Goal: Task Accomplishment & Management: Complete application form

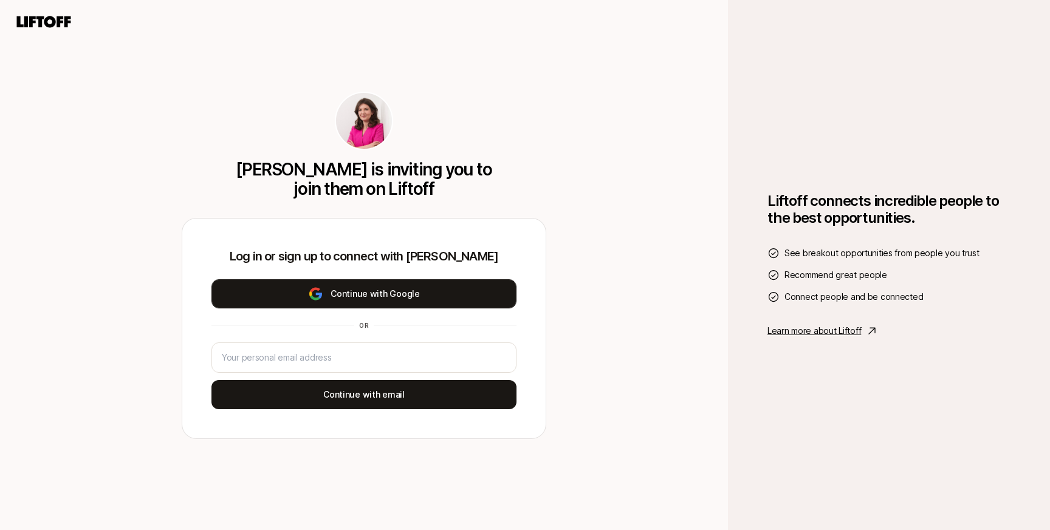
click at [395, 299] on button "Continue with Google" at bounding box center [363, 293] width 305 height 29
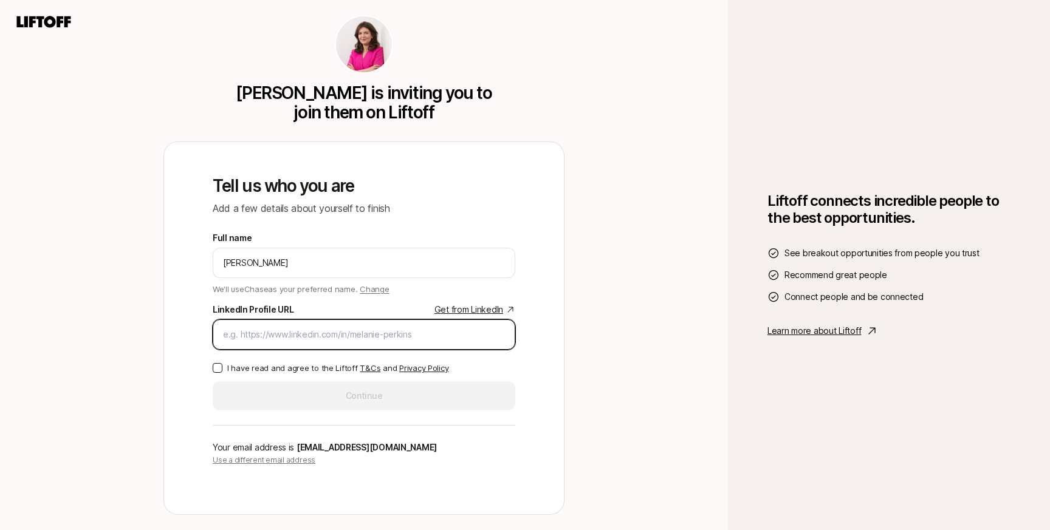
paste input "[URL][DOMAIN_NAME]"
type input "[URL][DOMAIN_NAME]"
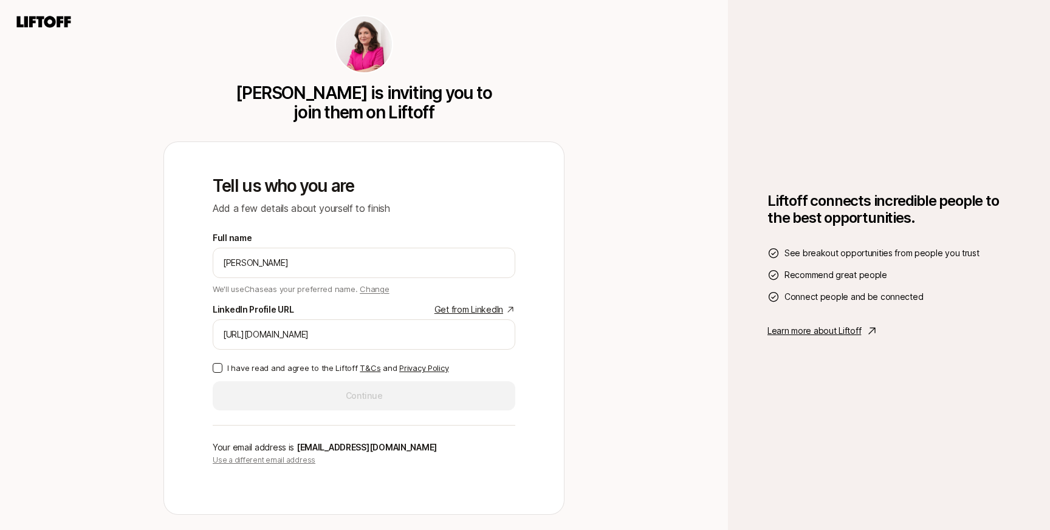
click at [330, 371] on p "I have read and agree to the Liftoff T&Cs and Privacy Policy" at bounding box center [337, 368] width 221 height 12
click at [222, 371] on button "I have read and agree to the Liftoff T&Cs and Privacy Policy" at bounding box center [218, 368] width 10 height 10
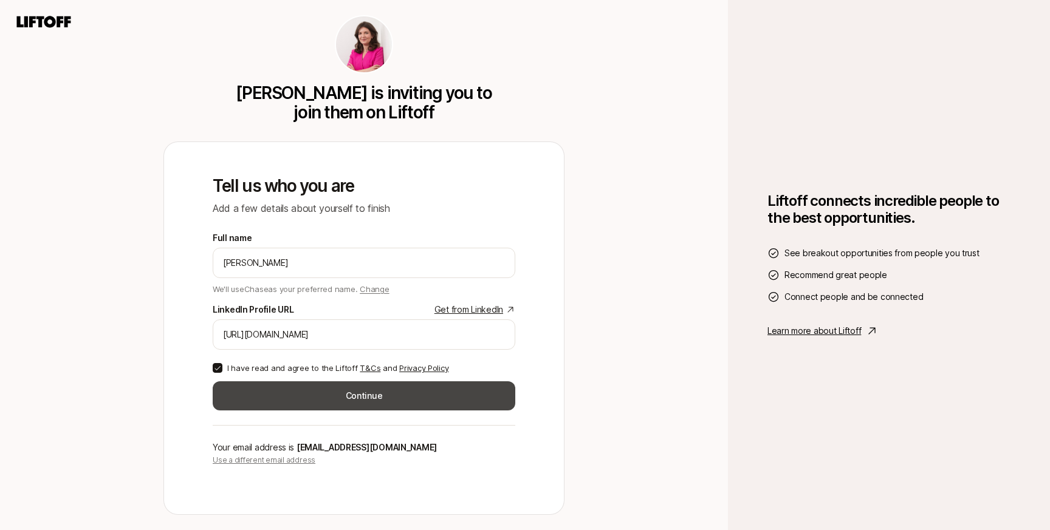
click at [327, 394] on button "Continue" at bounding box center [364, 395] width 302 height 29
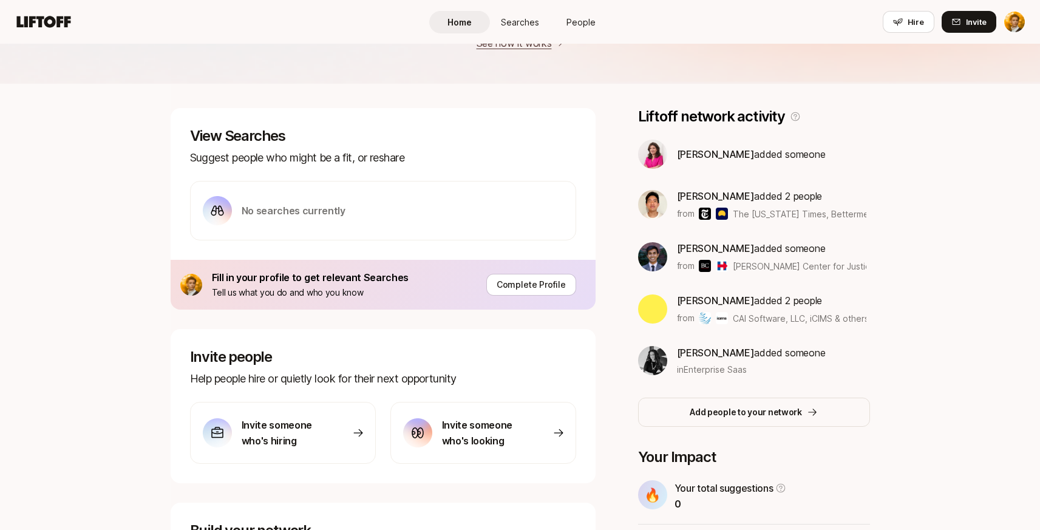
scroll to position [143, 0]
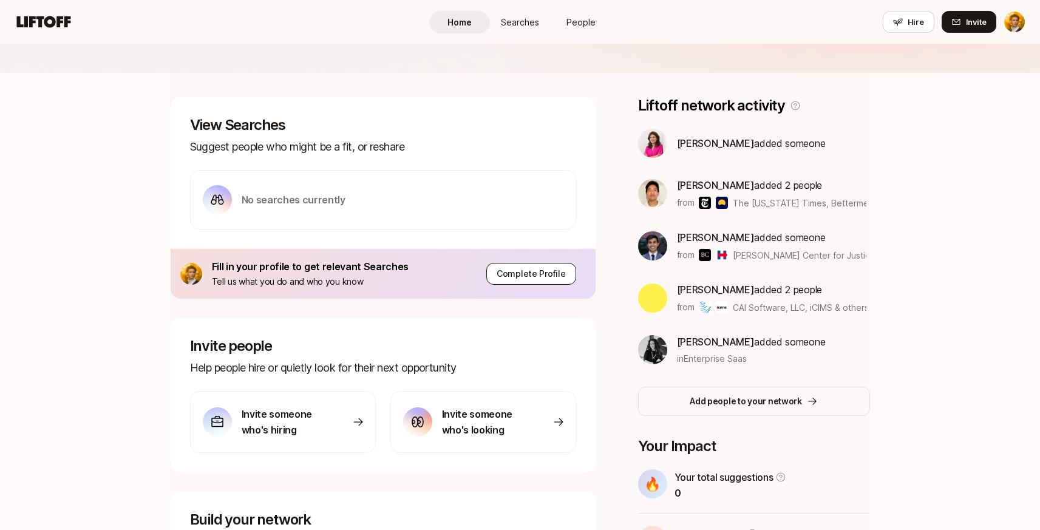
click at [507, 270] on p "Complete Profile" at bounding box center [531, 274] width 69 height 15
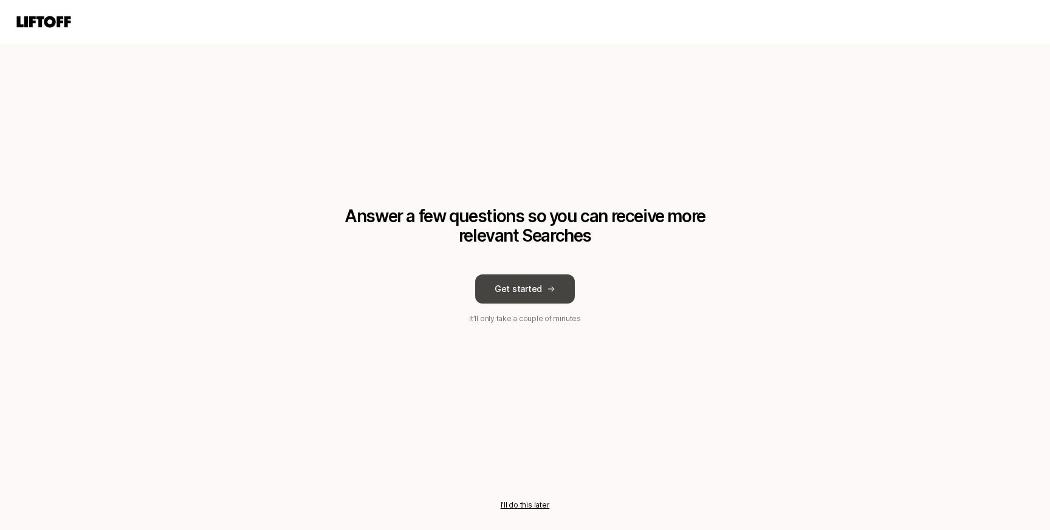
click at [527, 292] on button "Get started" at bounding box center [525, 289] width 100 height 29
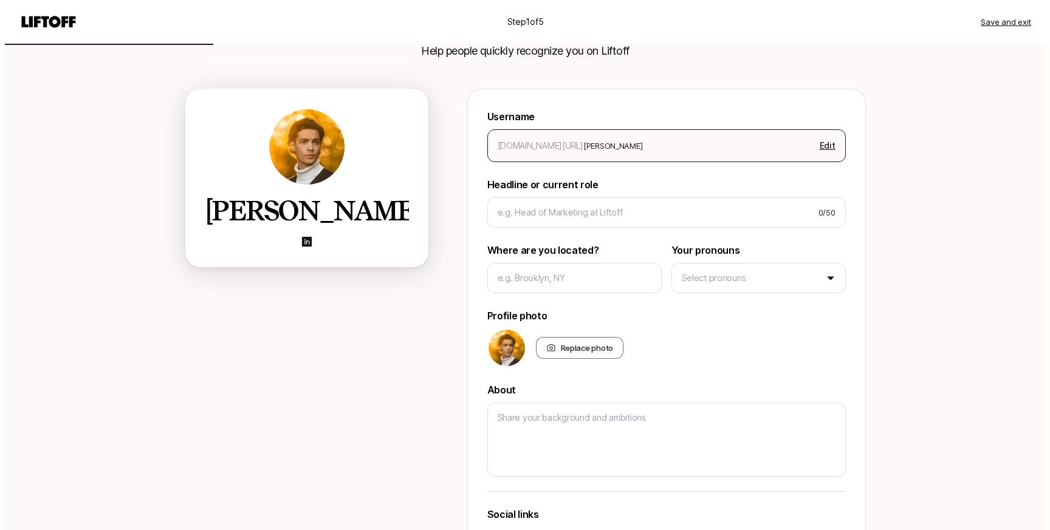
scroll to position [91, 0]
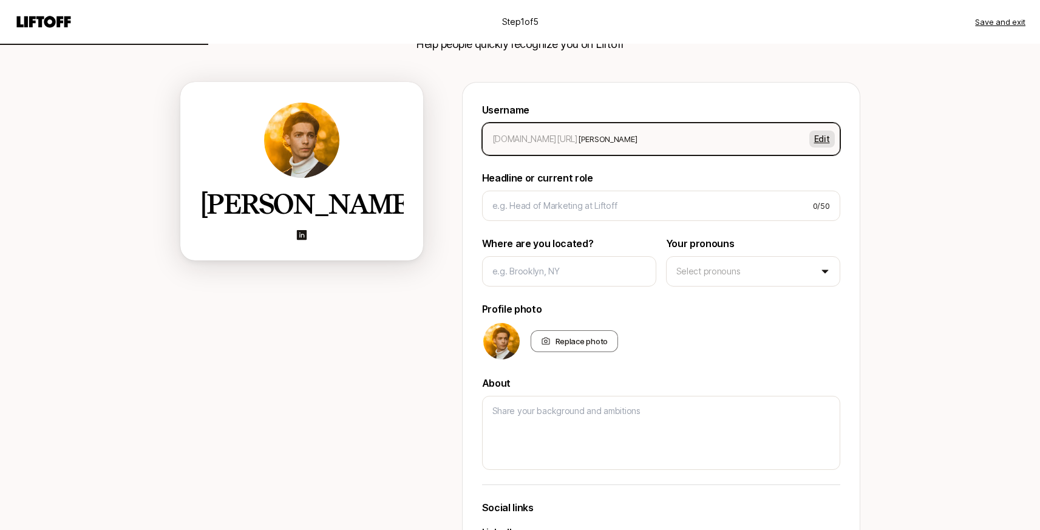
click at [822, 138] on button "Edit" at bounding box center [823, 139] width 26 height 17
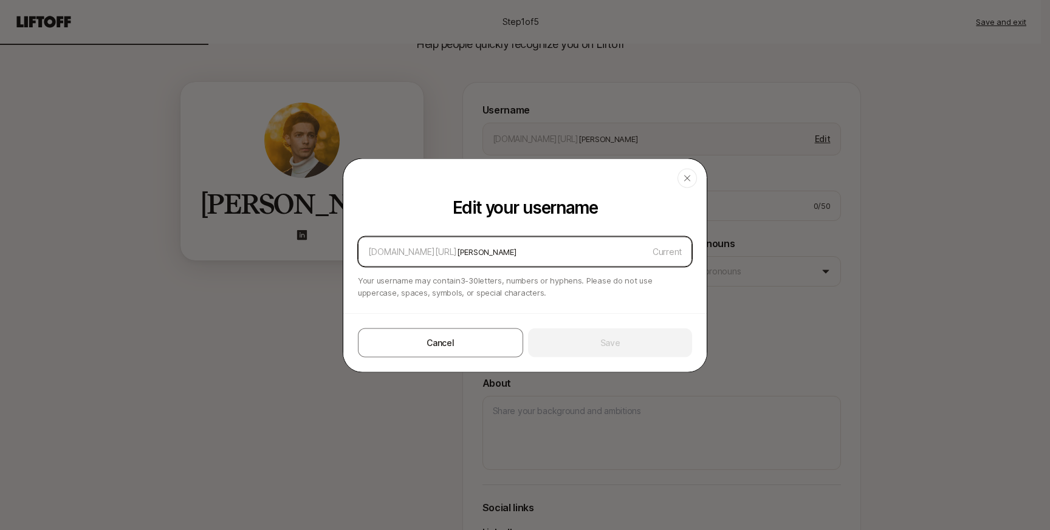
click at [457, 253] on input "[PERSON_NAME]" at bounding box center [552, 251] width 191 height 15
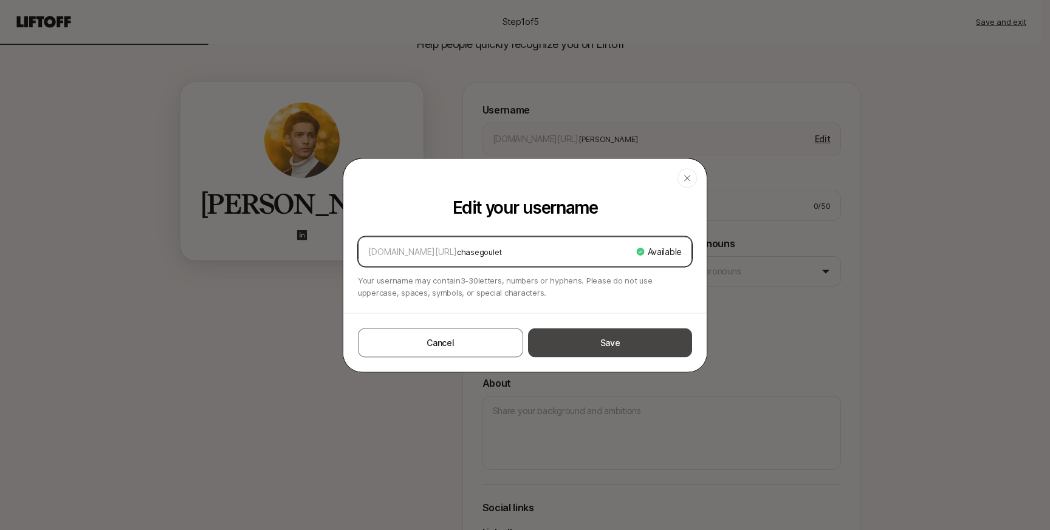
type input "chasegoulet"
click at [582, 336] on button "Save" at bounding box center [610, 342] width 164 height 29
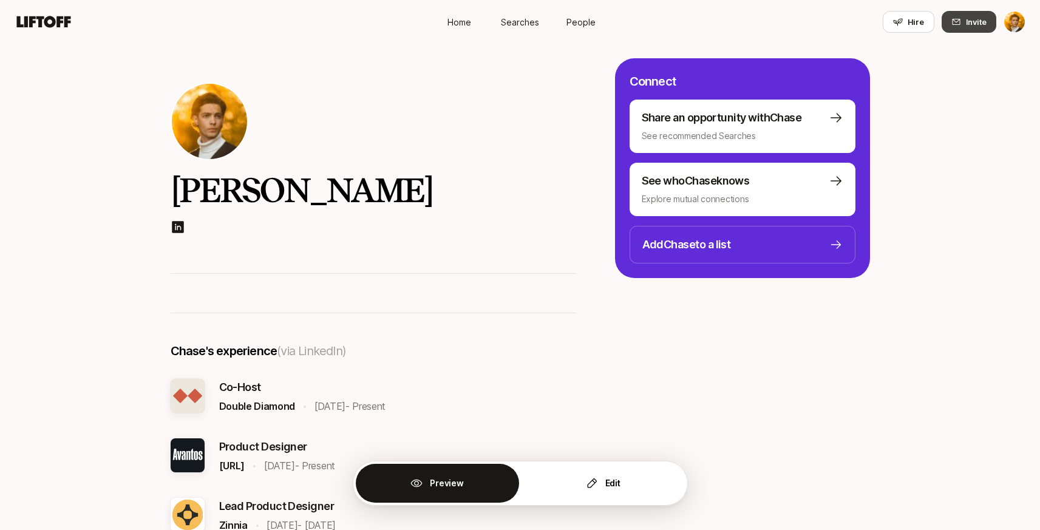
click at [996, 22] on button "Invite" at bounding box center [969, 22] width 55 height 22
click at [987, 27] on button "Invite" at bounding box center [969, 22] width 55 height 22
click at [913, 26] on span "Hire" at bounding box center [916, 22] width 16 height 12
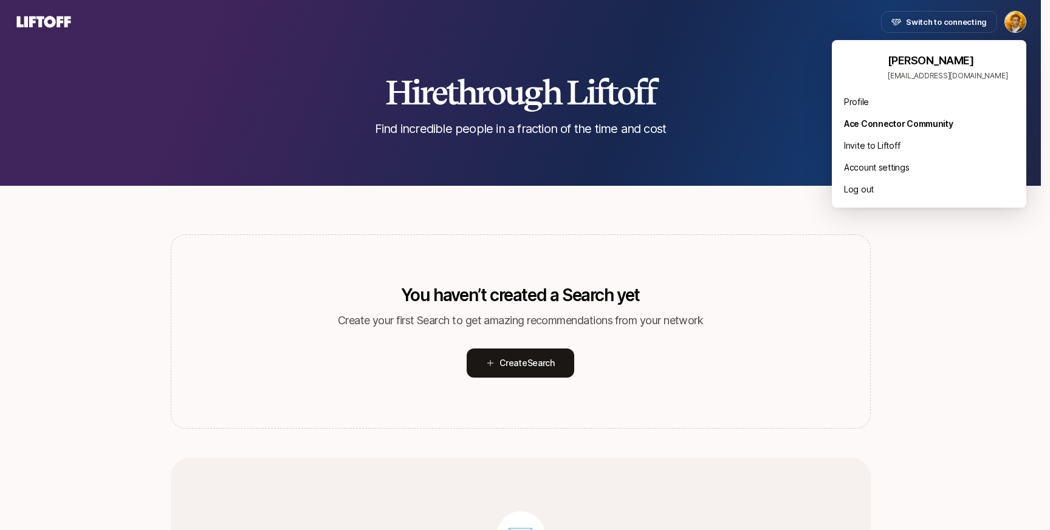
click at [1014, 19] on html "Switch to connecting Hire through Liftoff Find incredible people in a fraction …" at bounding box center [525, 265] width 1050 height 530
click at [856, 96] on div "Profile" at bounding box center [929, 102] width 194 height 22
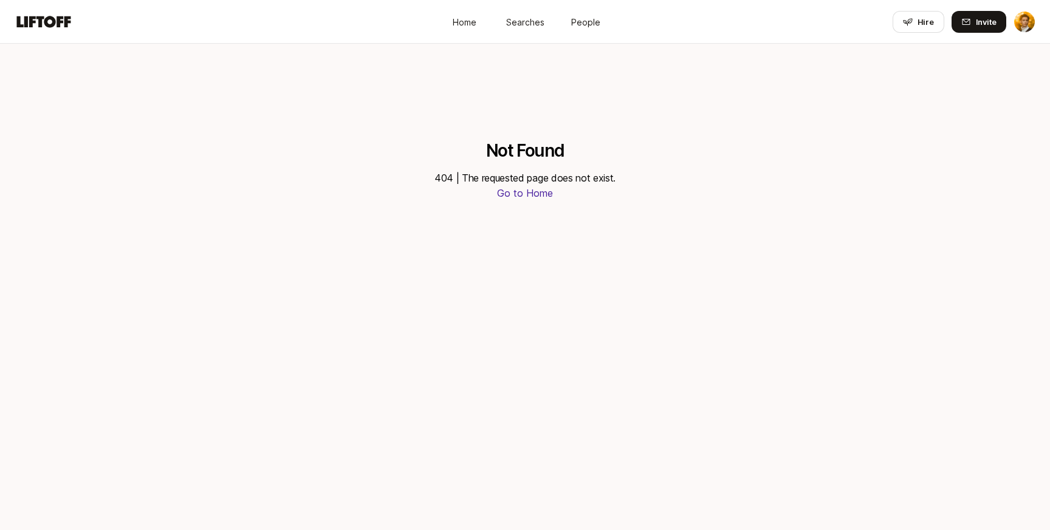
click at [1016, 22] on html "Home Searches People Hire Home Searches People Hire Hire Invite Not Found 404 |…" at bounding box center [525, 265] width 1050 height 530
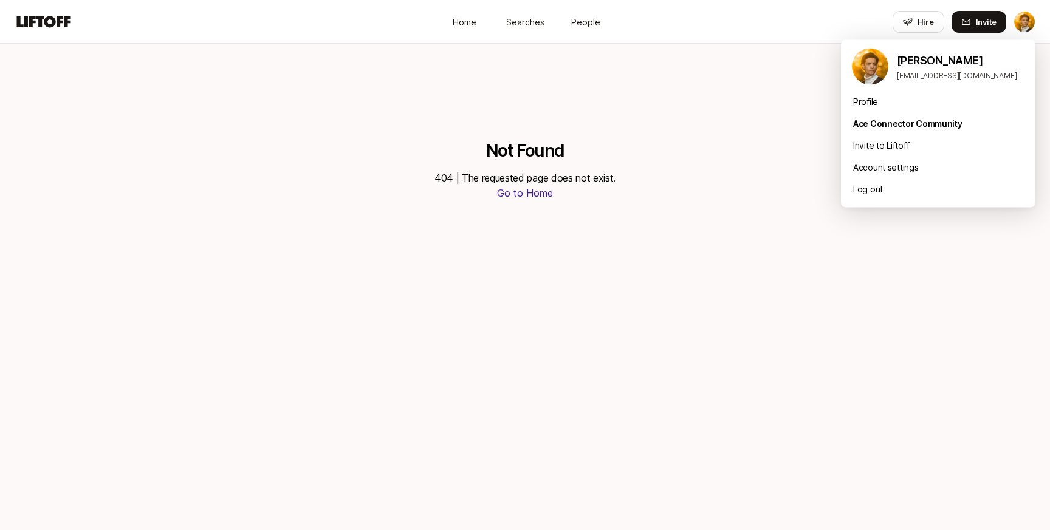
click at [923, 58] on p "[PERSON_NAME]" at bounding box center [961, 60] width 129 height 17
click at [871, 100] on div "Profile" at bounding box center [938, 102] width 194 height 22
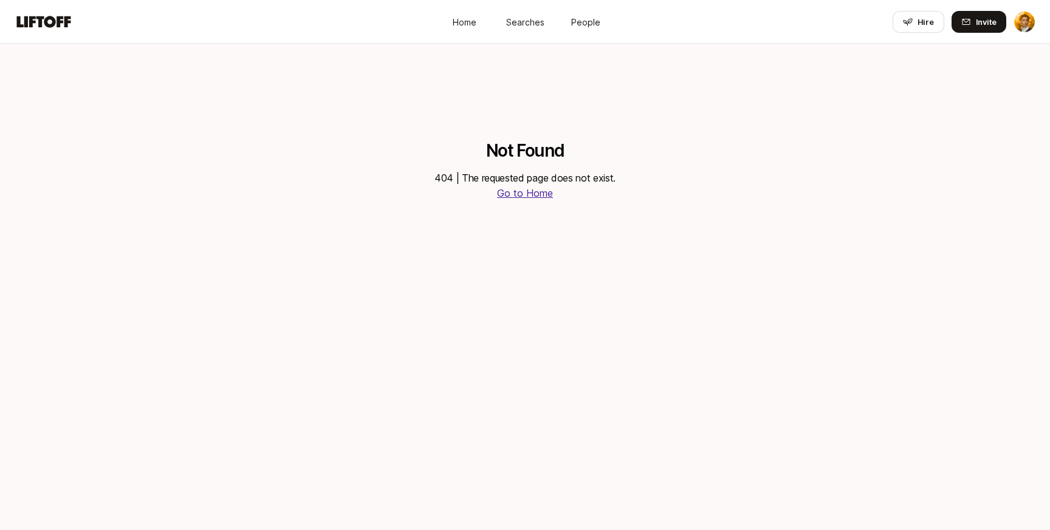
click at [533, 195] on p "Go to Home" at bounding box center [525, 193] width 56 height 15
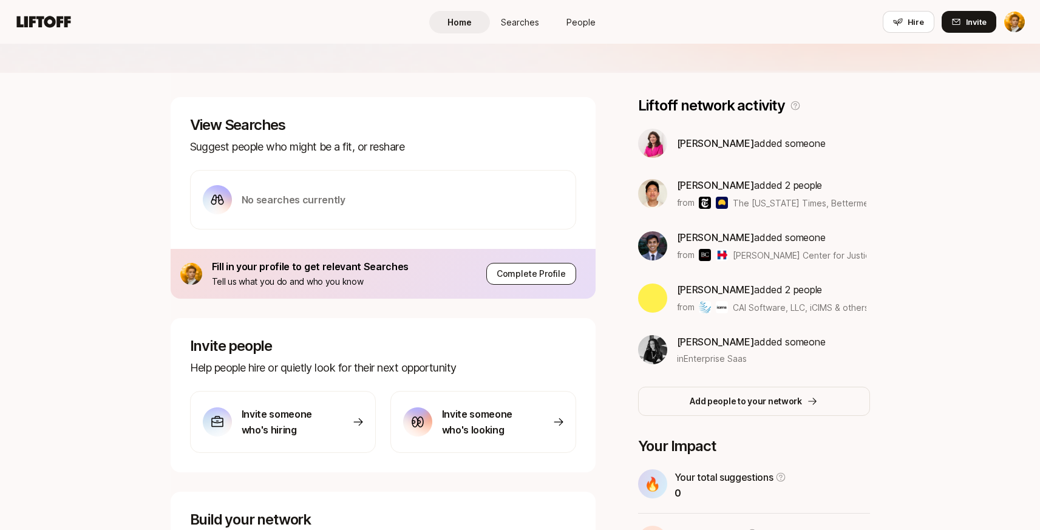
click at [510, 276] on p "Complete Profile" at bounding box center [531, 274] width 69 height 15
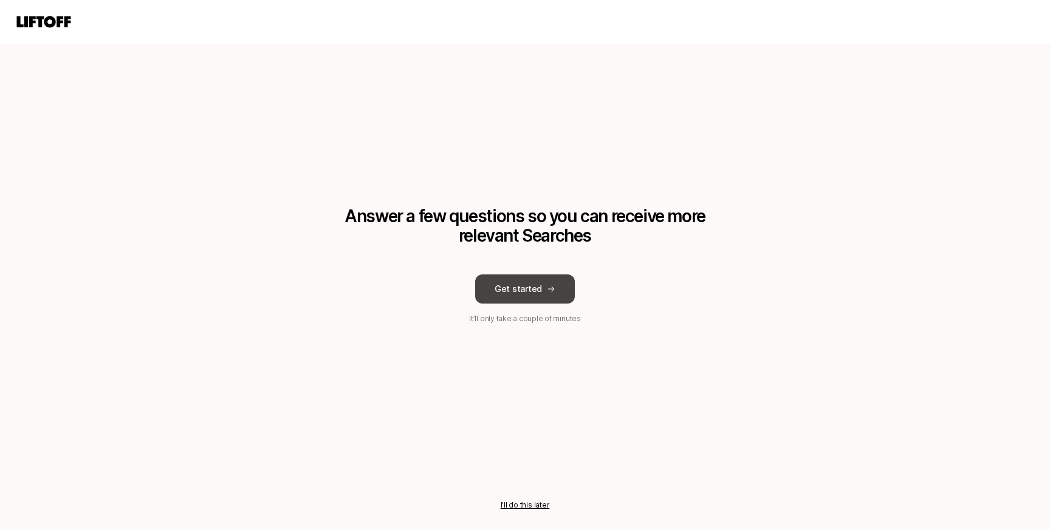
click at [519, 302] on button "Get started" at bounding box center [525, 289] width 100 height 29
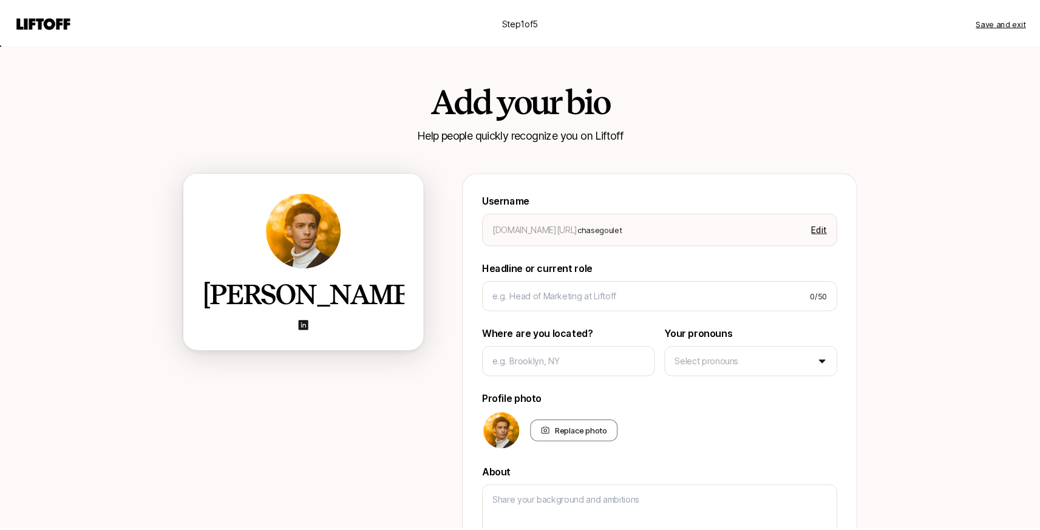
scroll to position [91, 0]
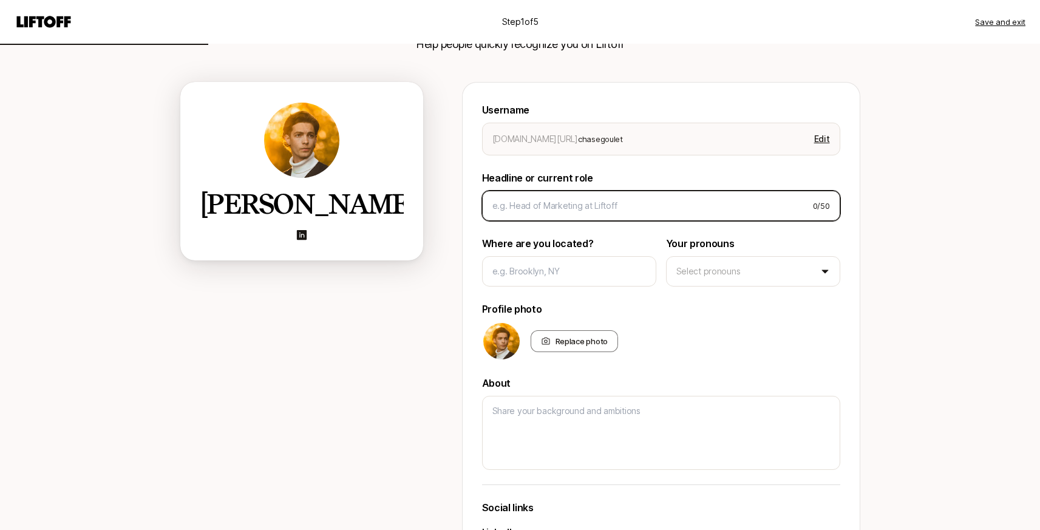
click at [576, 207] on input at bounding box center [648, 206] width 311 height 15
type textarea "x"
type input "P"
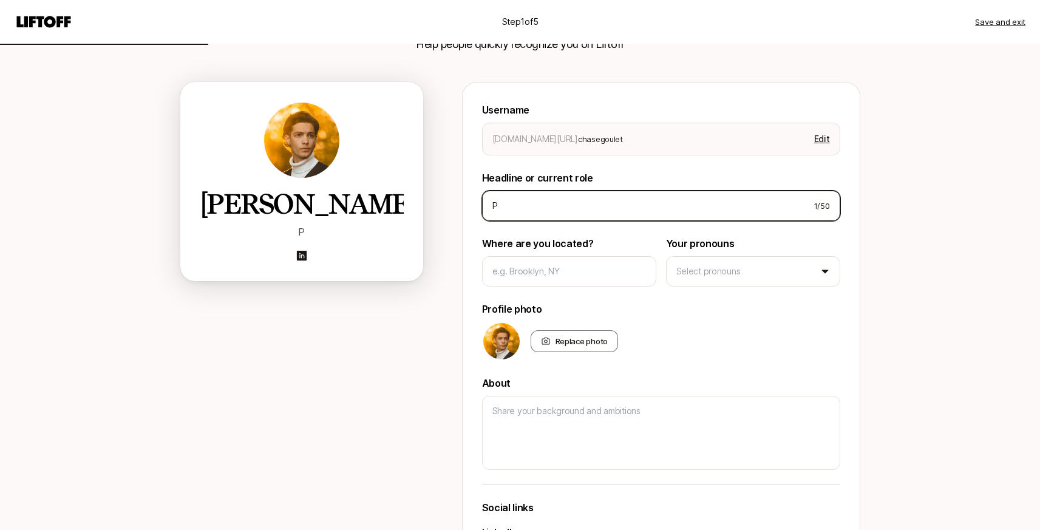
type textarea "x"
type input "Pr"
type textarea "x"
type input "Pro"
type textarea "x"
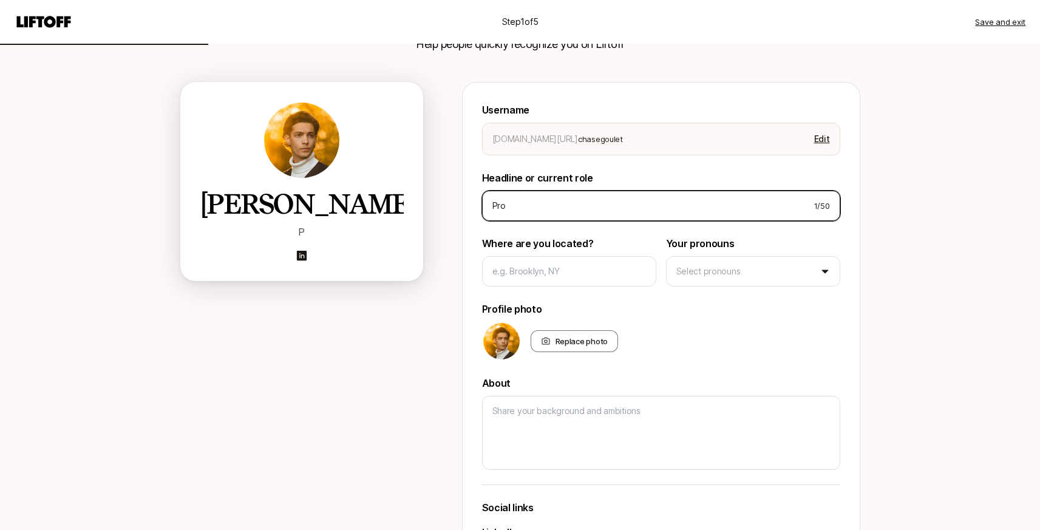
type input "Prod"
type textarea "x"
type input "Produ"
type textarea "x"
type input "Produc"
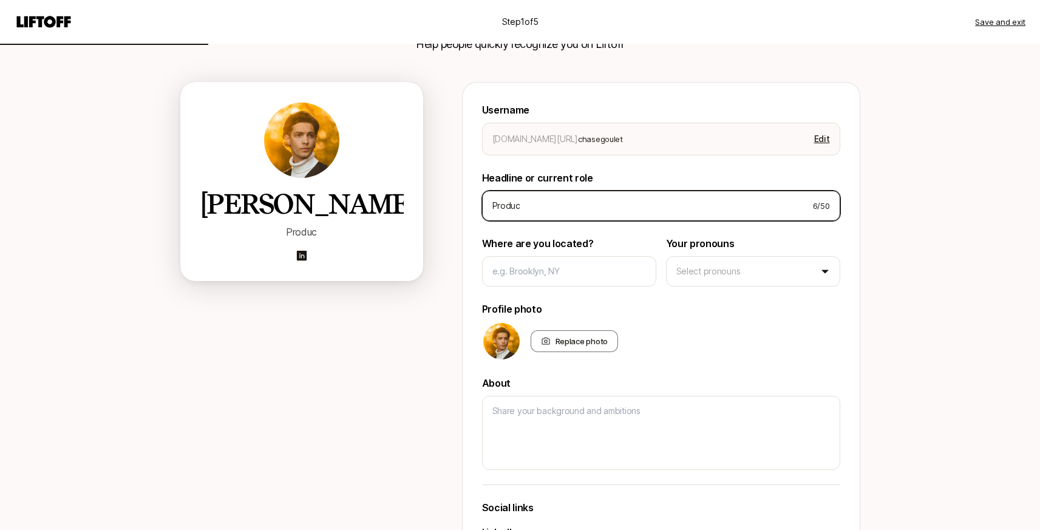
type textarea "x"
type input "Product"
type textarea "x"
type input "Product"
type textarea "x"
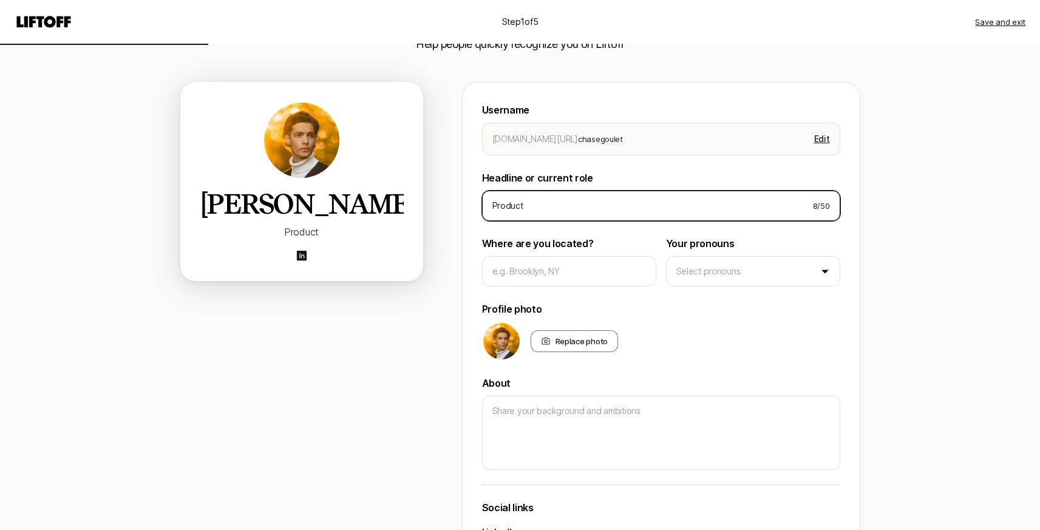
type input "Product D"
type textarea "x"
type input "Product De"
type textarea "x"
type input "Product Des"
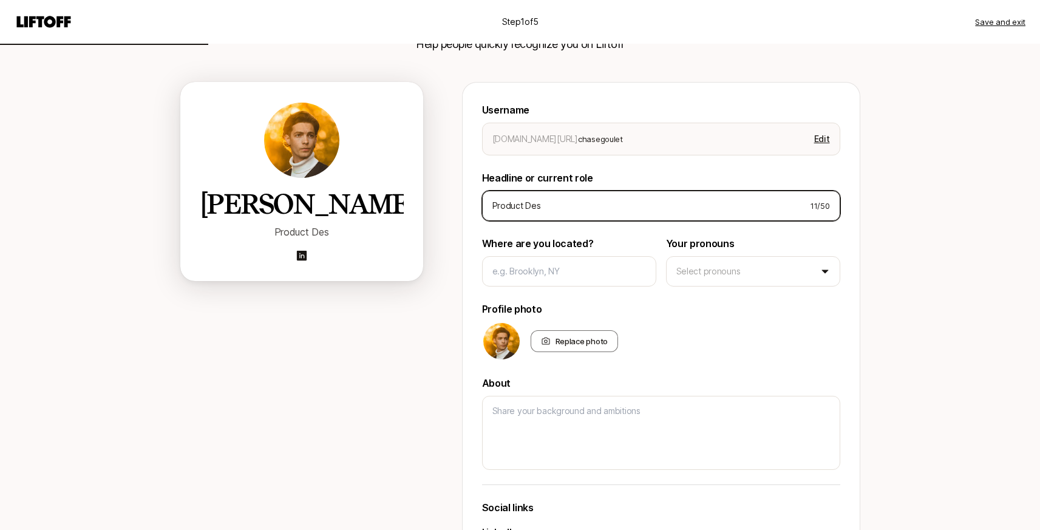
type textarea "x"
type input "Product Desi"
type textarea "x"
type input "Product Desig"
type textarea "x"
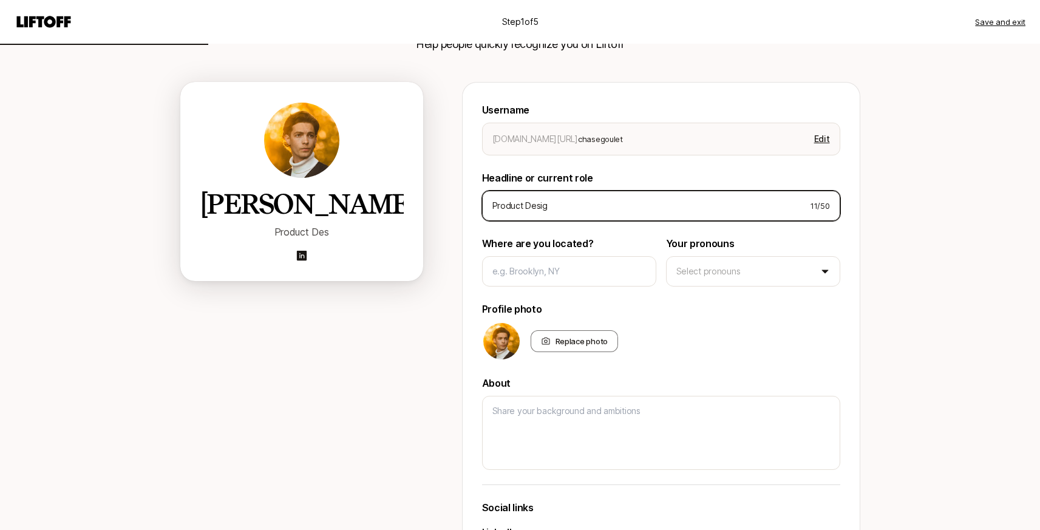
type input "Product Design"
type textarea "x"
type input "Product Designe"
type textarea "x"
type input "Product Designer"
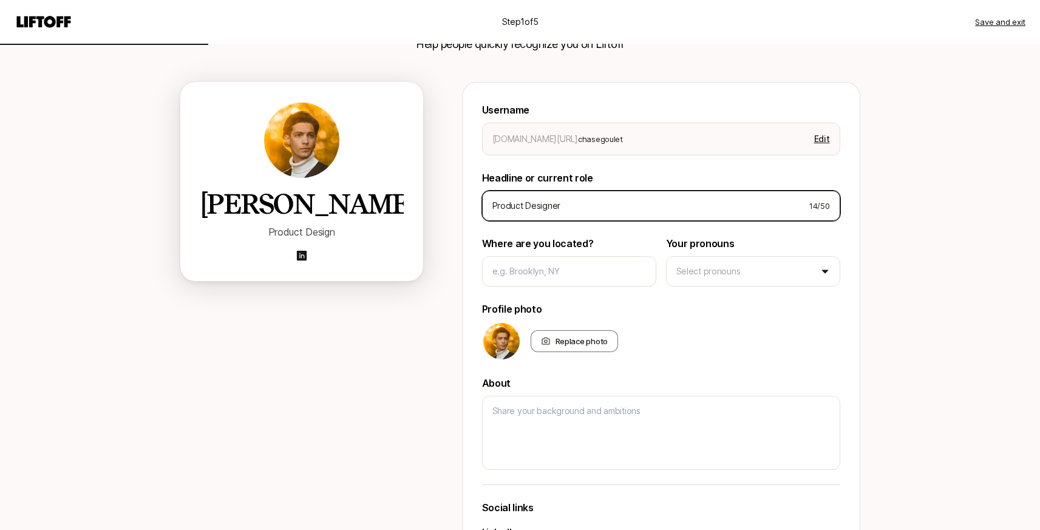
type textarea "x"
type input "Product Designer"
type textarea "x"
type input "Product Designer a"
type textarea "x"
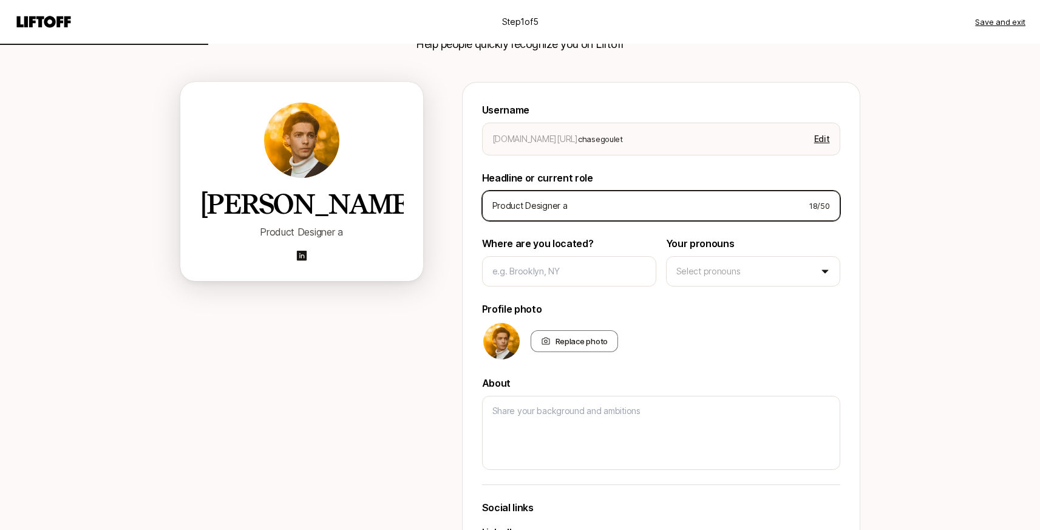
type input "Product Designer at"
type textarea "x"
type input "Product Designer at"
type textarea "x"
type input "Product Designer at A"
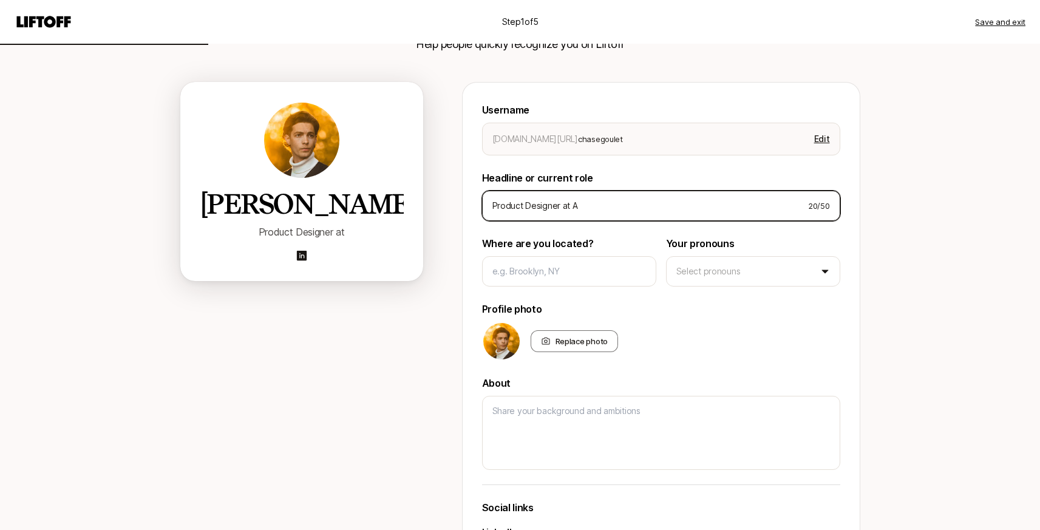
type textarea "x"
type input "Product Designer at Av"
type textarea "x"
type input "Product Designer at Ava"
type textarea "x"
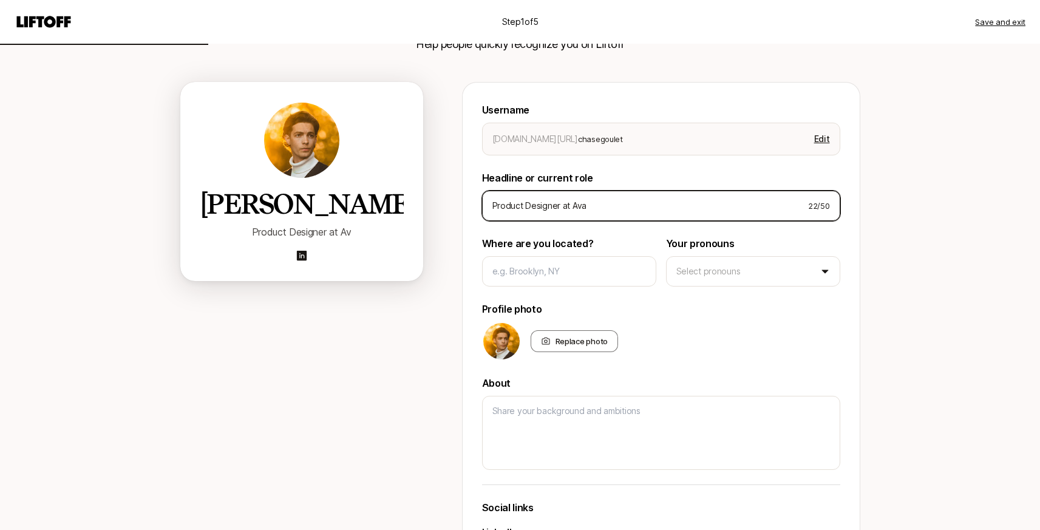
type input "Product Designer at [GEOGRAPHIC_DATA]"
type textarea "x"
type input "Product Designer at Avant"
type textarea "x"
type input "Product Designer at Avanto"
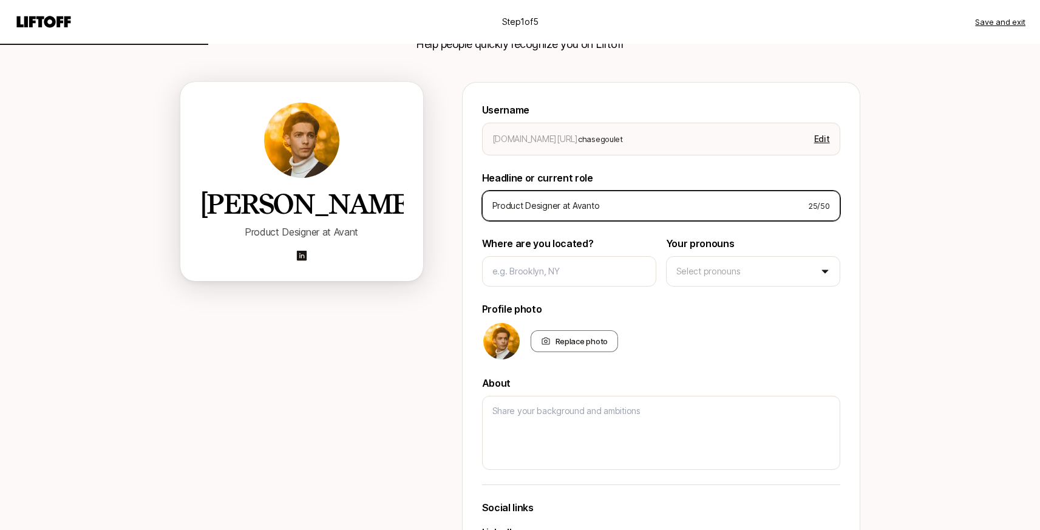
type textarea "x"
type input "Product Designer at Avantos"
type textarea "x"
type input "Product Designer at Avantos."
type textarea "x"
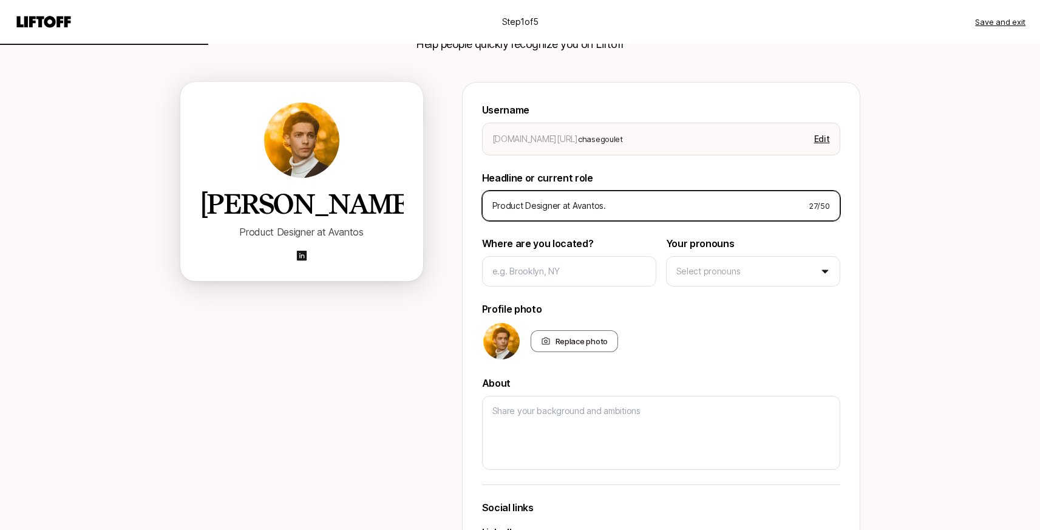
type input "Product Designer at Avantos.a"
type textarea "x"
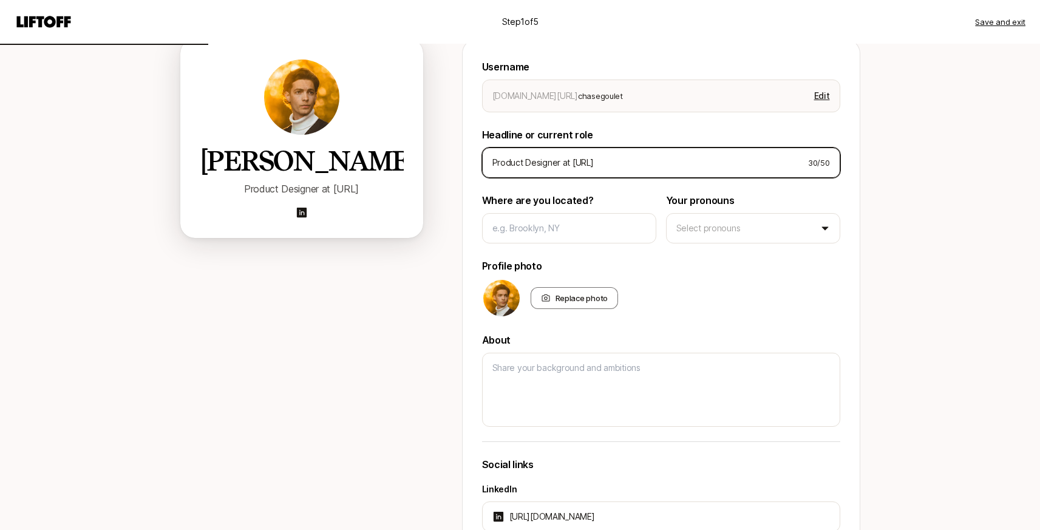
scroll to position [160, 0]
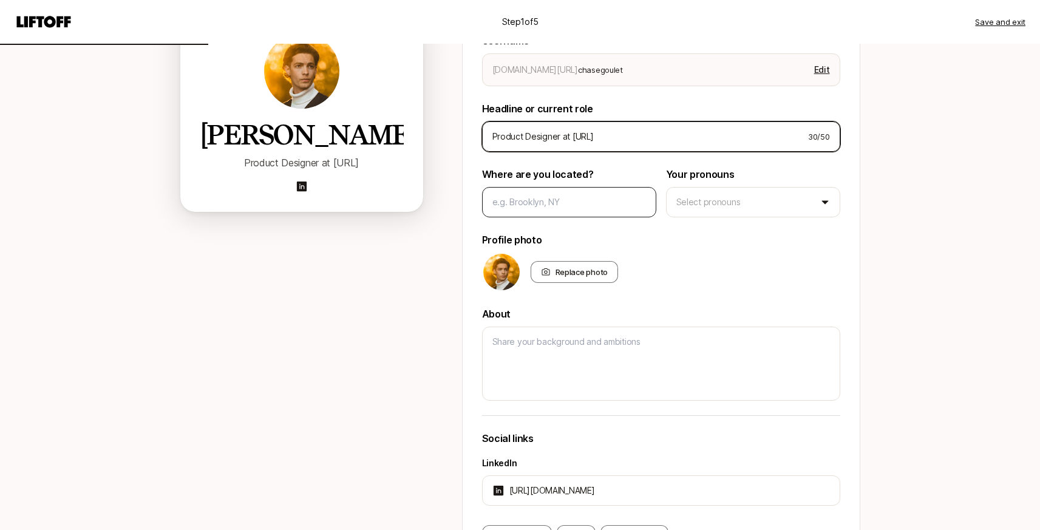
type input "Product Designer at [URL]"
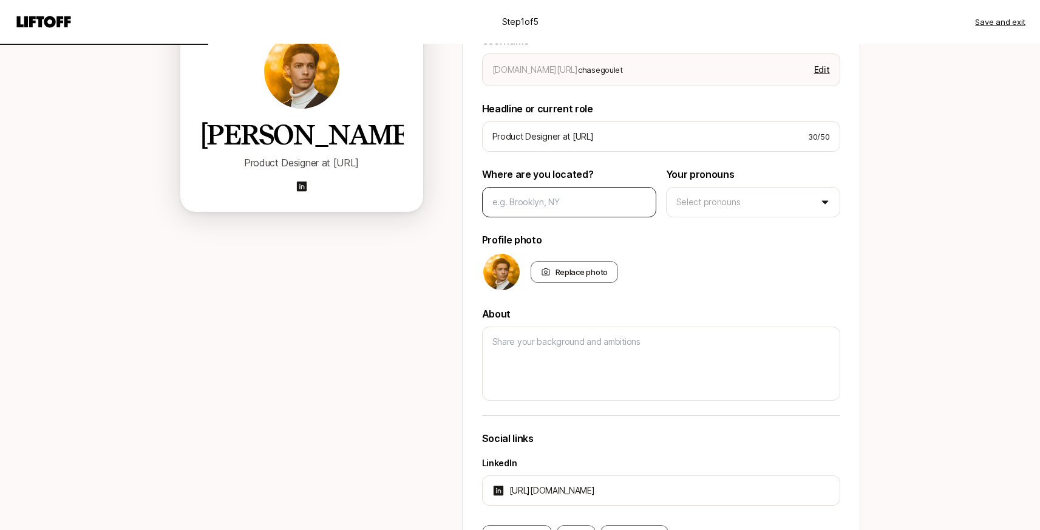
click at [553, 193] on div at bounding box center [569, 202] width 174 height 30
click at [553, 199] on input at bounding box center [570, 202] width 154 height 15
type textarea "x"
type input "M"
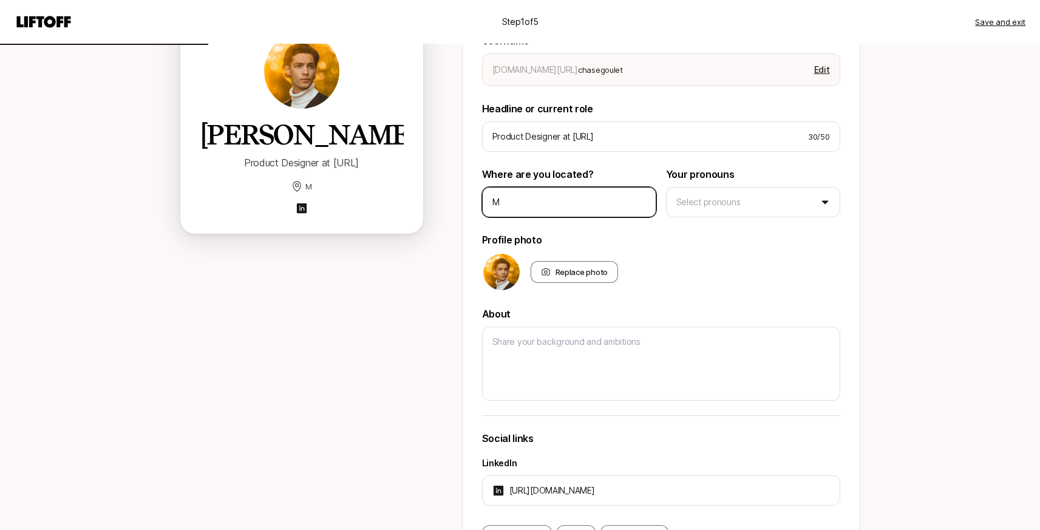
type textarea "x"
type input "Ma"
type textarea "x"
type input "Man"
type textarea "x"
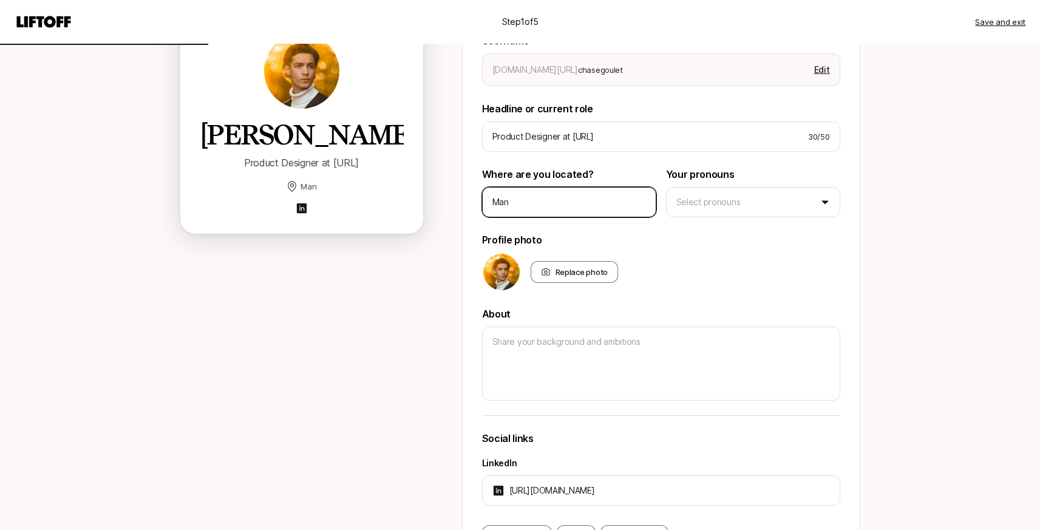
type input "Ma"
type textarea "x"
type input "M"
type textarea "x"
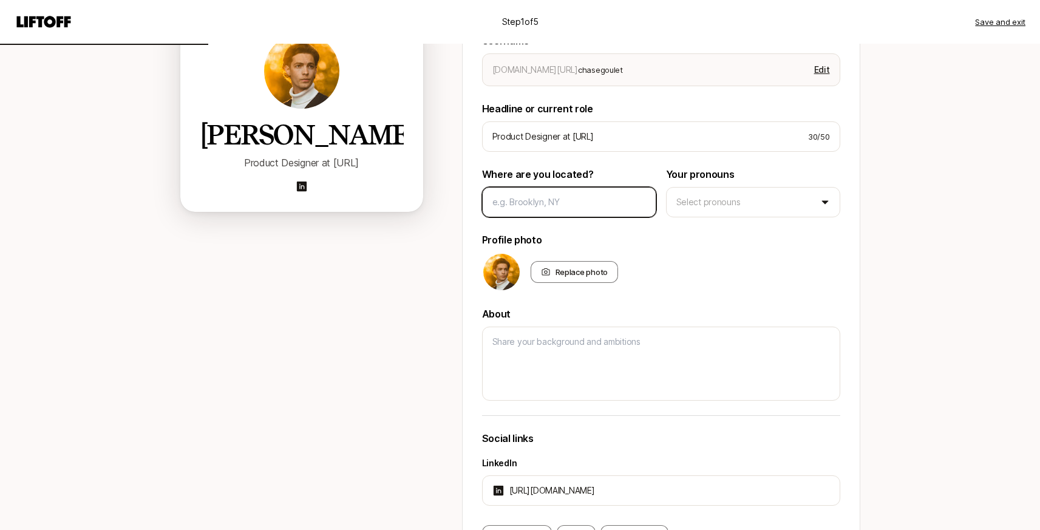
type textarea "x"
type input "N"
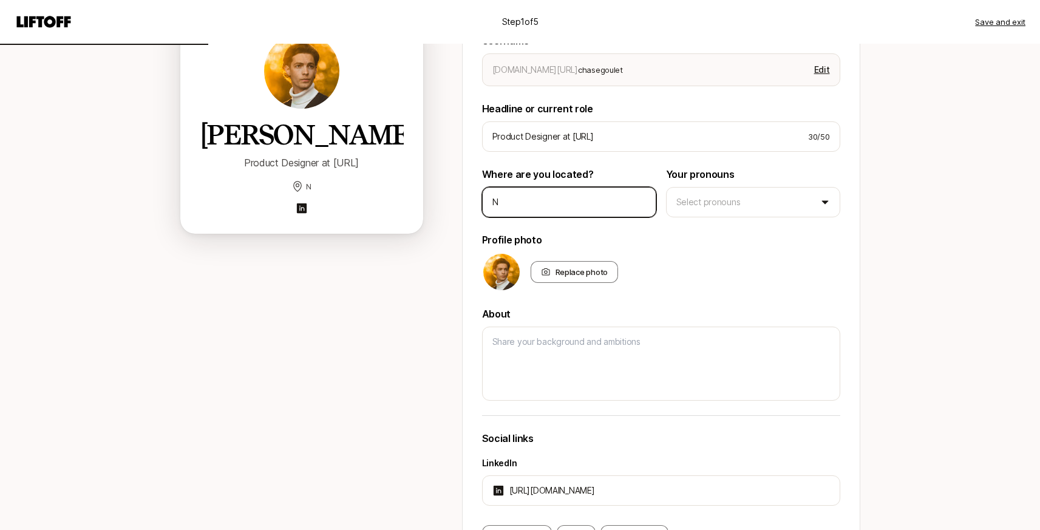
type textarea "x"
type input "Ne"
type textarea "x"
type input "New"
type textarea "x"
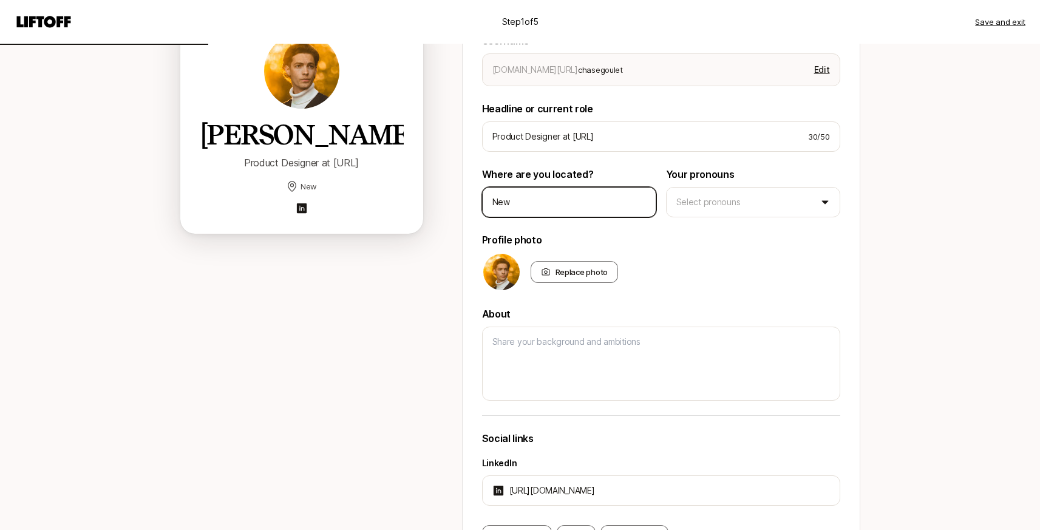
type input "New"
type textarea "x"
type input "New Y"
type textarea "x"
type input "New Yo"
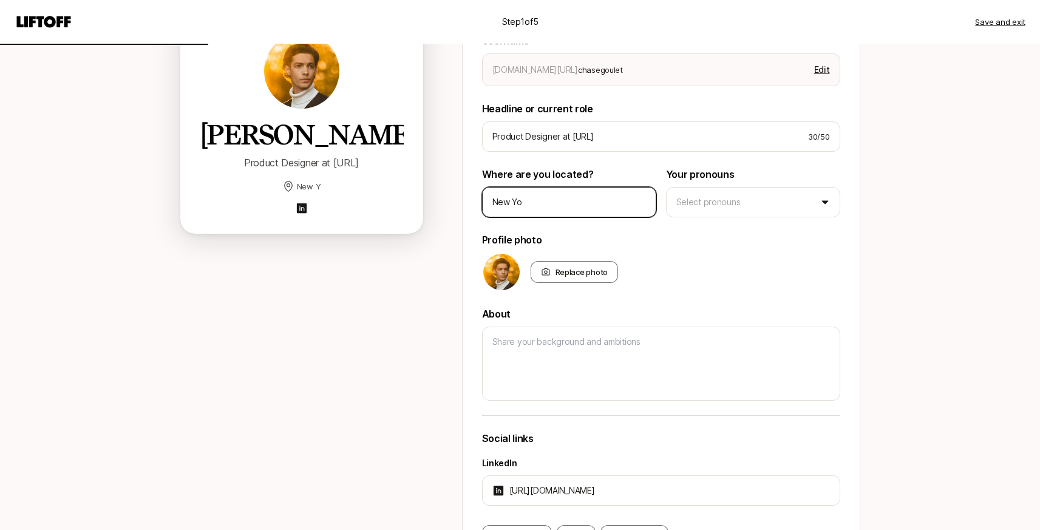
type textarea "x"
type input "New Yor"
type textarea "x"
type input "[US_STATE]"
type textarea "x"
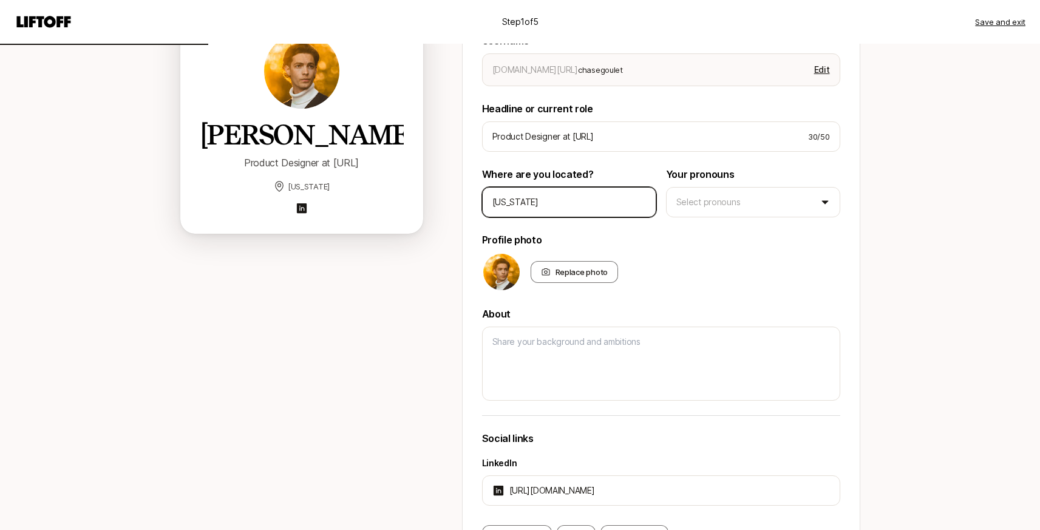
type input "[US_STATE]"
type textarea "x"
type input "[US_STATE] C"
type textarea "x"
type input "[US_STATE] Ci"
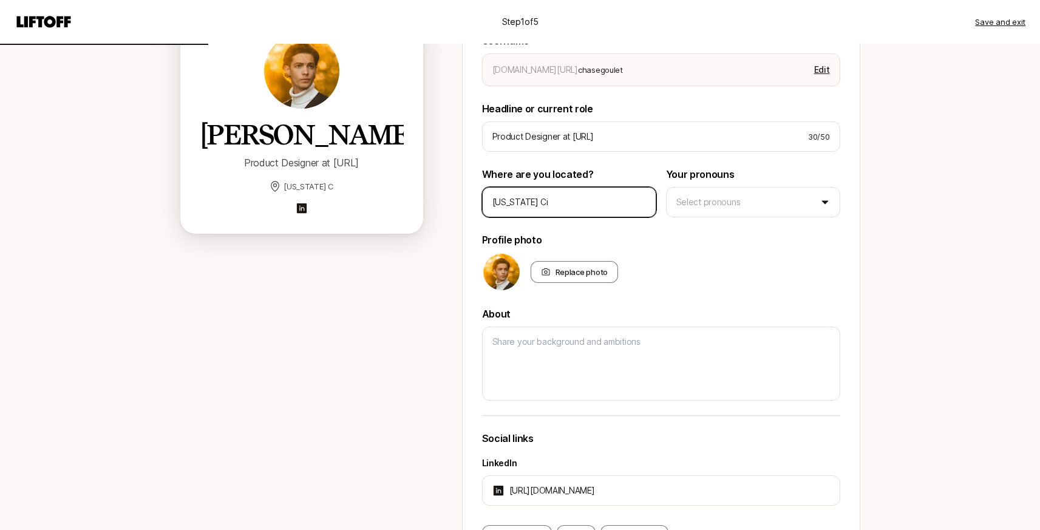
type textarea "x"
type input "[US_STATE] Cit"
type textarea "x"
type input "[US_STATE] Ci"
type textarea "x"
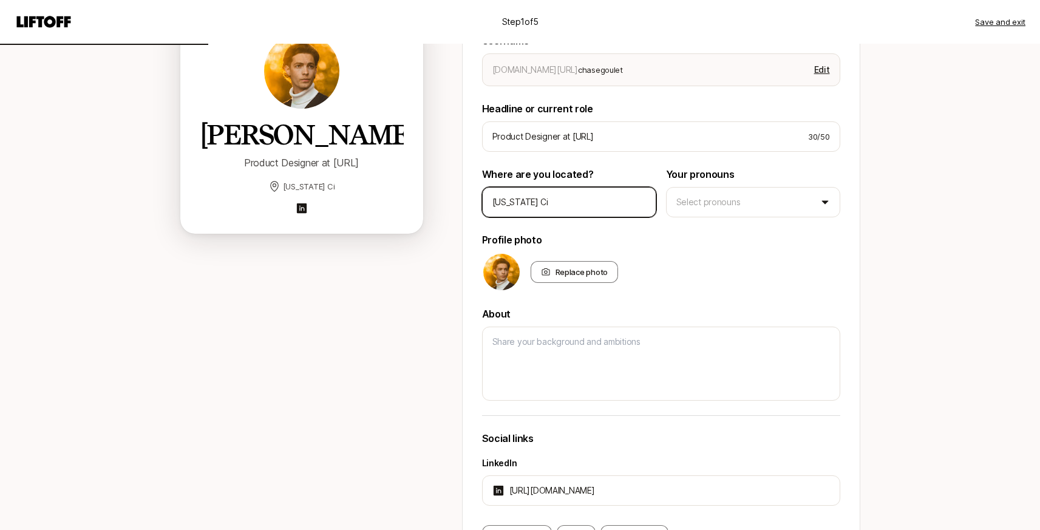
type input "[US_STATE] Cit"
type textarea "x"
type input "[US_STATE][GEOGRAPHIC_DATA]"
click at [682, 280] on div "Replace photo" at bounding box center [661, 272] width 358 height 39
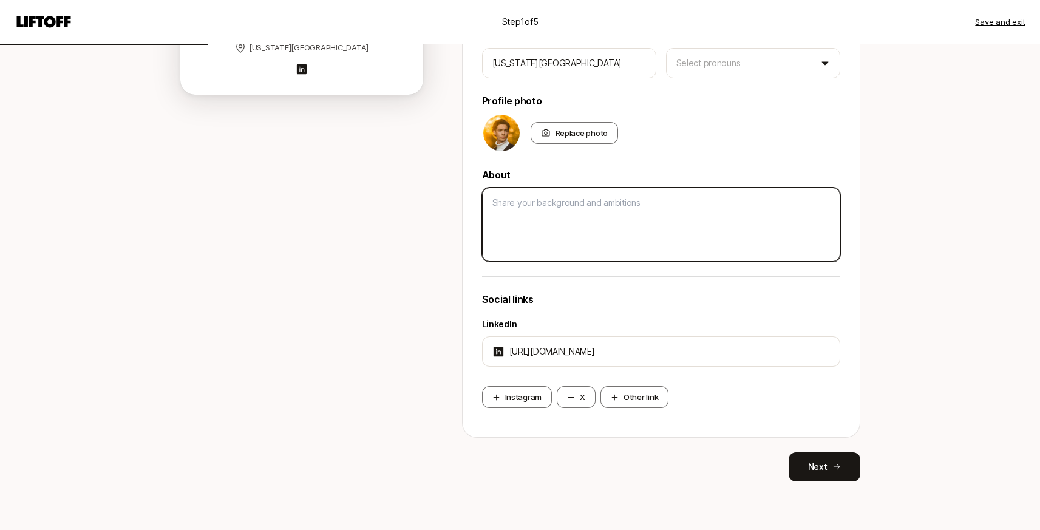
click at [603, 207] on textarea at bounding box center [661, 225] width 358 height 74
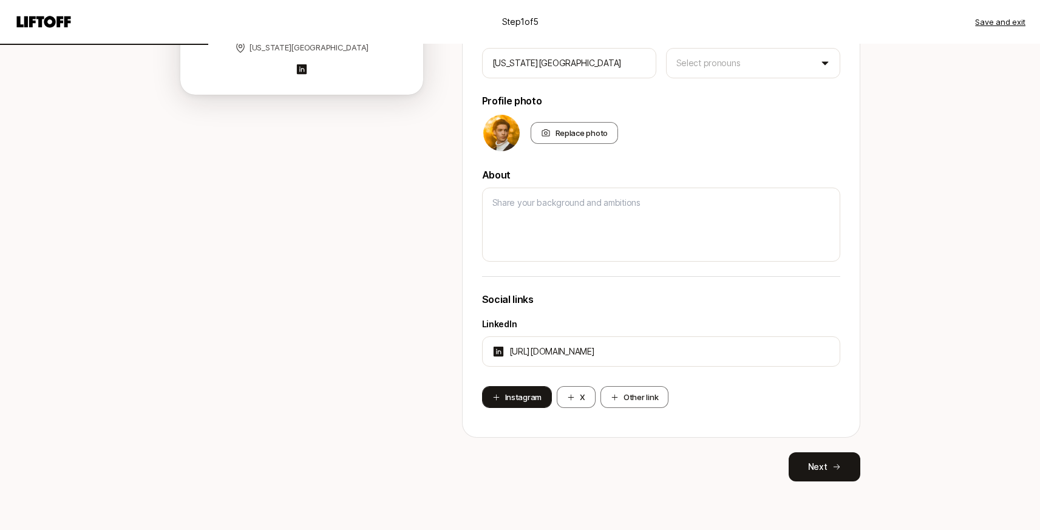
click at [508, 395] on button "Instagram" at bounding box center [517, 397] width 70 height 22
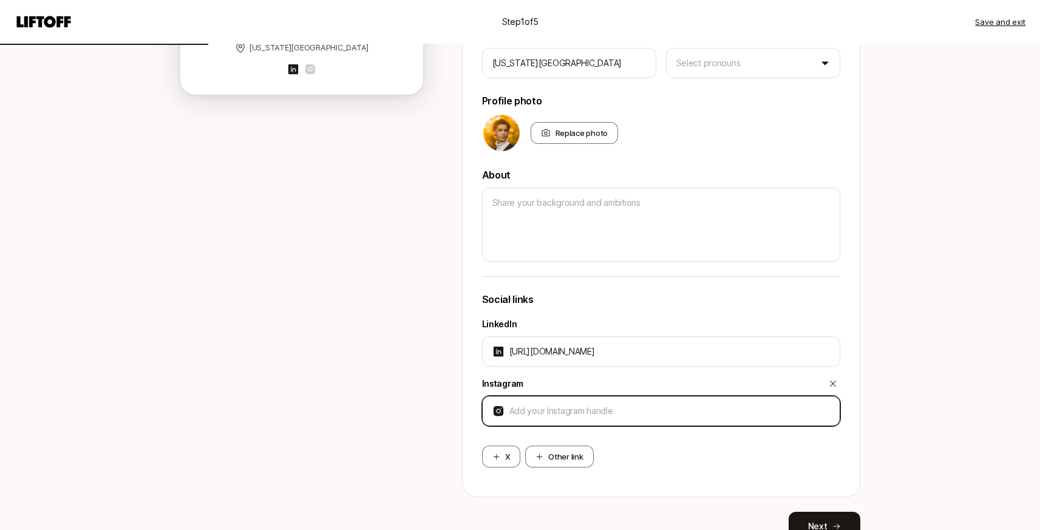
click at [552, 412] on input at bounding box center [670, 411] width 321 height 15
type textarea "x"
type input "[URL][DOMAIN_NAME]"
type textarea "x"
type input "[URL][DOMAIN_NAME]"
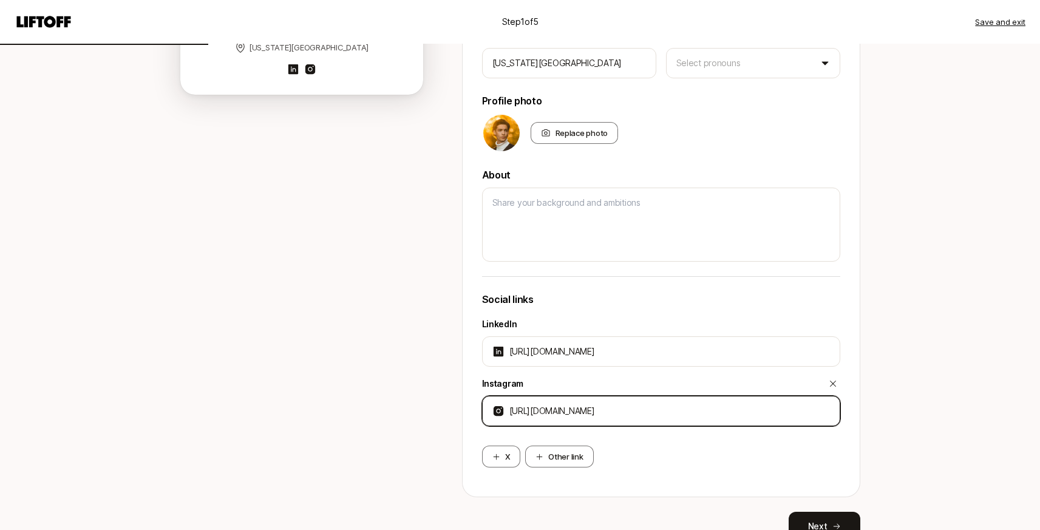
type textarea "x"
type input "[URL][DOMAIN_NAME]"
type textarea "x"
type input "[URL][DOMAIN_NAME][PERSON_NAME]"
type textarea "x"
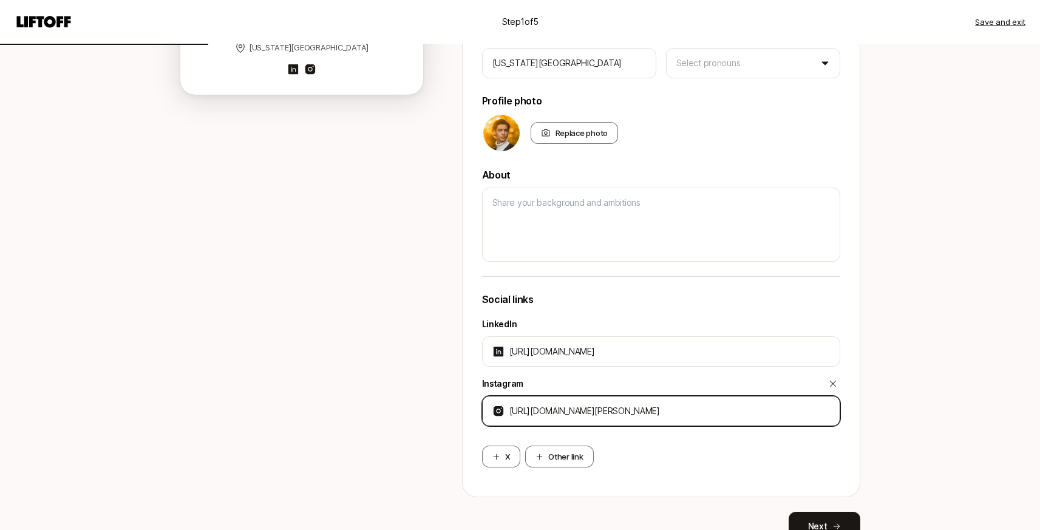
type input "[URL][DOMAIN_NAME]"
type textarea "x"
type input "[URL][DOMAIN_NAME]"
type textarea "x"
type input "[URL][DOMAIN_NAME]"
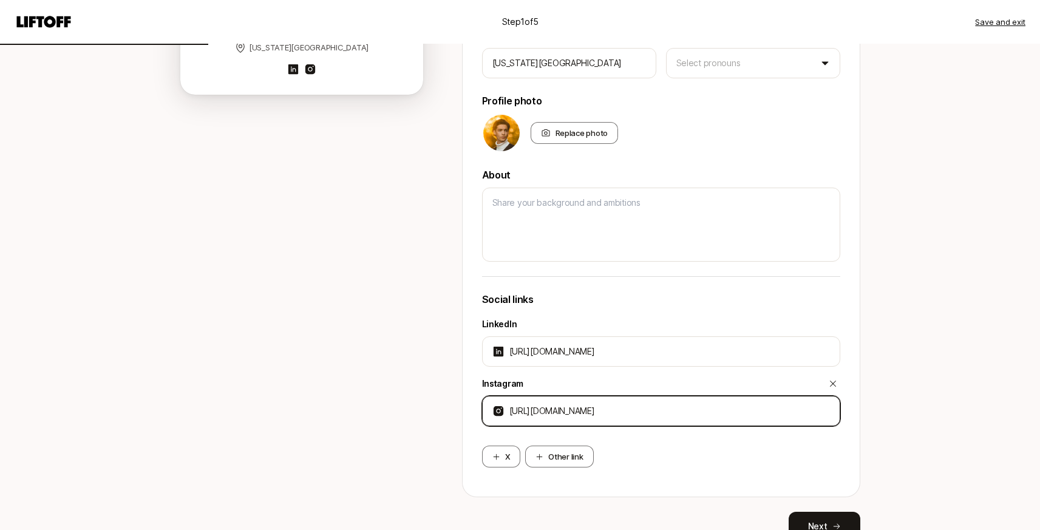
type textarea "x"
type input "[URL][DOMAIN_NAME]"
type textarea "x"
type input "[URL][DOMAIN_NAME]"
type textarea "x"
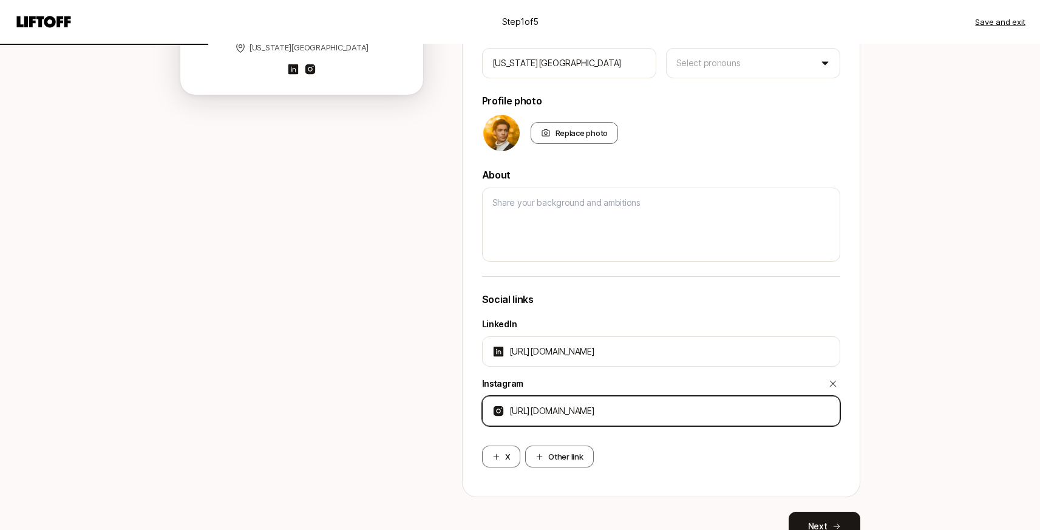
type input "[URL][DOMAIN_NAME]"
type textarea "x"
type input "[URL][DOMAIN_NAME]"
type textarea "x"
type input "[URL][DOMAIN_NAME]"
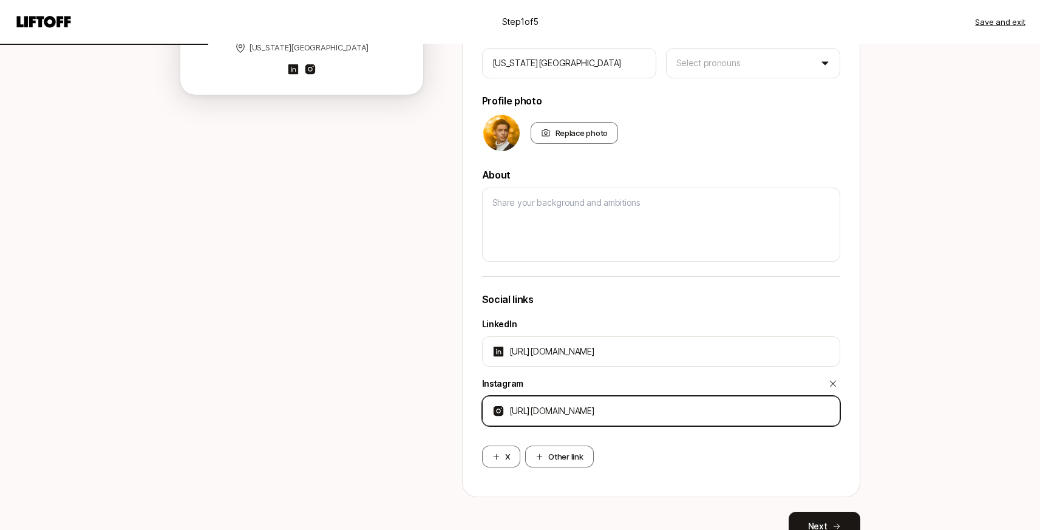
type textarea "x"
type input "[URL][DOMAIN_NAME]"
type textarea "x"
type input "[URL][DOMAIN_NAME]"
type textarea "x"
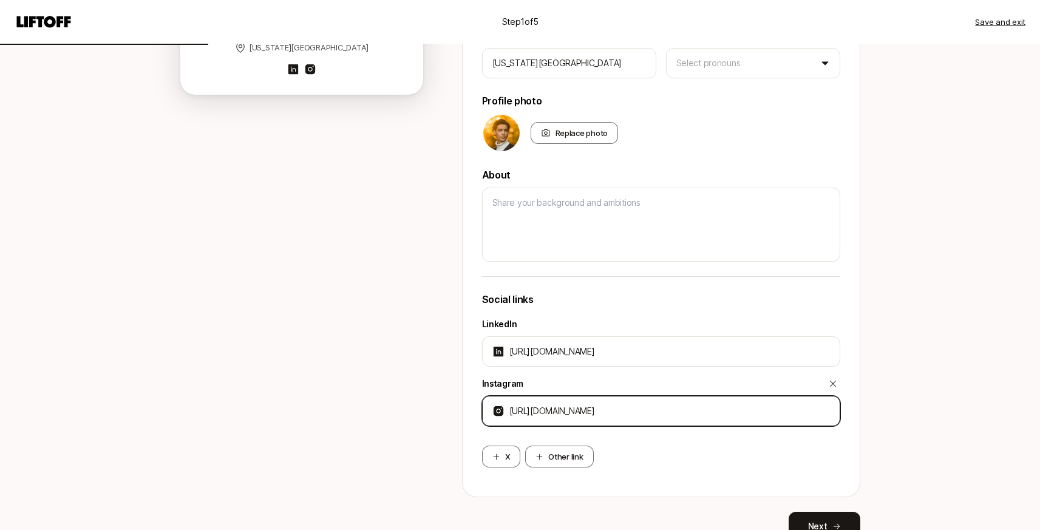
type input "[URL][DOMAIN_NAME]"
type textarea "x"
type input "[URL][DOMAIN_NAME]"
type textarea "x"
type input "[URL][DOMAIN_NAME]"
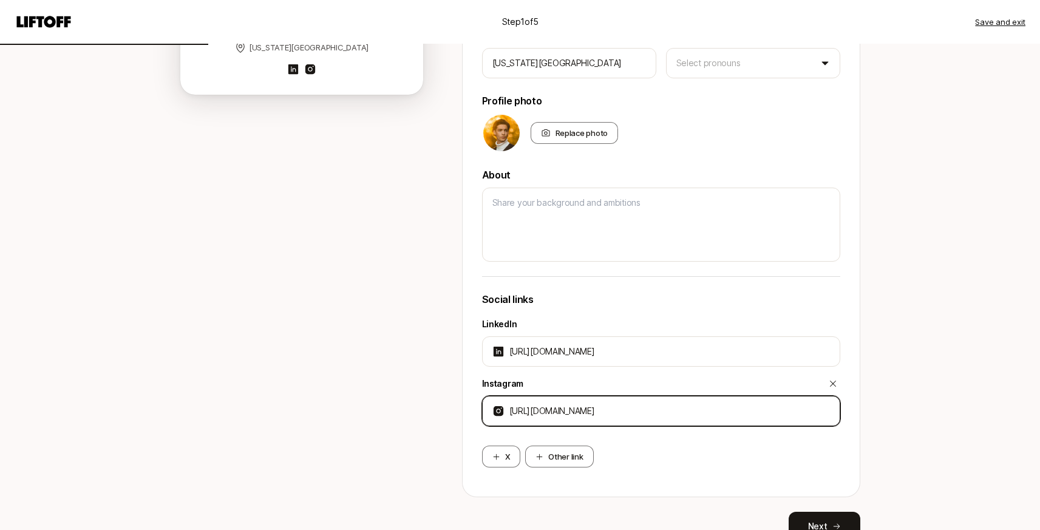
type textarea "x"
type input "[URL][DOMAIN_NAME]"
type textarea "x"
type input "[URL][DOMAIN_NAME]"
type textarea "x"
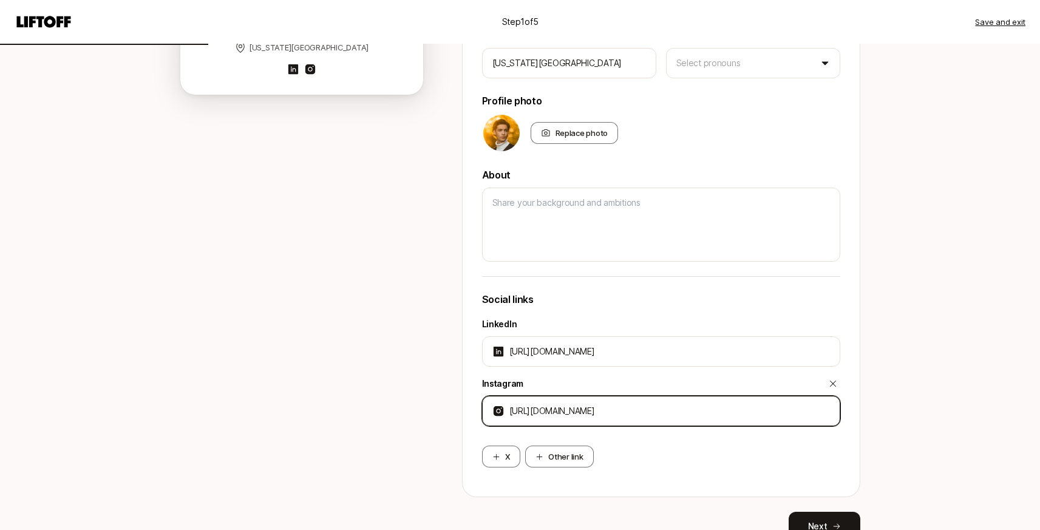
type input "[URL][DOMAIN_NAME]"
type textarea "x"
type input "[URL][DOMAIN_NAME]"
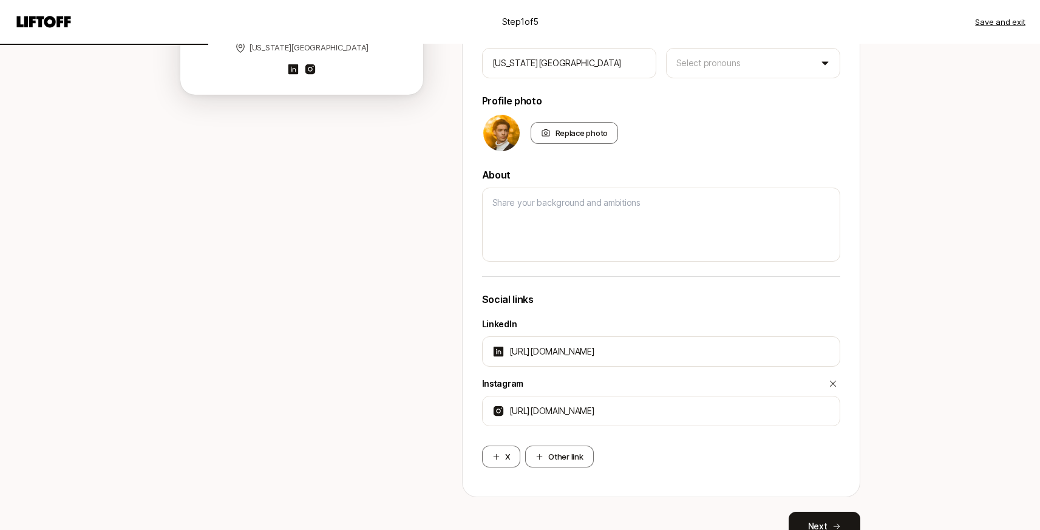
click at [380, 376] on div "[PERSON_NAME] Product Designer at [URL] [US_STATE][GEOGRAPHIC_DATA]" at bounding box center [301, 208] width 243 height 668
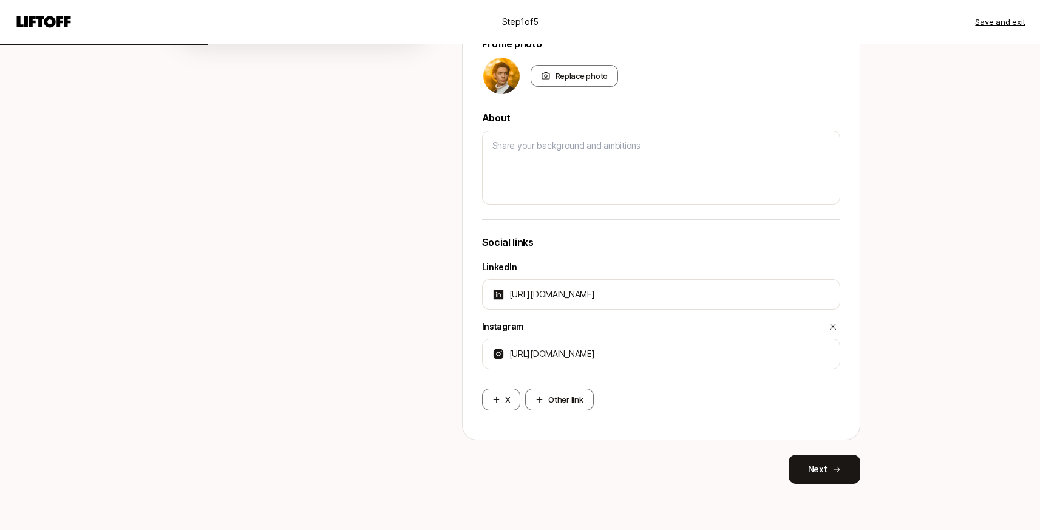
scroll to position [358, 0]
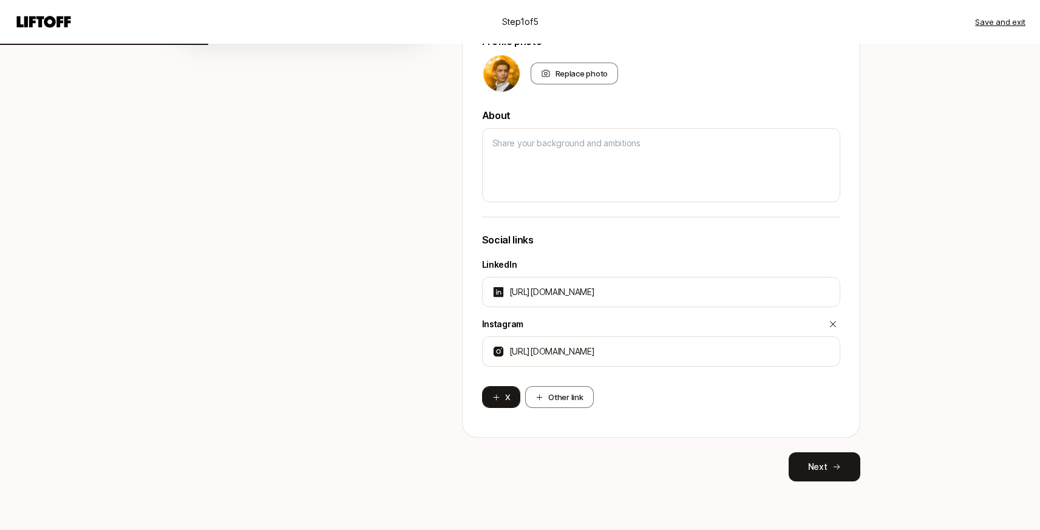
click at [507, 398] on button "X" at bounding box center [501, 397] width 39 height 22
type textarea "x"
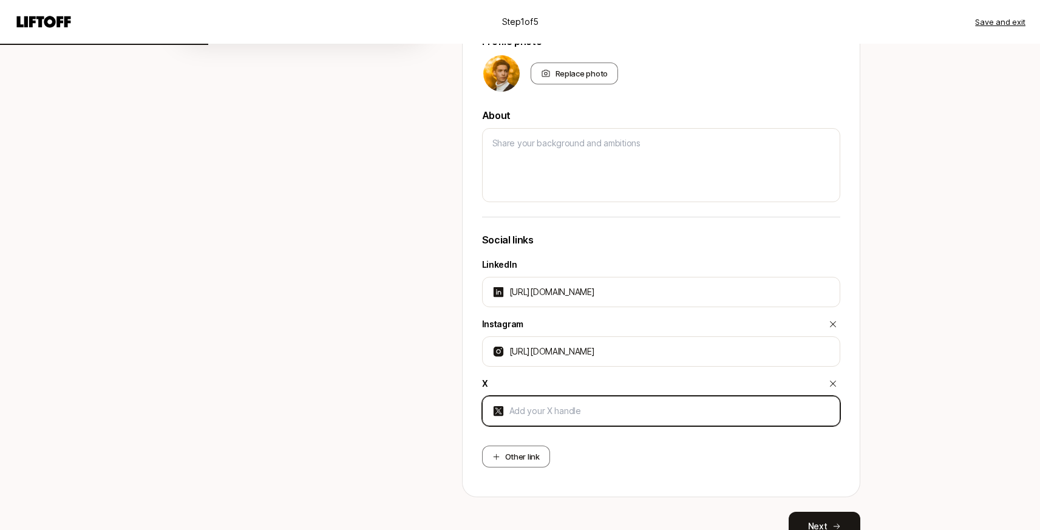
click at [570, 411] on input at bounding box center [670, 411] width 321 height 15
type input "[URL][DOMAIN_NAME]"
type textarea "x"
type input "[URL][DOMAIN_NAME]"
type textarea "x"
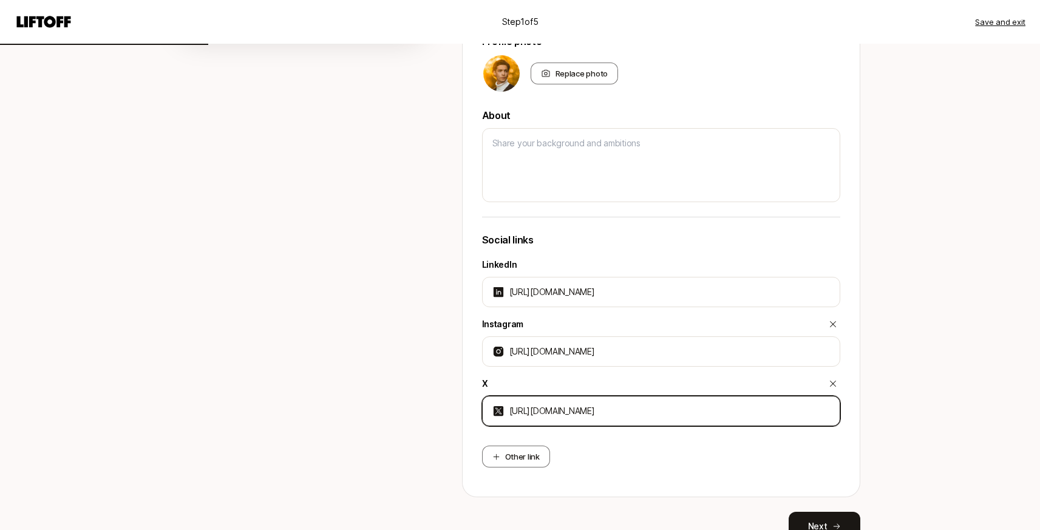
type input "[URL][DOMAIN_NAME]"
type textarea "x"
type input "[URL][DOMAIN_NAME][PERSON_NAME]"
type textarea "x"
type input "[URL][DOMAIN_NAME]"
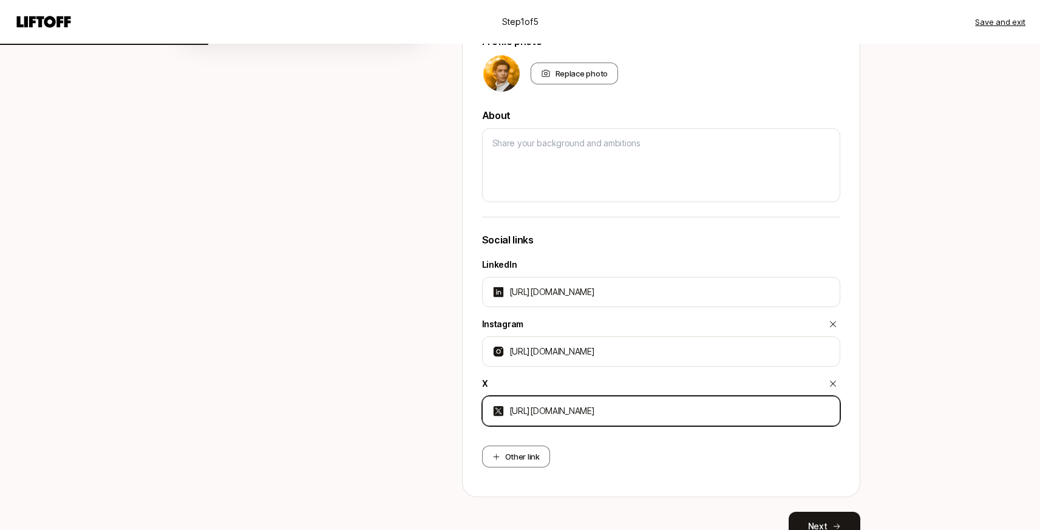
type textarea "x"
type input "[URL][DOMAIN_NAME]"
type textarea "x"
type input "[URL][DOMAIN_NAME]"
type textarea "x"
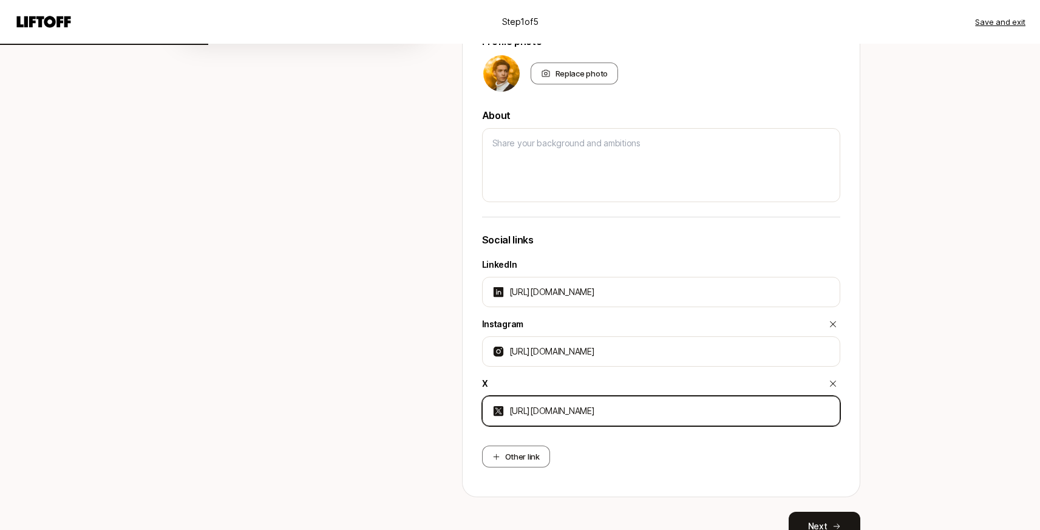
type input "[URL][DOMAIN_NAME]"
type textarea "x"
type input "[URL][DOMAIN_NAME]"
type textarea "x"
type input "[URL][DOMAIN_NAME]"
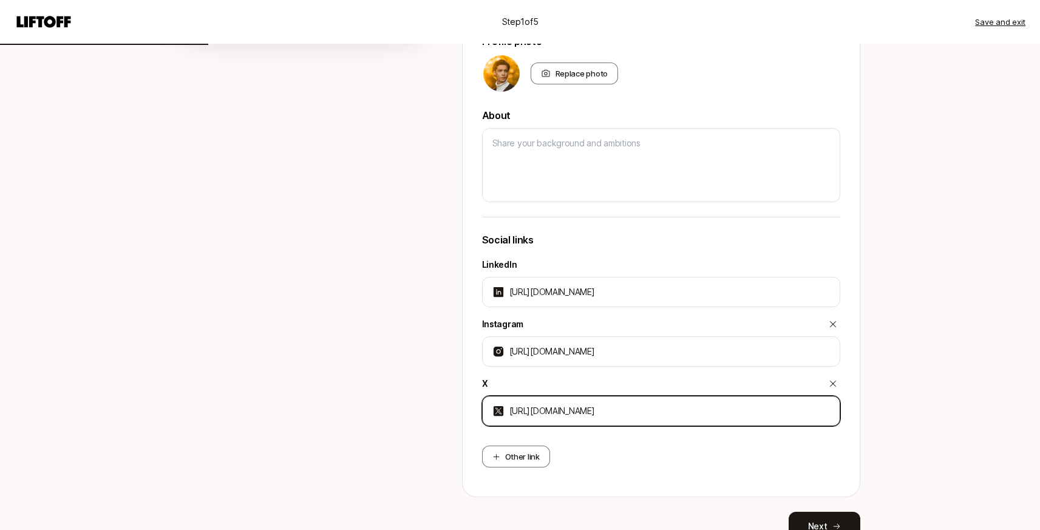
type textarea "x"
type input "[URL][DOMAIN_NAME]"
type textarea "x"
type input "[URL][DOMAIN_NAME]"
type textarea "x"
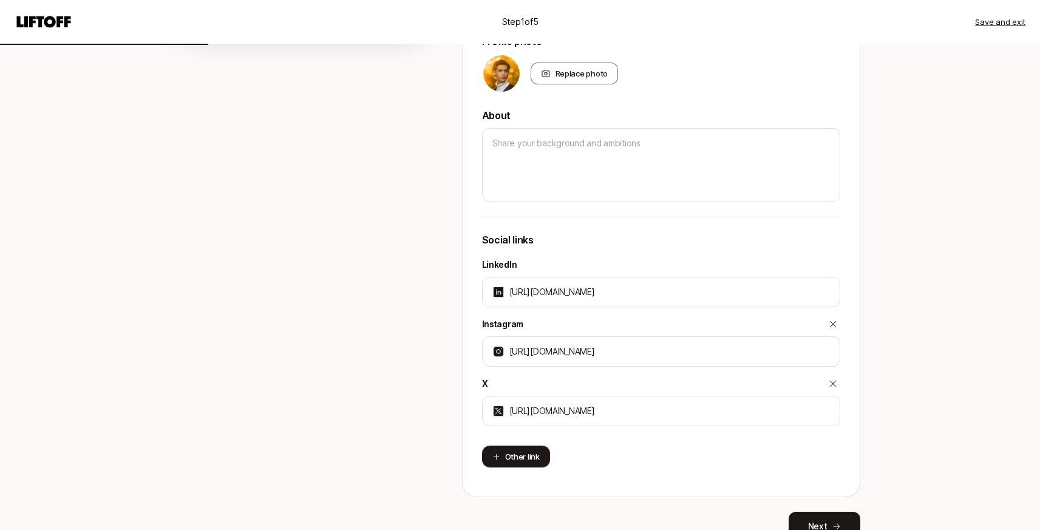
click at [544, 455] on button "Other link" at bounding box center [516, 457] width 68 height 22
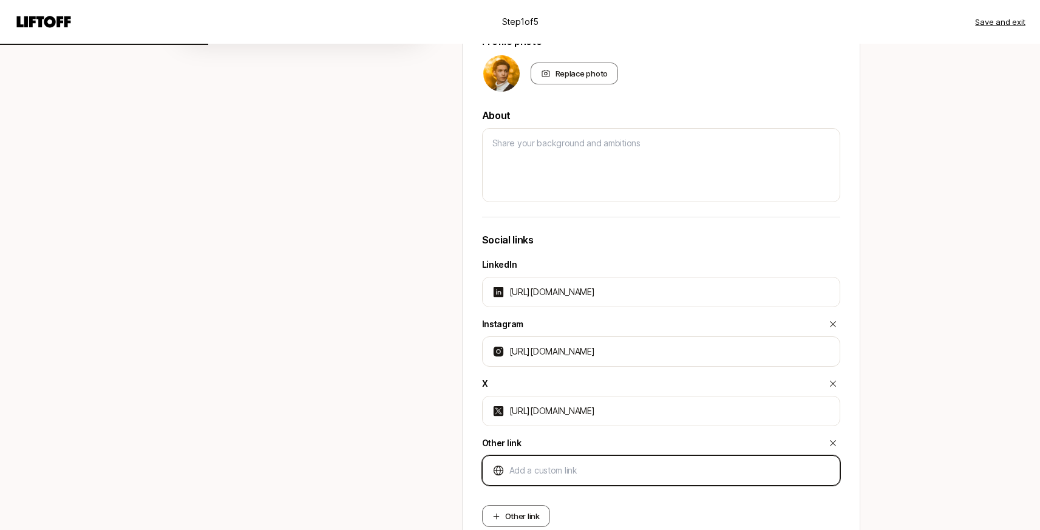
click at [568, 470] on input at bounding box center [670, 470] width 321 height 15
type textarea "x"
type input "[URL]"
type textarea "x"
type input "[URL]"
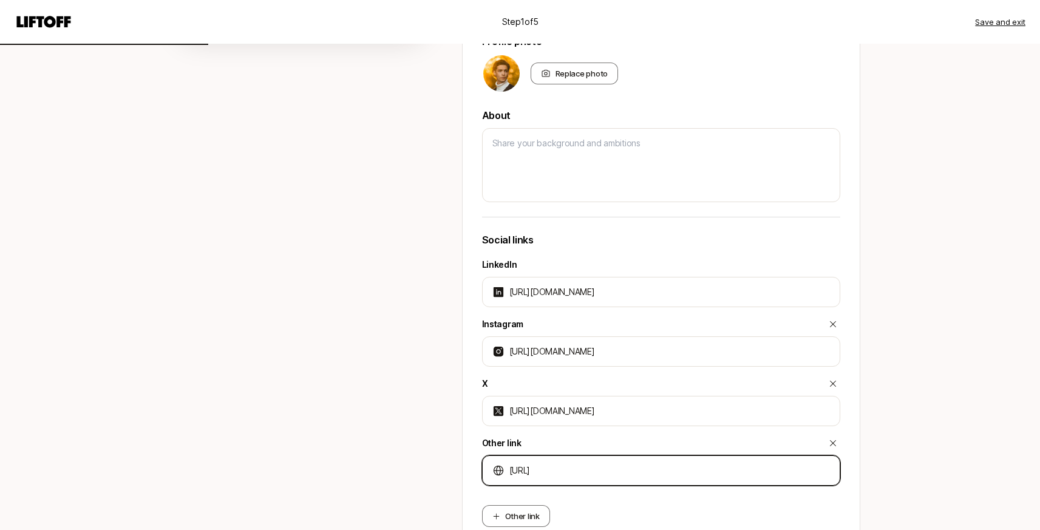
type textarea "x"
type input "[URL]"
type textarea "x"
type input "[URL][PERSON_NAME]"
type textarea "x"
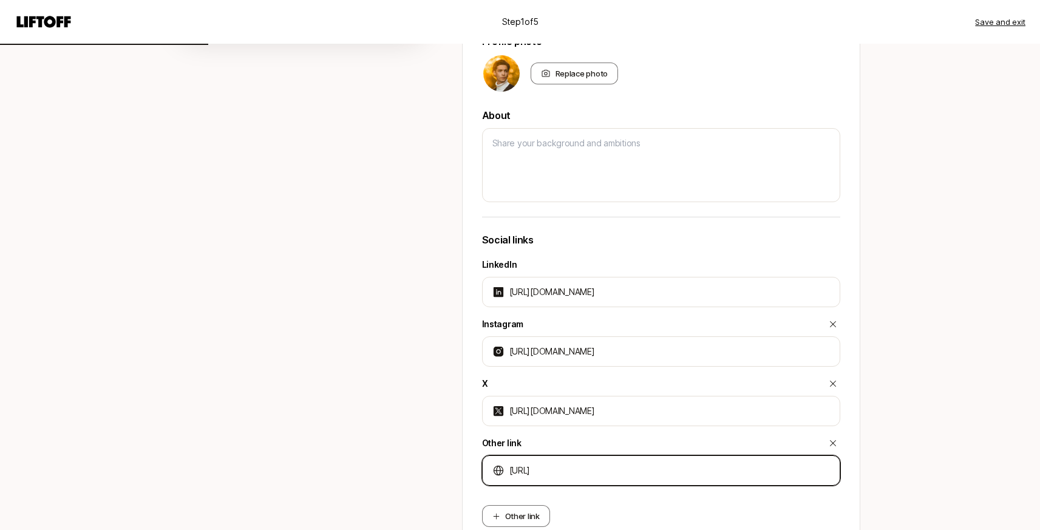
type input "[URL]"
type textarea "x"
type input "[URL]"
type textarea "x"
type input "[URL]"
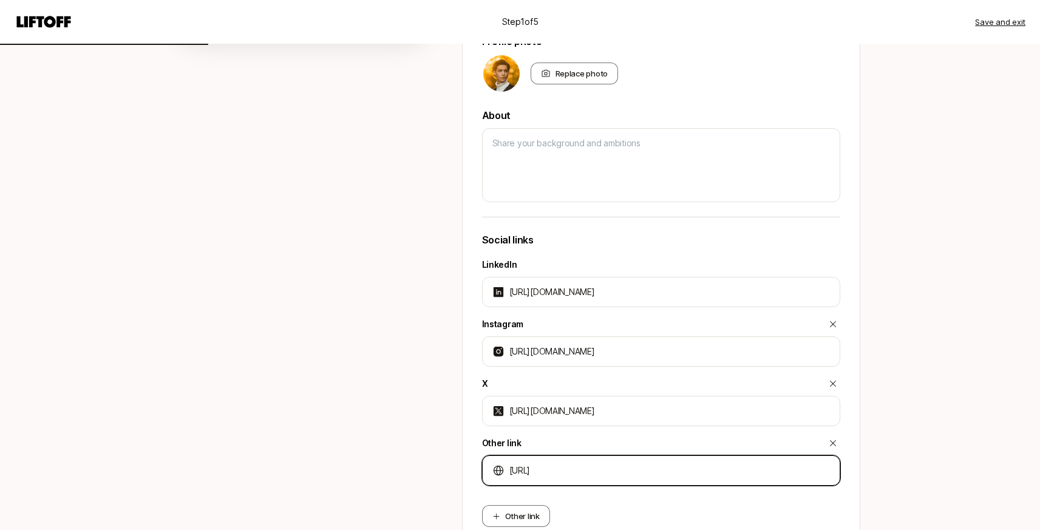
type textarea "x"
type input "[URL]"
type textarea "x"
type input "[URL]"
type textarea "x"
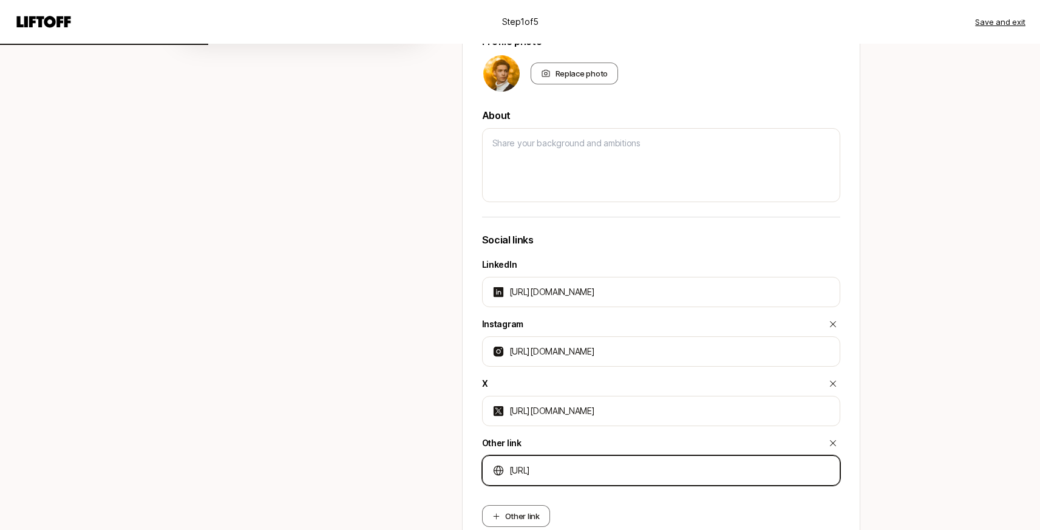
type input "[URL]."
type textarea "x"
type input "[URL]"
type textarea "x"
type input "[URL][DOMAIN_NAME]"
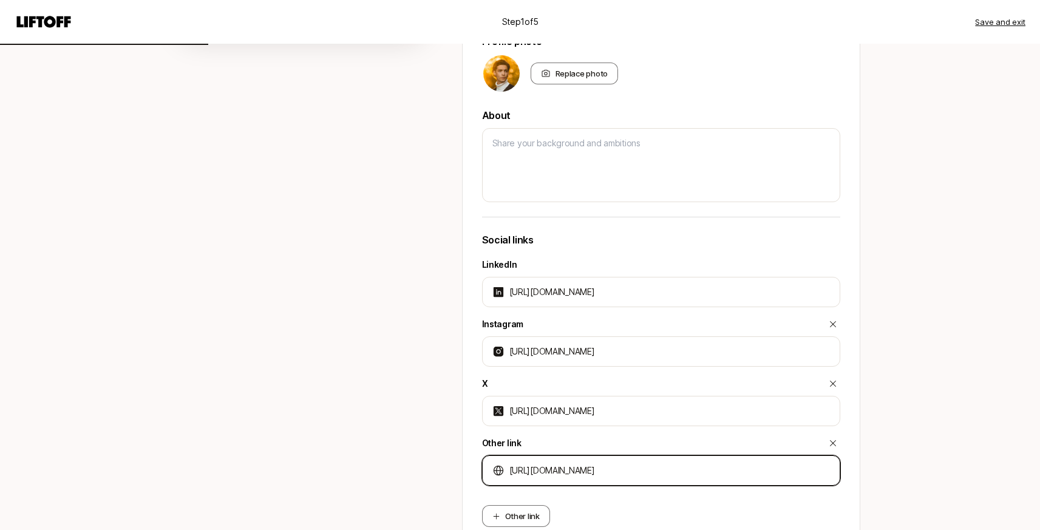
type textarea "x"
type input "[URL][DOMAIN_NAME]"
type textarea "x"
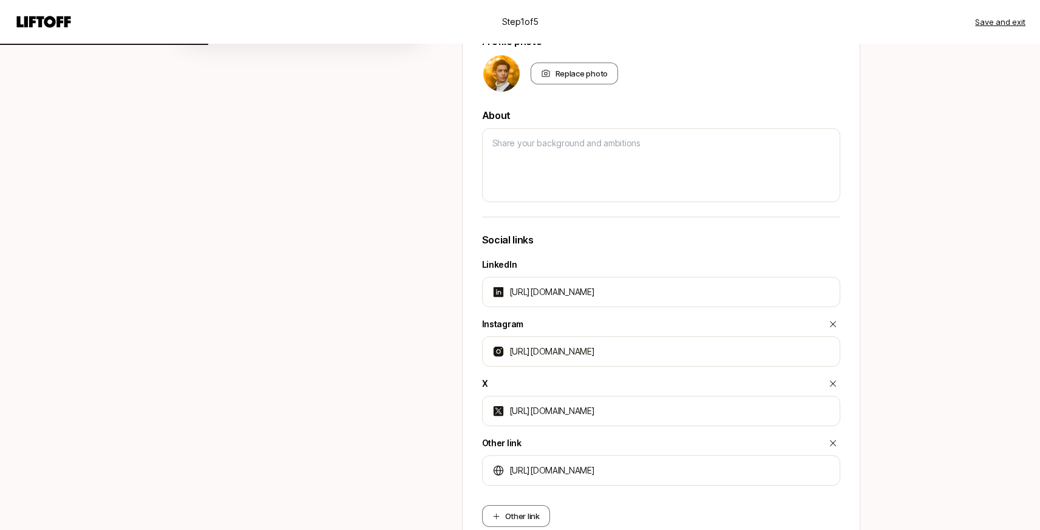
click at [947, 474] on div "Step 1 of 5 Save and exit Add your bio Help people quickly recognize you on Lif…" at bounding box center [520, 146] width 1040 height 1008
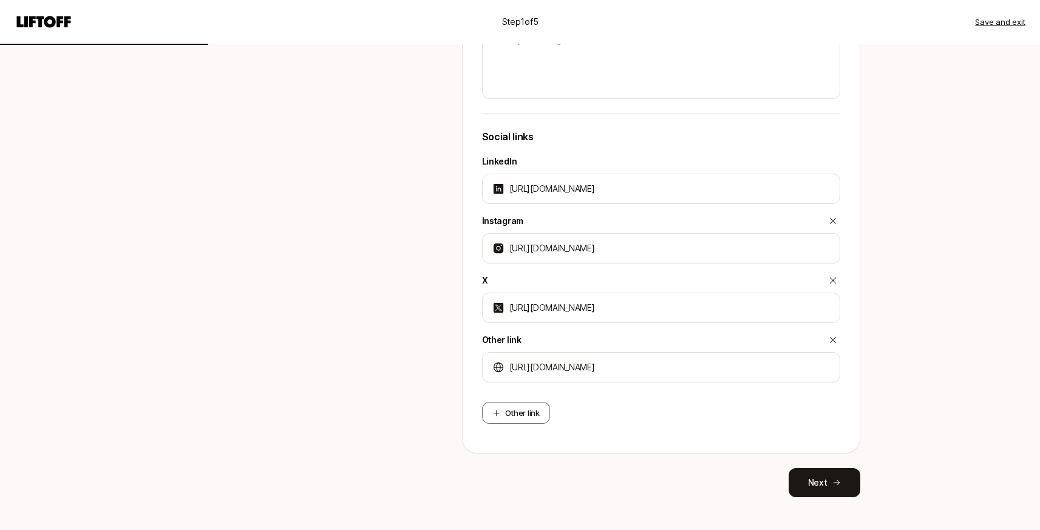
scroll to position [477, 0]
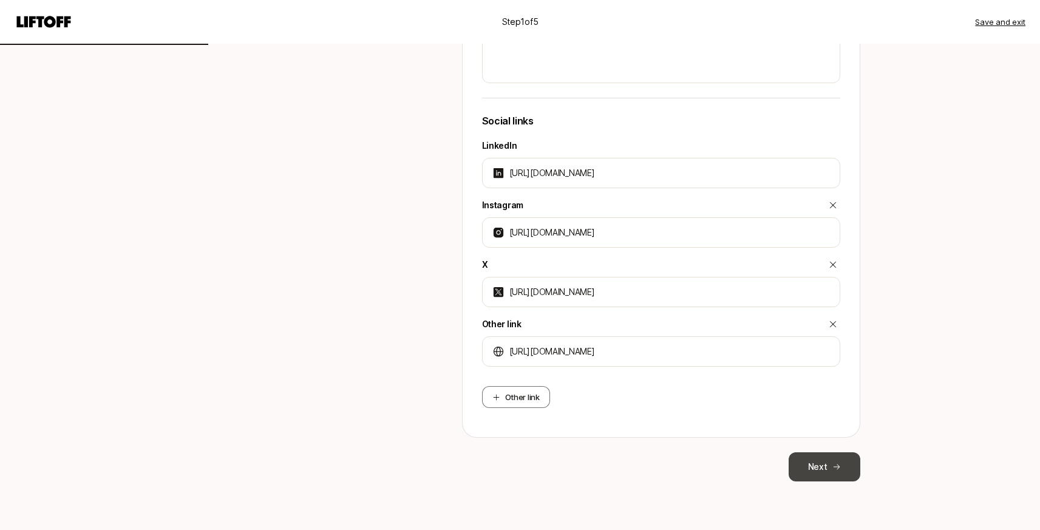
click at [811, 460] on button "Next" at bounding box center [825, 467] width 72 height 29
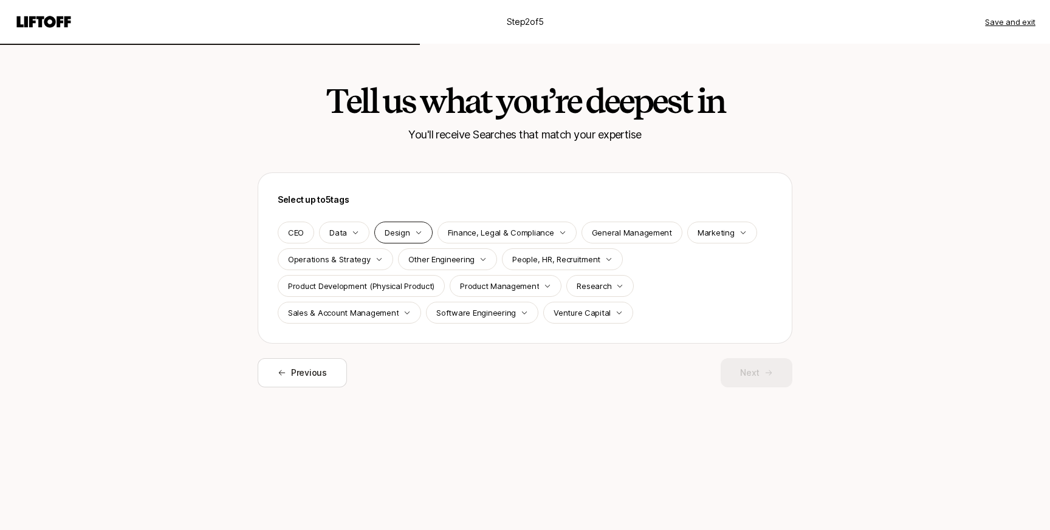
click at [415, 232] on icon "button" at bounding box center [418, 232] width 7 height 7
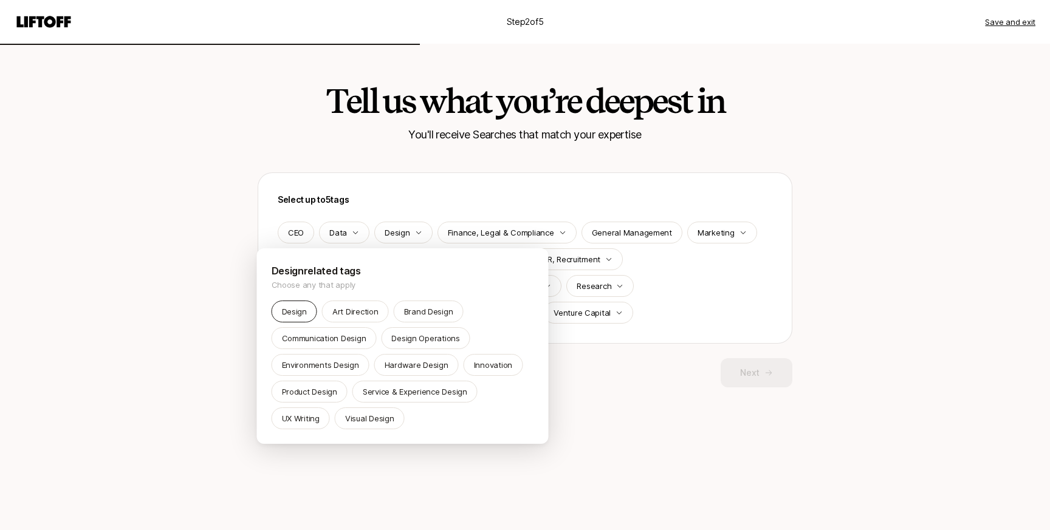
click at [305, 307] on p "Design" at bounding box center [294, 312] width 25 height 12
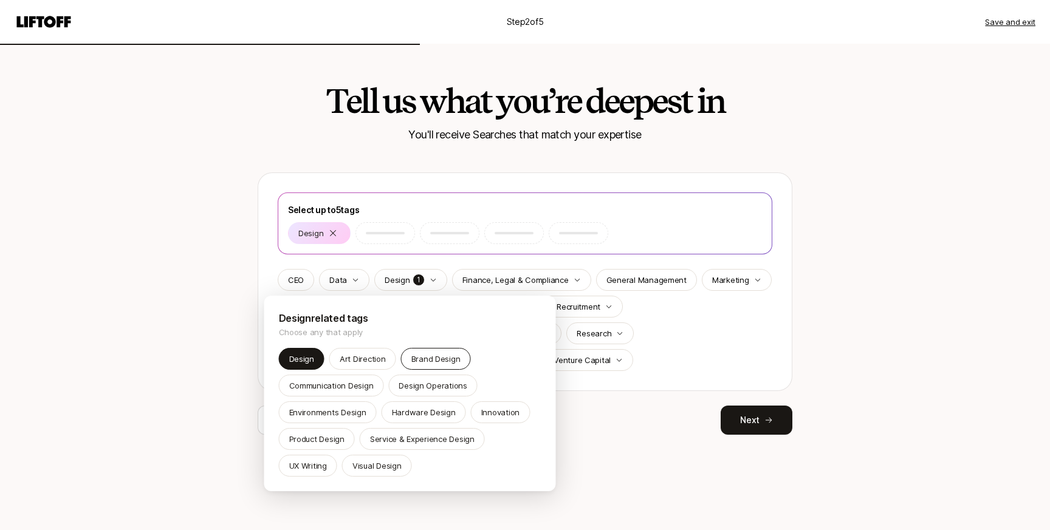
click at [423, 354] on p "Brand Design" at bounding box center [435, 359] width 49 height 12
click at [361, 349] on div "Art Direction" at bounding box center [362, 359] width 67 height 22
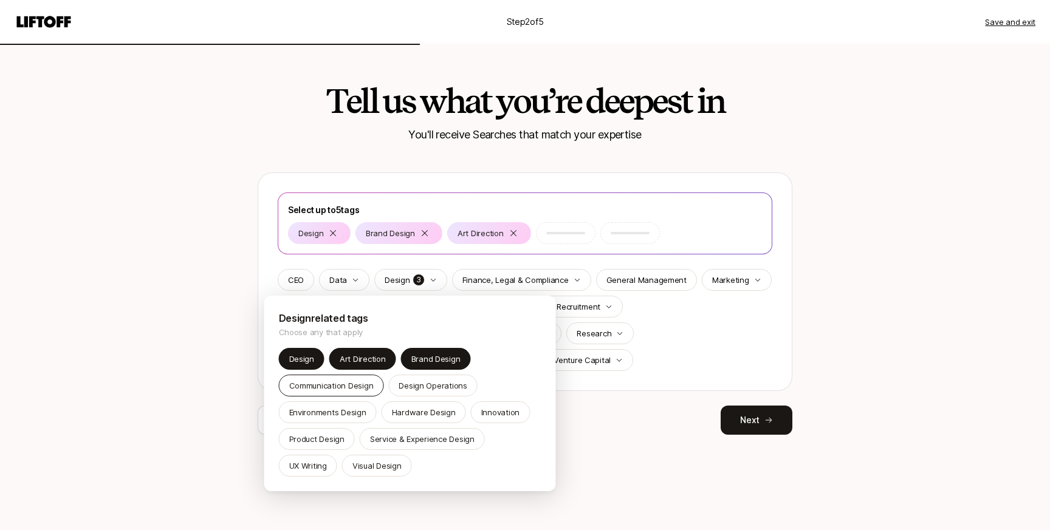
click at [360, 380] on p "Communication Design" at bounding box center [331, 386] width 84 height 12
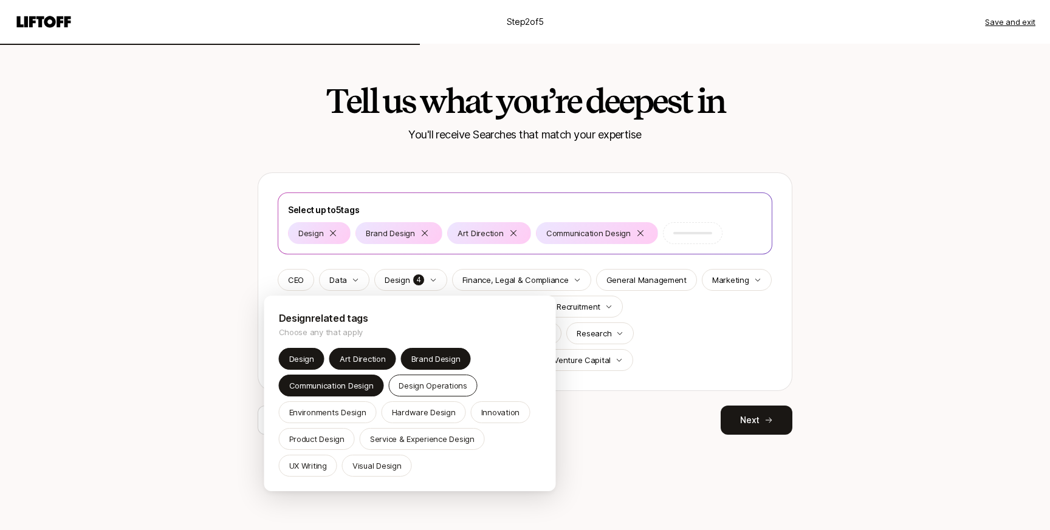
click at [416, 381] on p "Design Operations" at bounding box center [432, 386] width 69 height 12
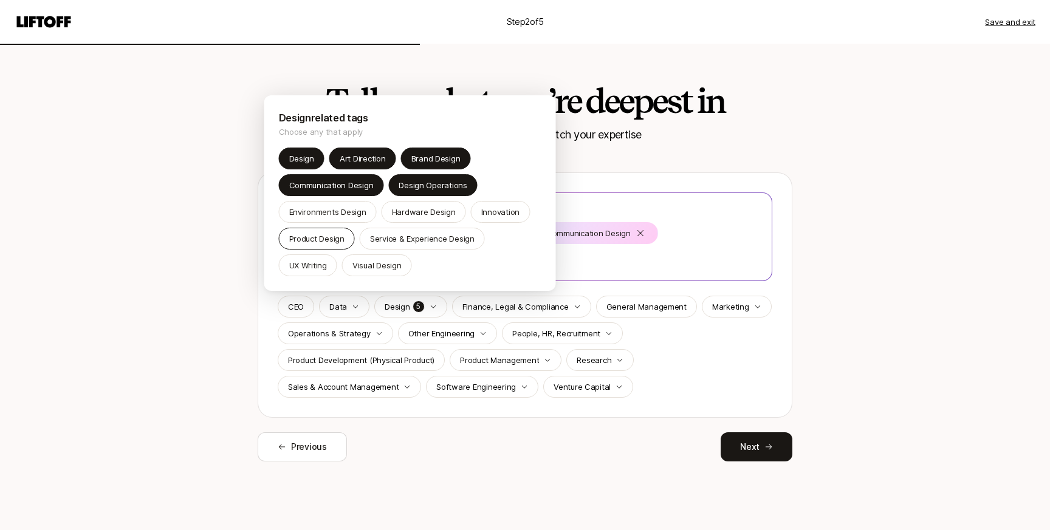
click at [321, 230] on div "Product Design" at bounding box center [317, 239] width 76 height 22
click at [490, 218] on div "Innovation" at bounding box center [500, 212] width 59 height 22
click at [355, 263] on p "Visual Design" at bounding box center [376, 265] width 49 height 12
click at [410, 188] on p "Design Operations" at bounding box center [432, 185] width 69 height 12
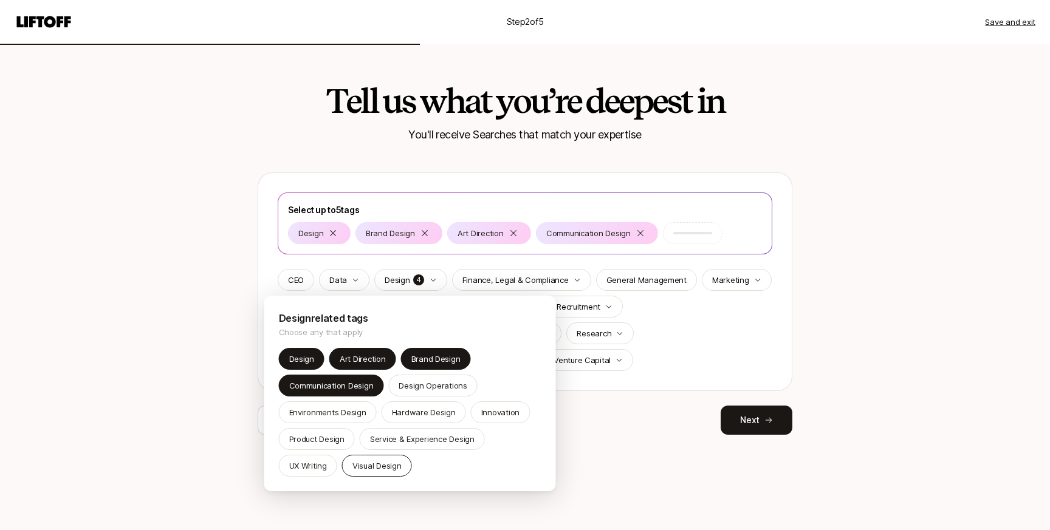
click at [384, 460] on p "Visual Design" at bounding box center [376, 466] width 49 height 12
click at [851, 340] on html "Step 2 of 5 Save and exit Tell us what you’re deepest in You'll receive Searche…" at bounding box center [525, 265] width 1050 height 530
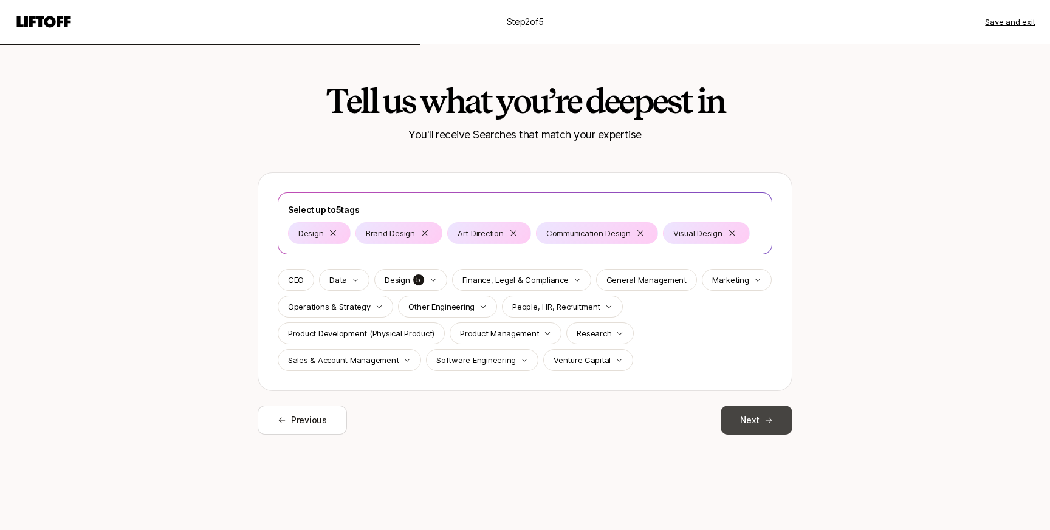
click at [762, 417] on button "Next" at bounding box center [756, 420] width 72 height 29
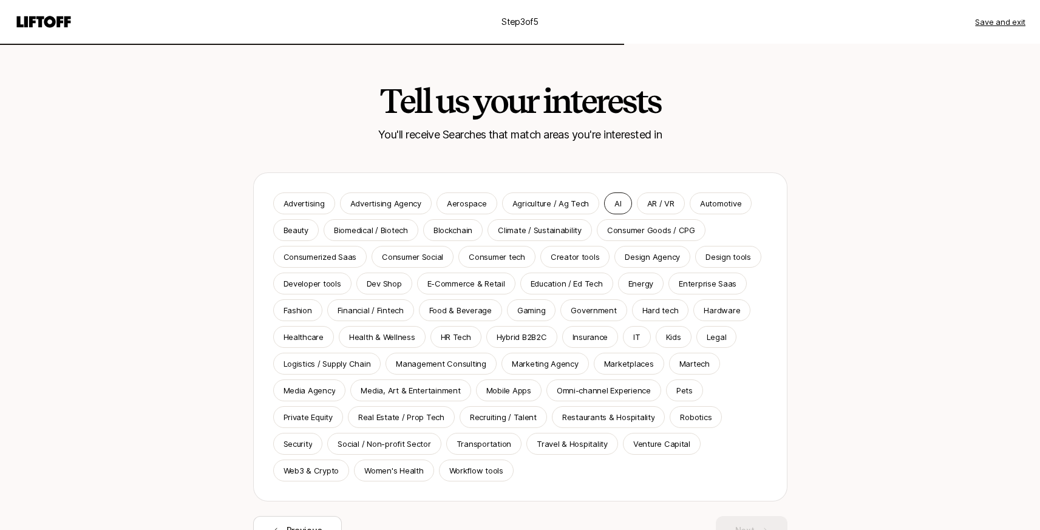
click at [615, 206] on p "AI" at bounding box center [618, 203] width 7 height 12
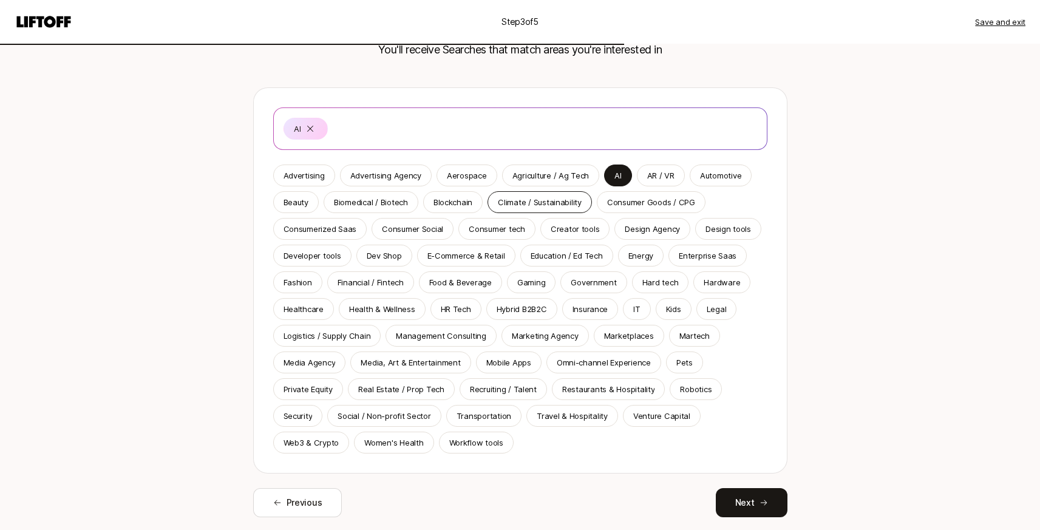
scroll to position [100, 0]
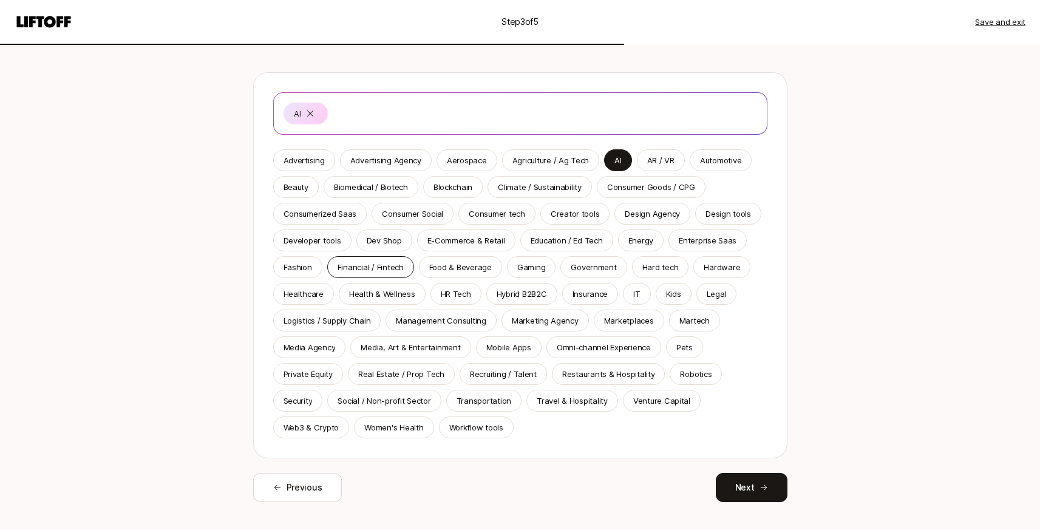
click at [390, 265] on p "Financial / Fintech" at bounding box center [371, 267] width 66 height 12
click at [494, 347] on p "Mobile Apps" at bounding box center [509, 347] width 45 height 12
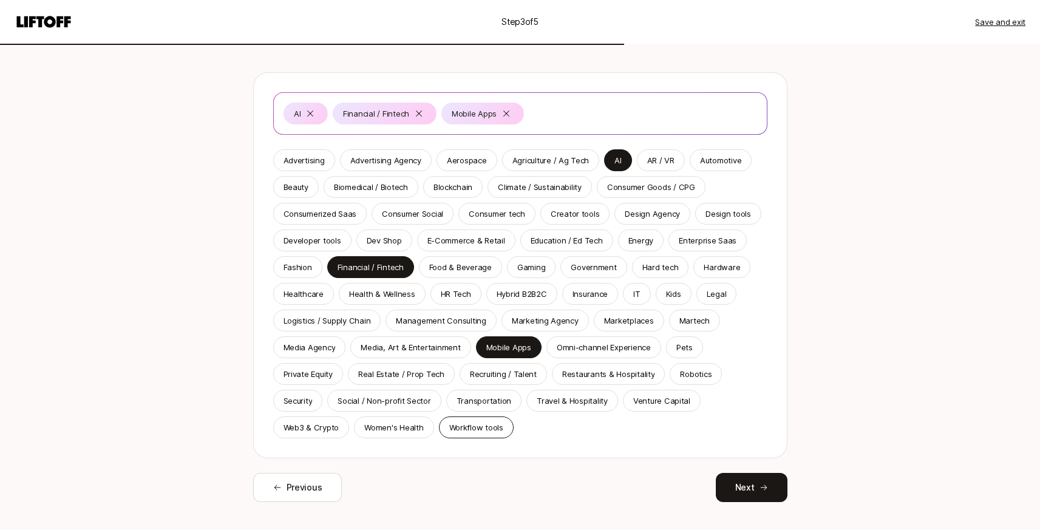
click at [488, 428] on p "Workflow tools" at bounding box center [476, 428] width 54 height 12
click at [699, 237] on p "Enterprise Saas" at bounding box center [708, 240] width 58 height 12
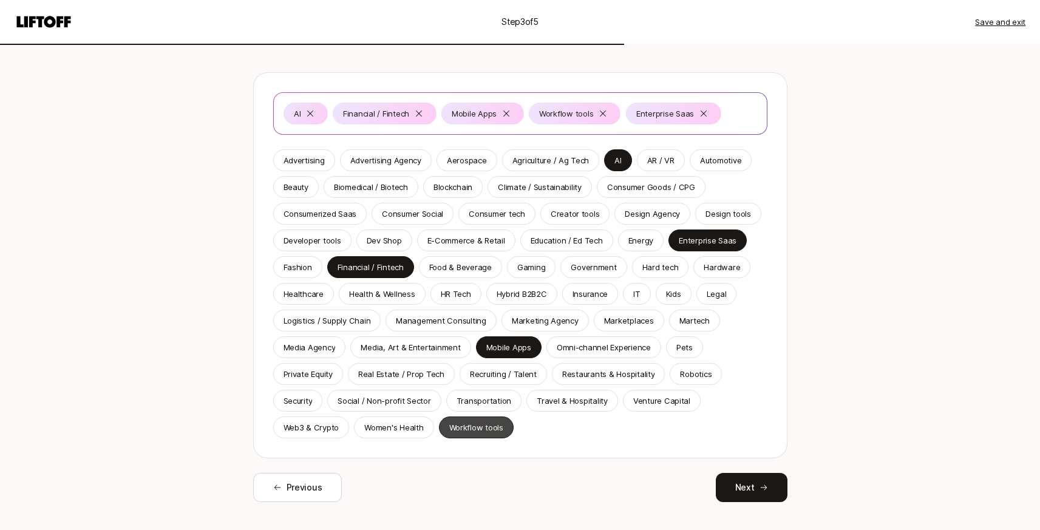
click at [504, 429] on div "Workflow tools" at bounding box center [476, 428] width 75 height 22
click at [717, 206] on div "Design tools" at bounding box center [728, 214] width 66 height 22
click at [512, 219] on p "Consumer tech" at bounding box center [497, 214] width 56 height 12
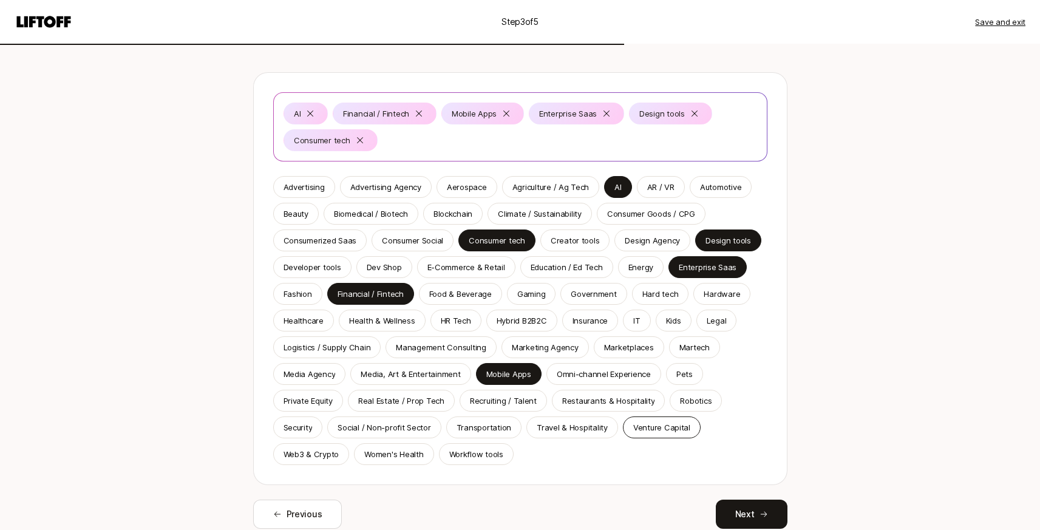
click at [660, 429] on p "Venture Capital" at bounding box center [662, 428] width 57 height 12
click at [588, 242] on p "Creator tools" at bounding box center [575, 240] width 49 height 12
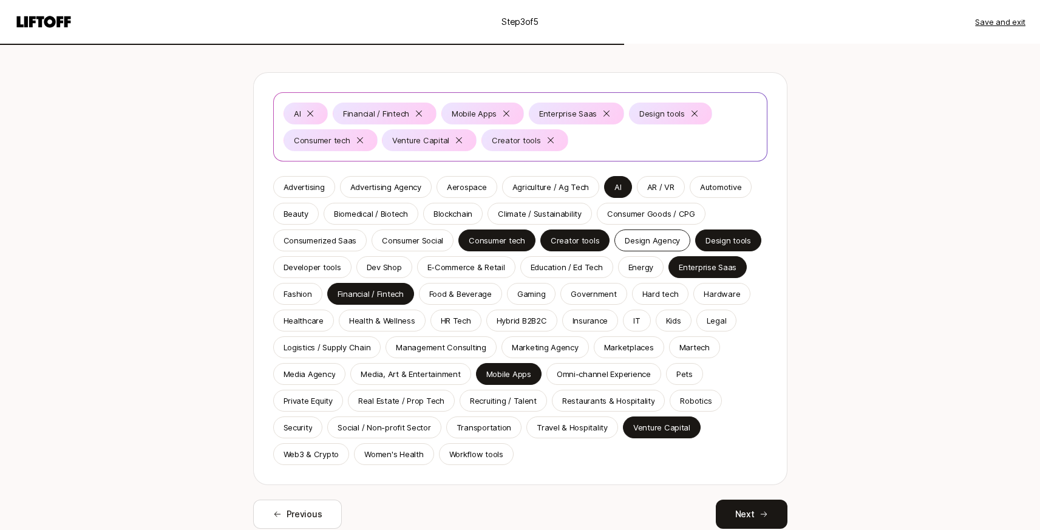
click at [640, 245] on p "Design Agency" at bounding box center [652, 240] width 55 height 12
click at [640, 217] on p "Consumer Goods / CPG" at bounding box center [651, 214] width 88 height 12
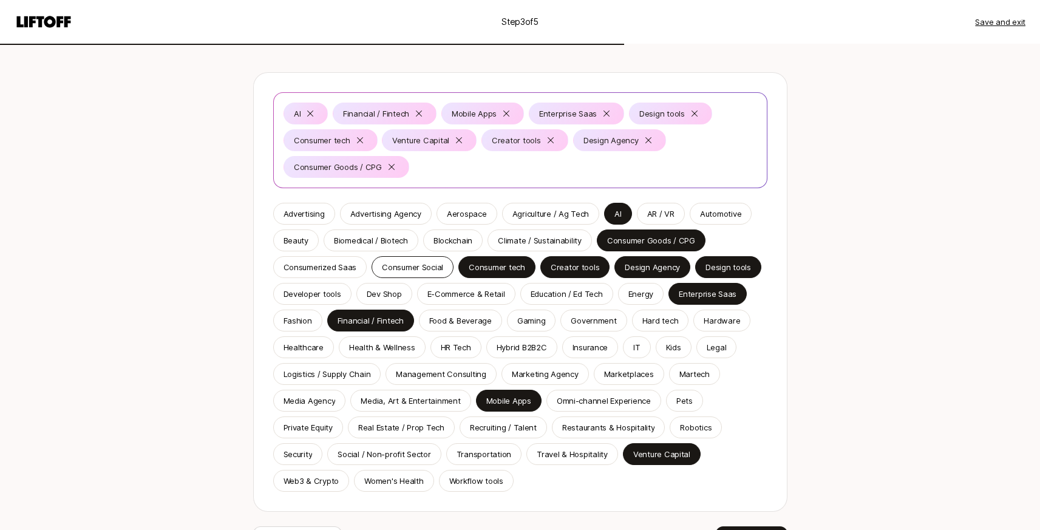
click at [426, 268] on p "Consumer Social" at bounding box center [412, 267] width 61 height 12
click at [347, 265] on p "Consumerized Saas" at bounding box center [320, 267] width 73 height 12
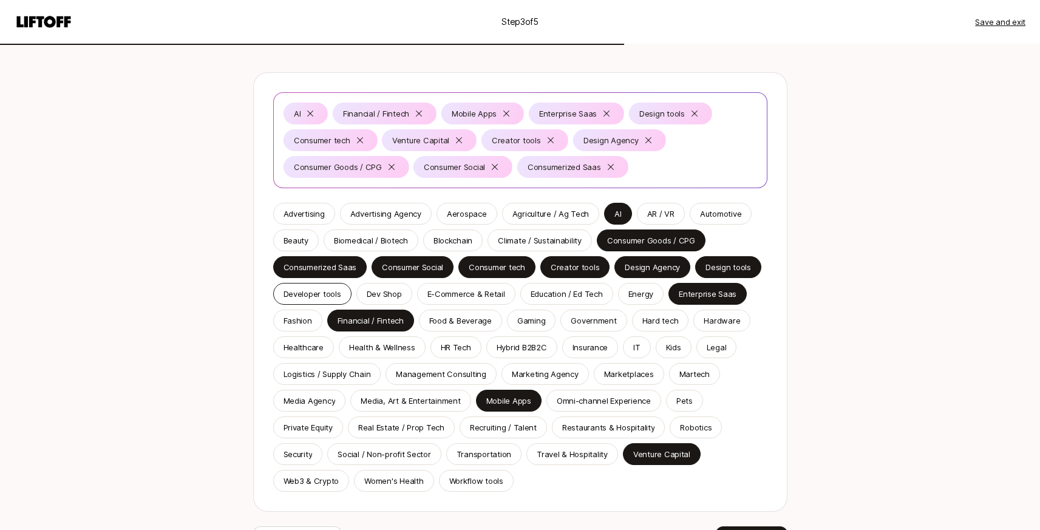
click at [320, 300] on div "Developer tools" at bounding box center [312, 294] width 78 height 22
click at [449, 293] on p "E-Commerce & Retail" at bounding box center [467, 294] width 78 height 12
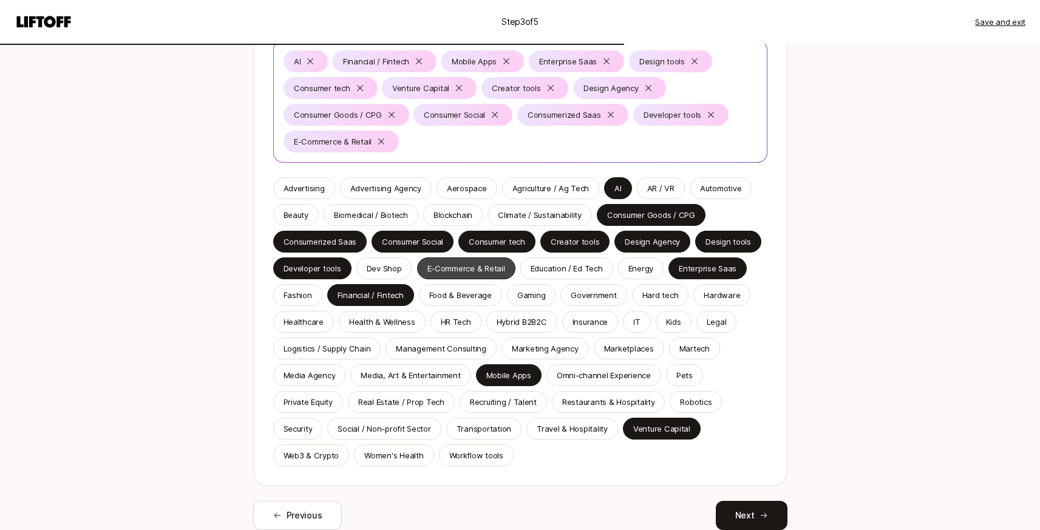
scroll to position [154, 0]
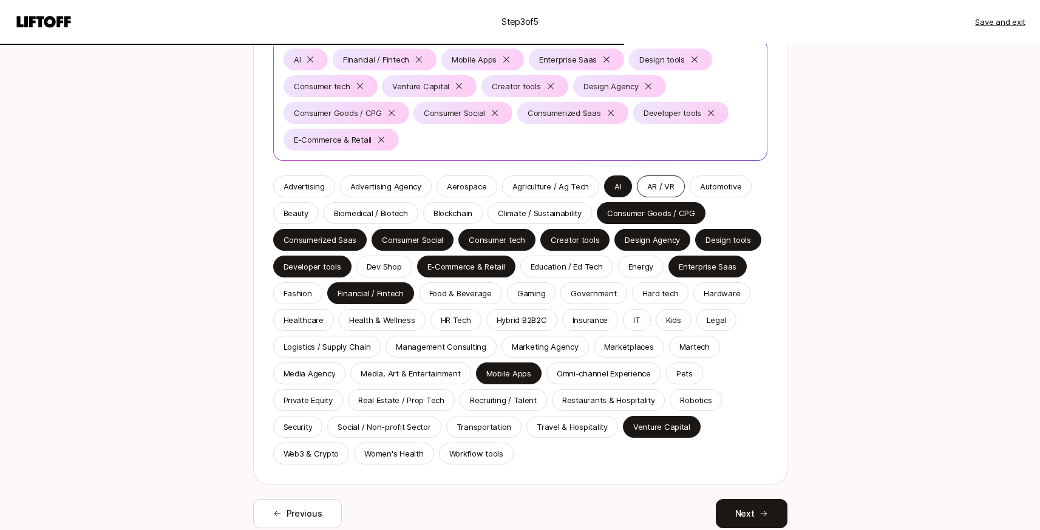
click at [668, 183] on p "AR / VR" at bounding box center [660, 186] width 27 height 12
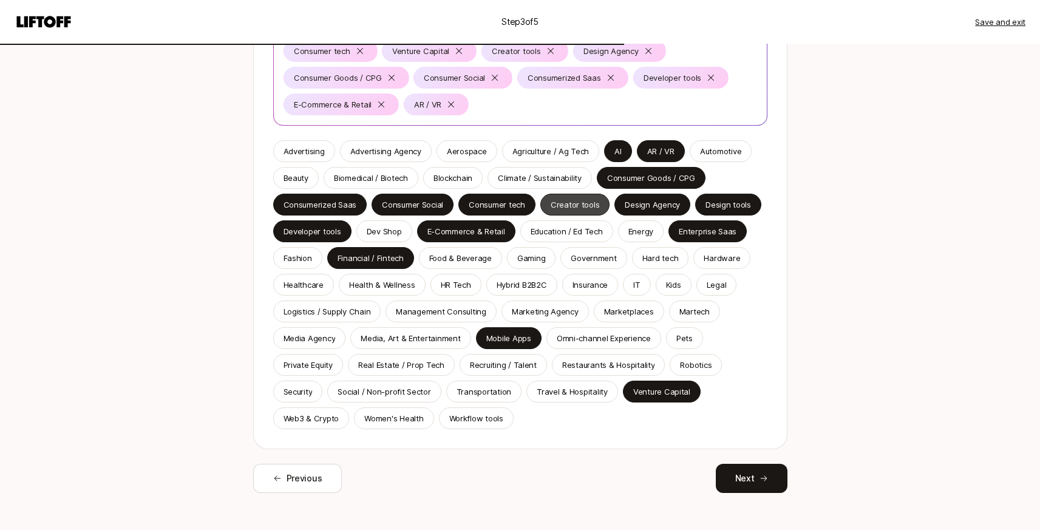
scroll to position [201, 0]
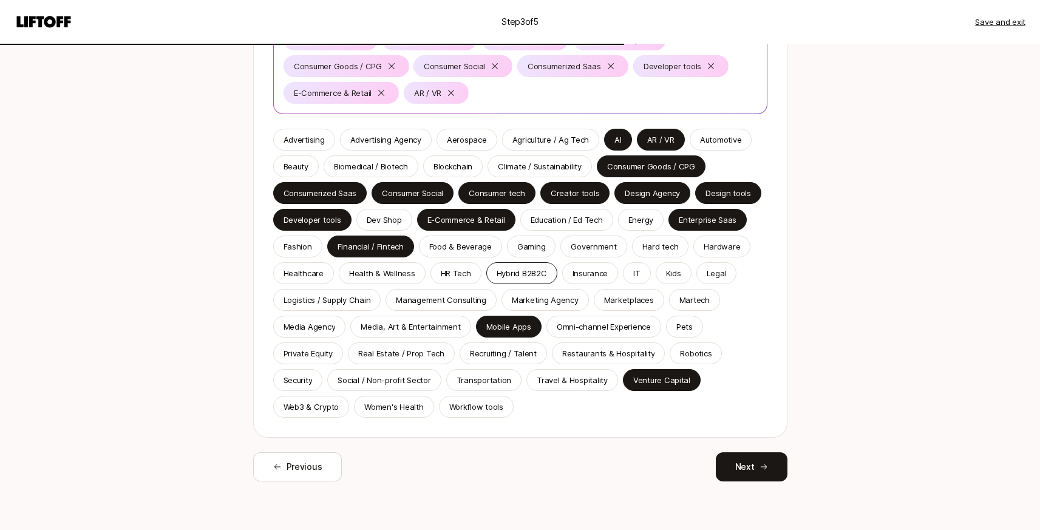
click at [518, 276] on p "Hybrid B2B2C" at bounding box center [522, 273] width 50 height 12
click at [621, 302] on p "Marketplaces" at bounding box center [629, 300] width 50 height 12
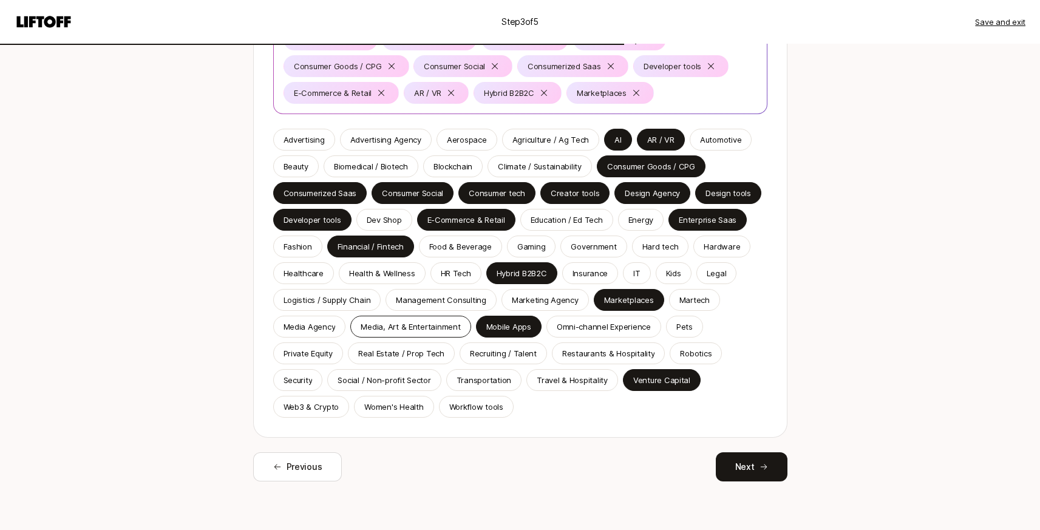
click at [364, 324] on p "Media, Art & Entertainment" at bounding box center [411, 327] width 100 height 12
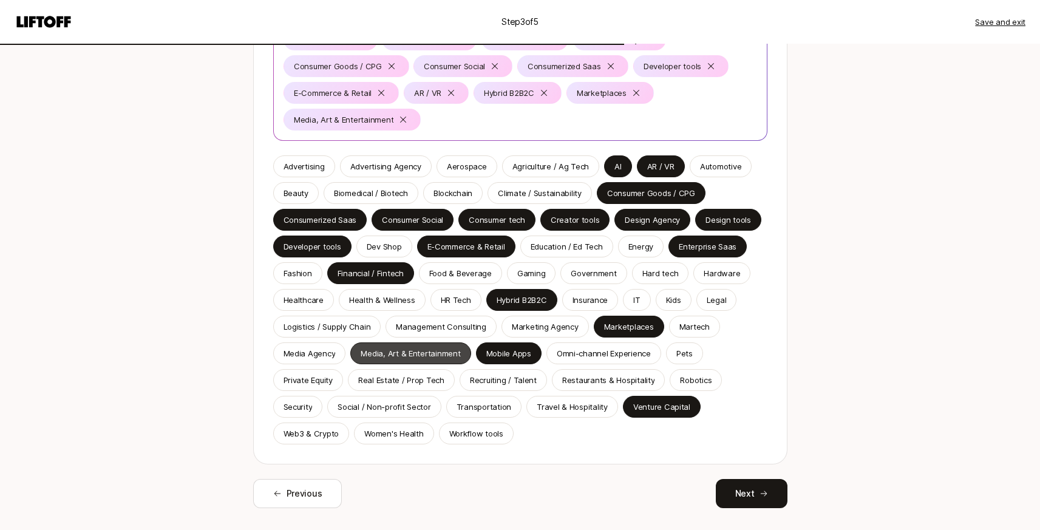
scroll to position [228, 0]
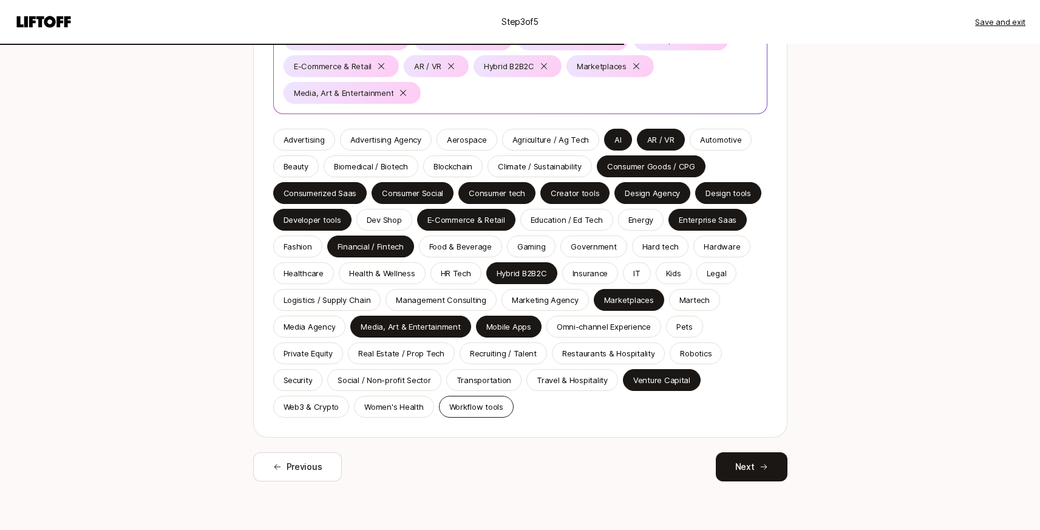
click at [488, 411] on p "Workflow tools" at bounding box center [476, 407] width 54 height 12
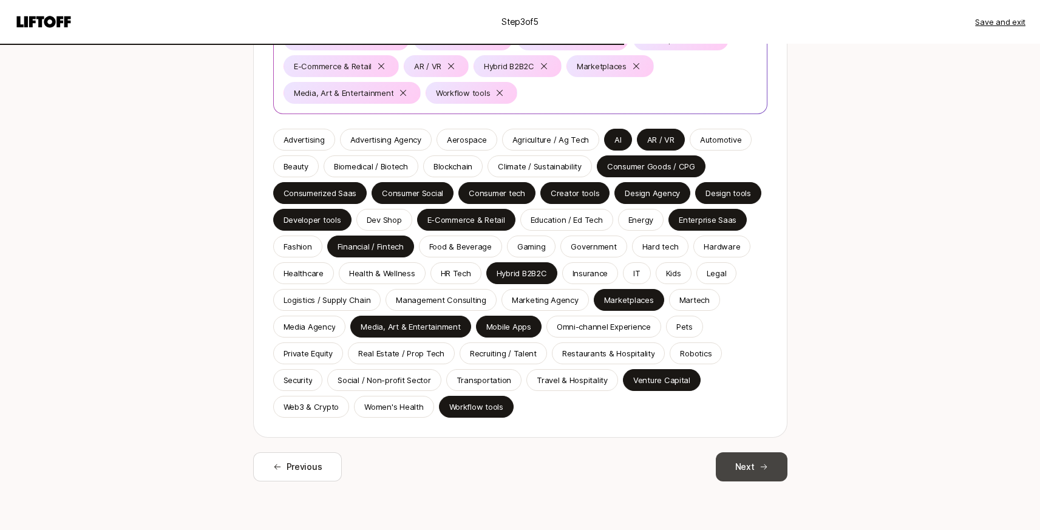
click at [747, 476] on button "Next" at bounding box center [752, 467] width 72 height 29
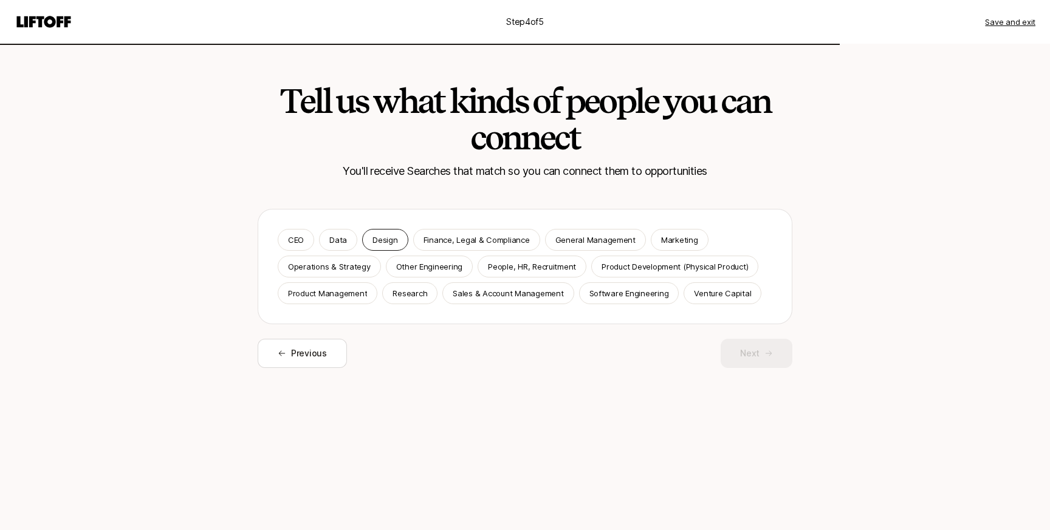
click at [374, 244] on p "Design" at bounding box center [384, 240] width 25 height 12
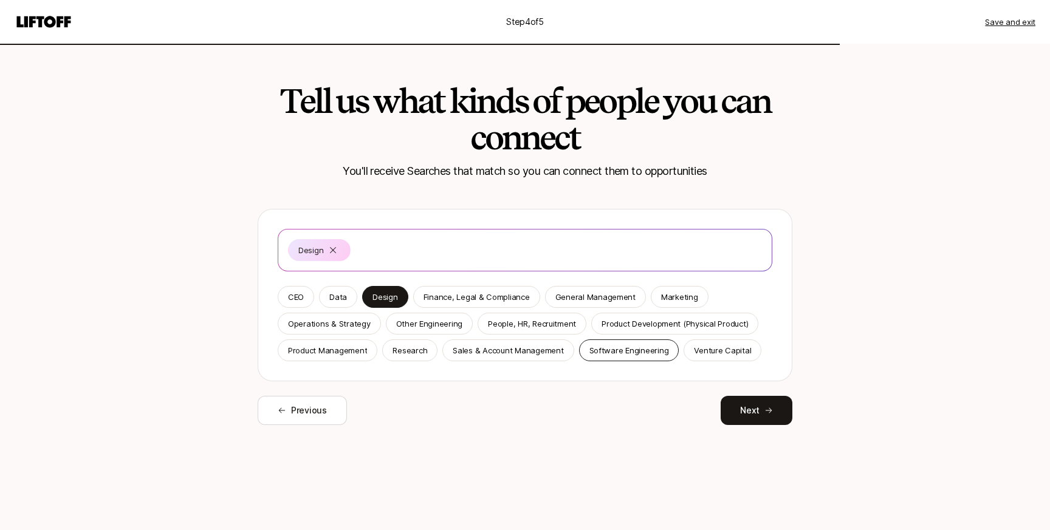
click at [598, 348] on p "Software Engineering" at bounding box center [629, 350] width 80 height 12
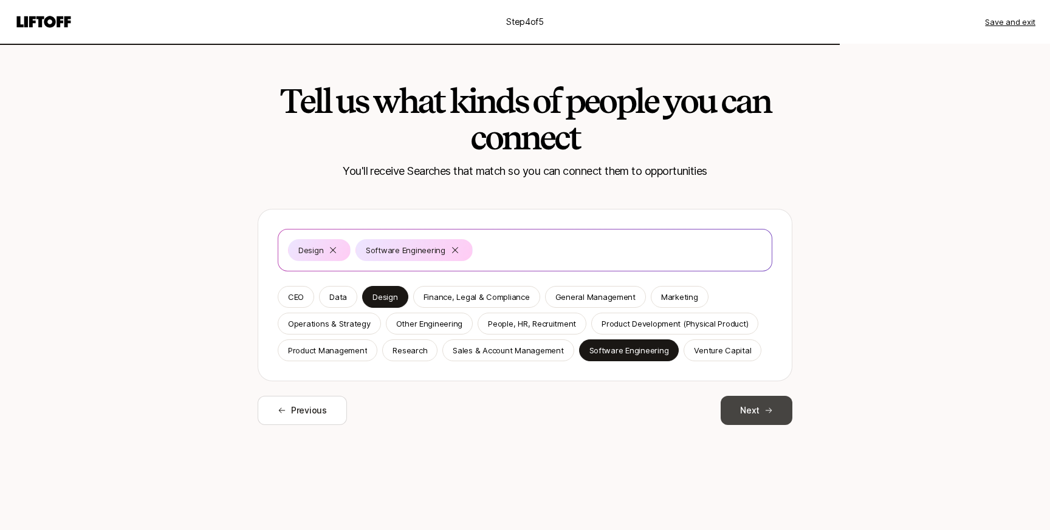
click at [746, 415] on button "Next" at bounding box center [756, 410] width 72 height 29
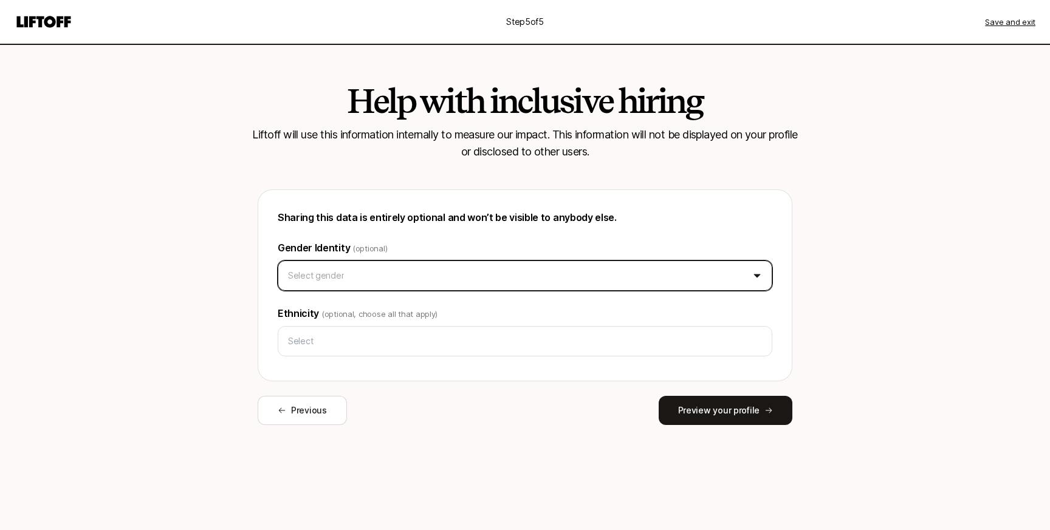
click at [478, 278] on html "Step 5 of 5 Save and exit Help with inclusive hiring Liftoff will use this info…" at bounding box center [525, 265] width 1050 height 530
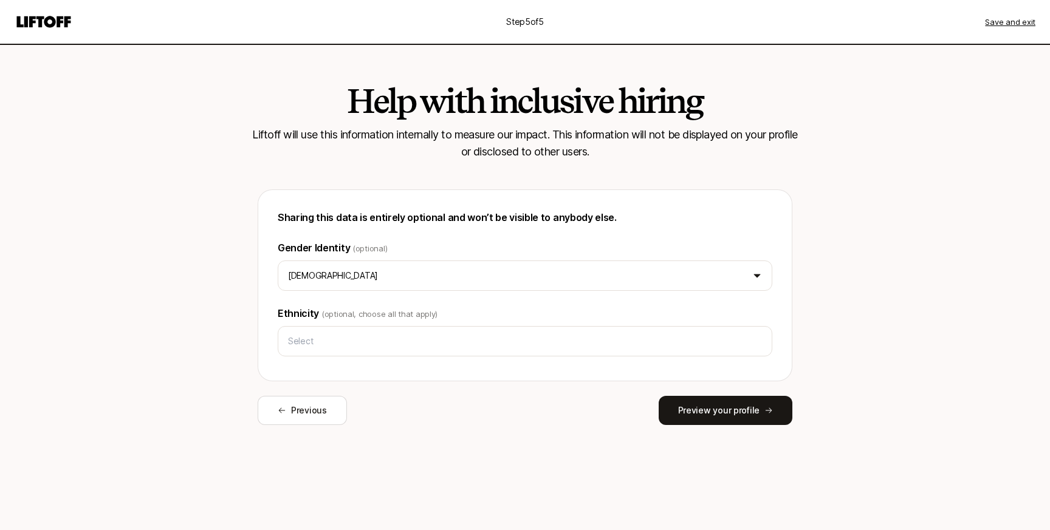
click at [505, 396] on div "Previous Preview your profile" at bounding box center [525, 410] width 535 height 29
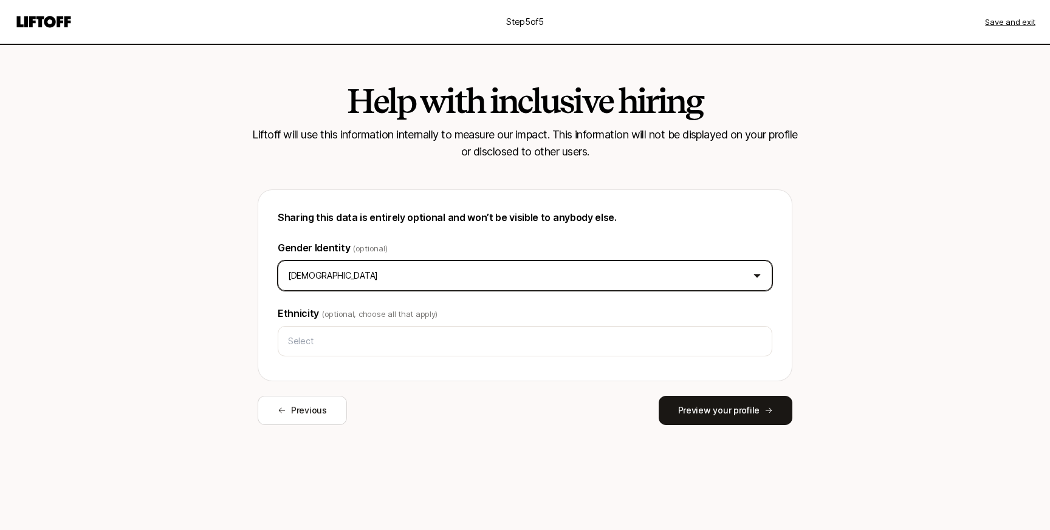
click at [420, 276] on html "Step 5 of 5 Save and exit Help with inclusive hiring Liftoff will use this info…" at bounding box center [525, 265] width 1050 height 530
click at [260, 383] on html "Step 5 of 5 Save and exit Help with inclusive hiring Liftoff will use this info…" at bounding box center [525, 265] width 1050 height 530
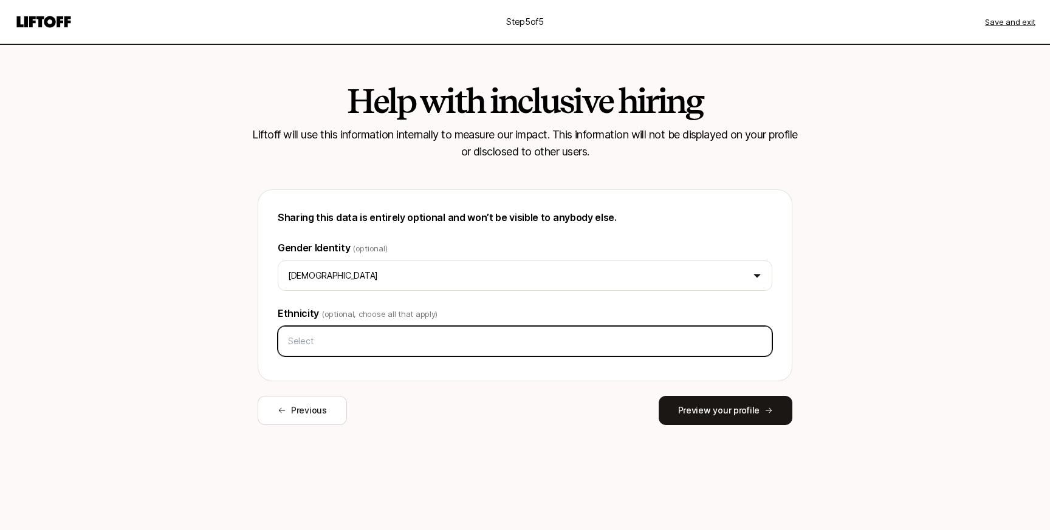
click at [427, 349] on input "text" at bounding box center [524, 341] width 483 height 22
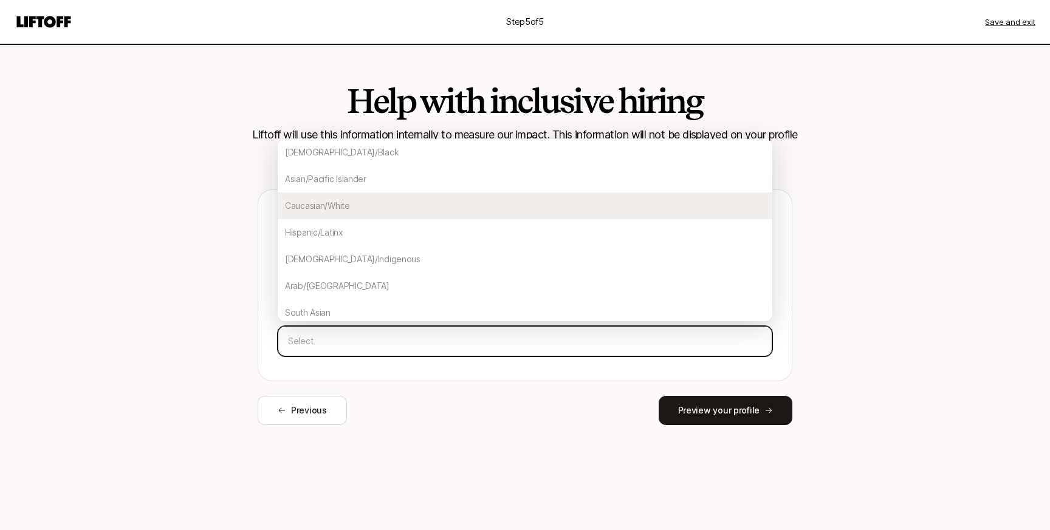
click at [376, 217] on div "Caucasian/White" at bounding box center [525, 206] width 494 height 27
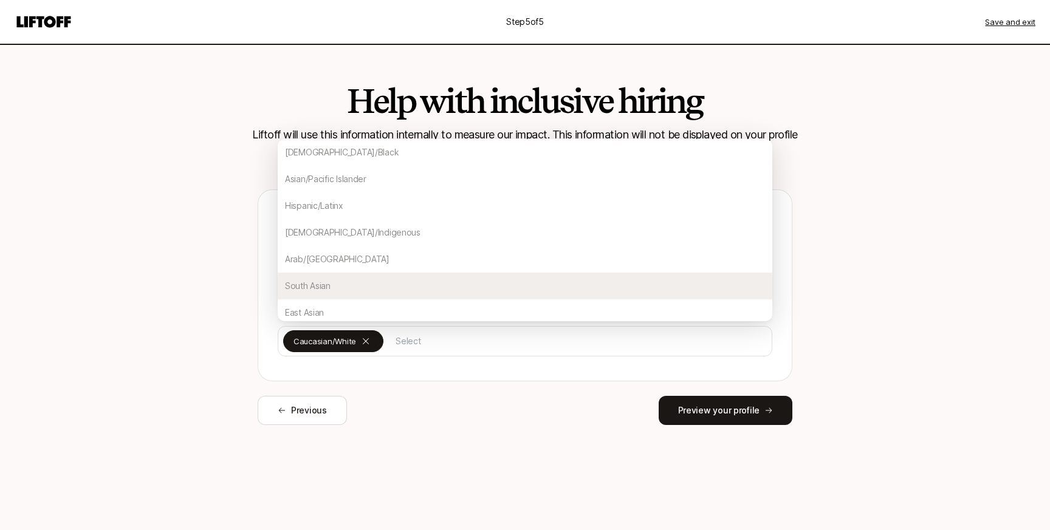
click at [505, 476] on div "Help with inclusive hiring Liftoff will use this information internally to meas…" at bounding box center [525, 287] width 700 height 487
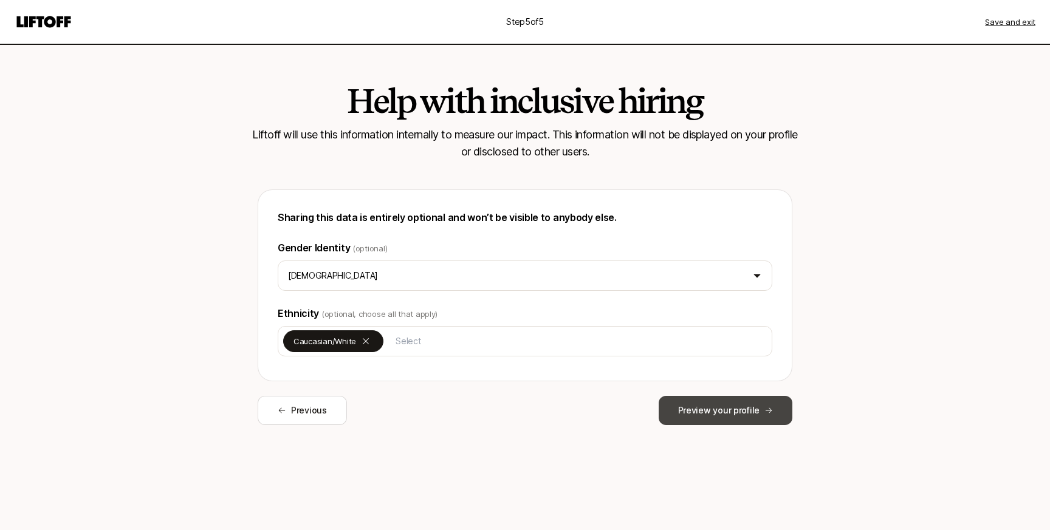
click at [729, 418] on button "Preview your profile" at bounding box center [725, 410] width 134 height 29
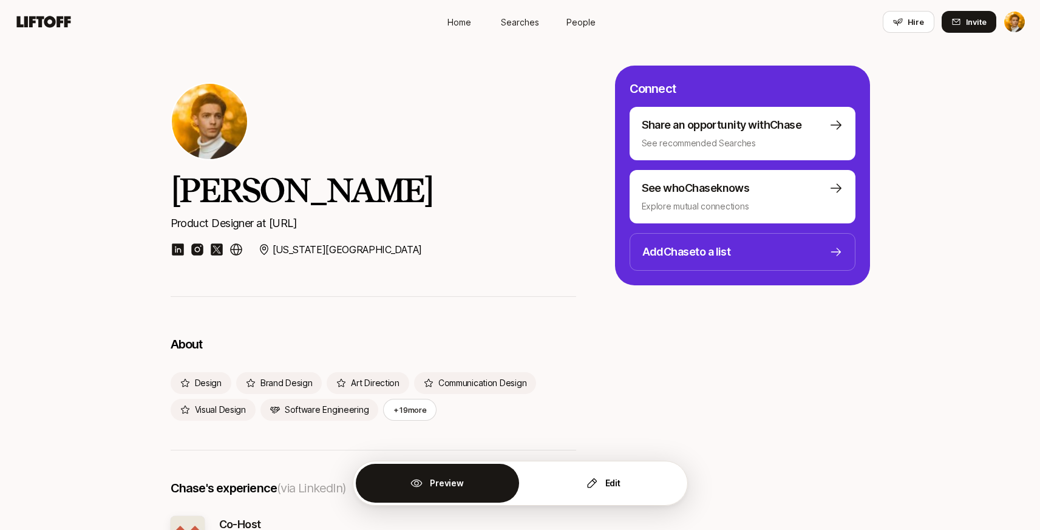
click at [460, 23] on span "Home" at bounding box center [460, 22] width 24 height 13
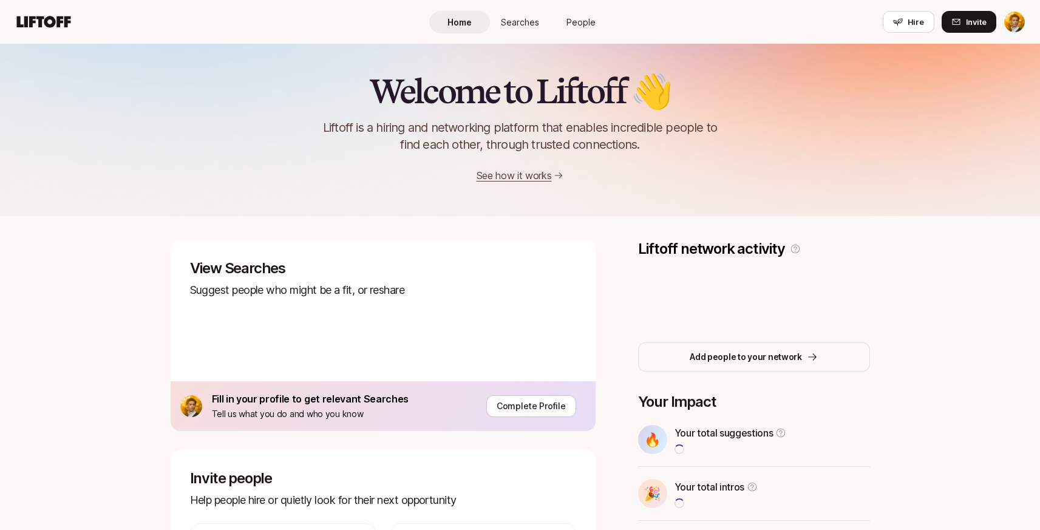
scroll to position [143, 0]
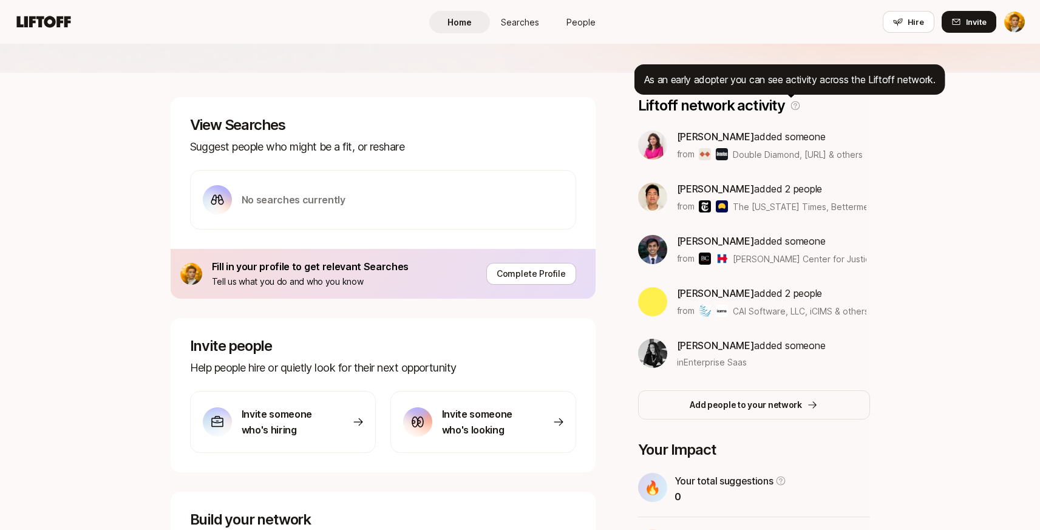
click at [790, 110] on icon at bounding box center [795, 105] width 11 height 11
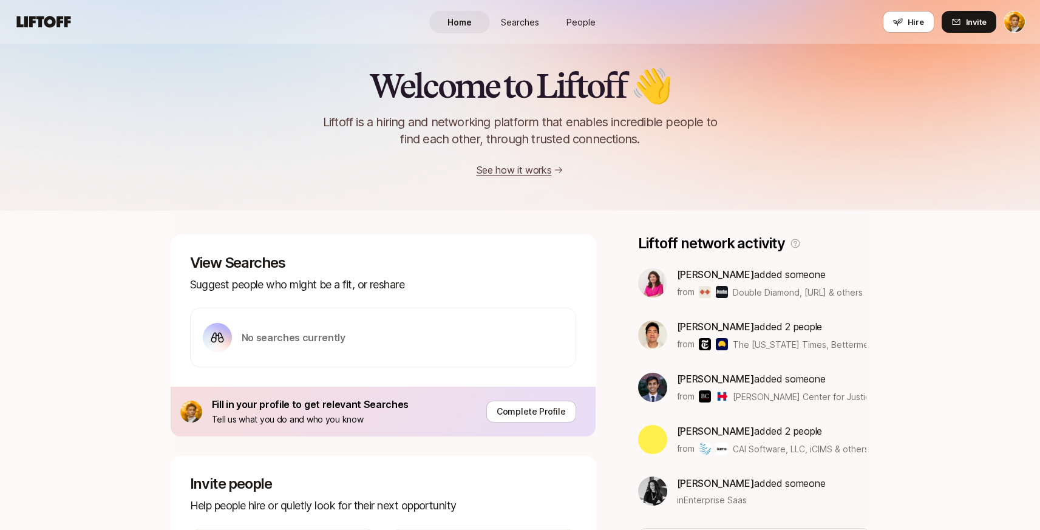
scroll to position [0, 0]
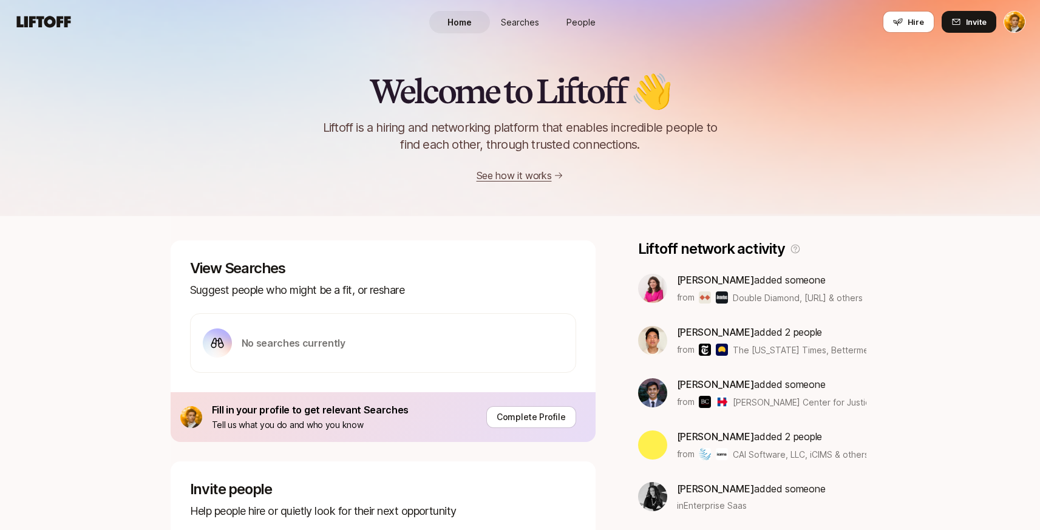
click at [529, 26] on span "Searches" at bounding box center [520, 22] width 38 height 13
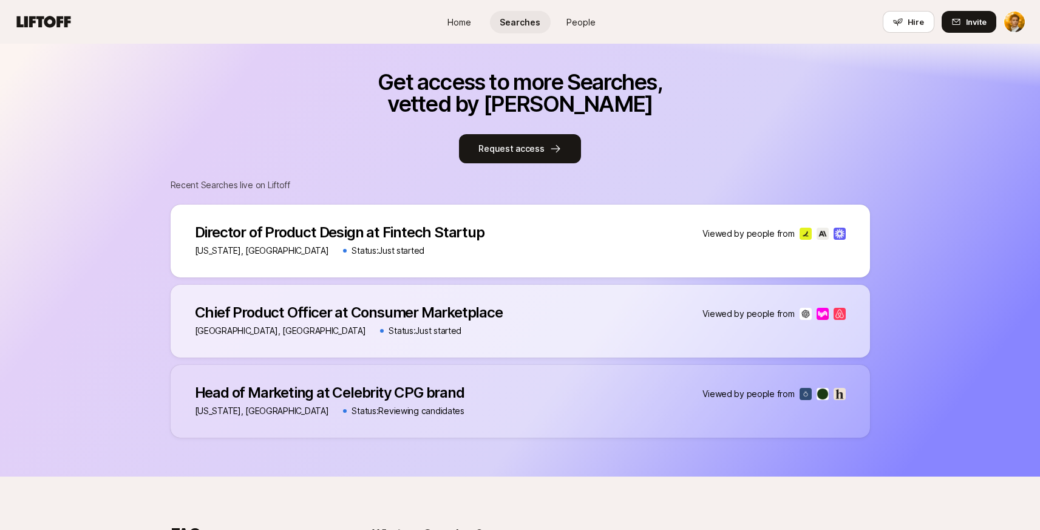
scroll to position [615, 0]
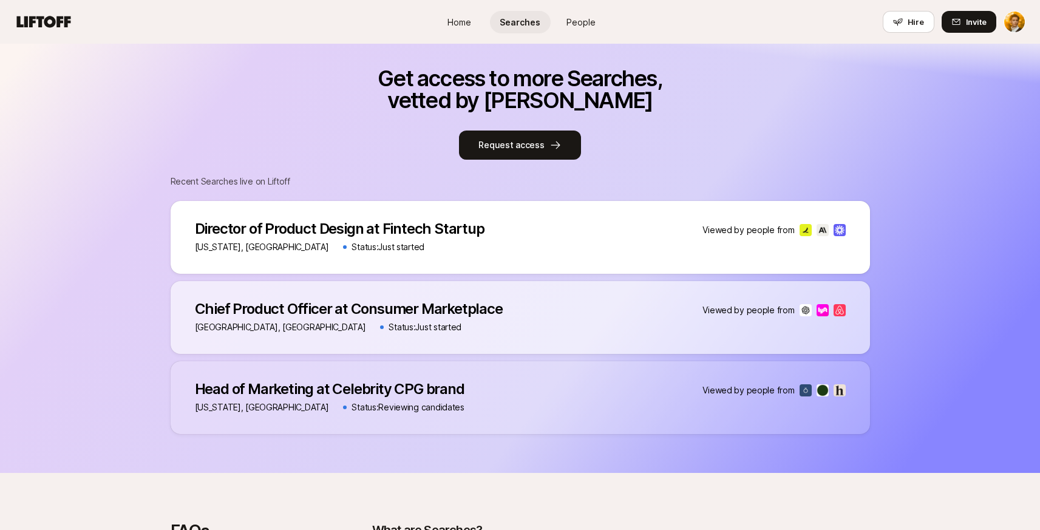
click at [409, 241] on div "[US_STATE], [GEOGRAPHIC_DATA] Status: Just started" at bounding box center [340, 247] width 290 height 15
click at [392, 224] on p "Director of Product Design at Fintech Startup" at bounding box center [340, 228] width 290 height 17
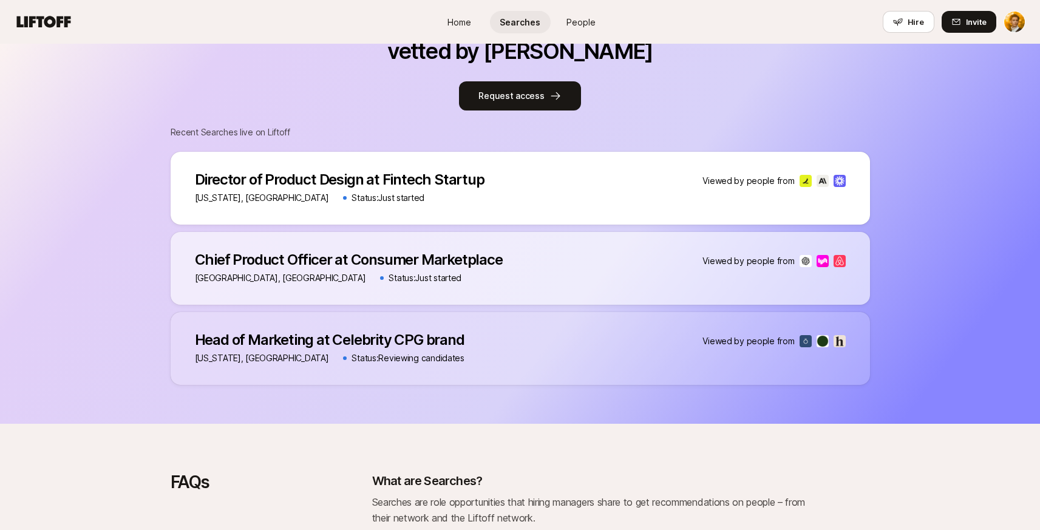
scroll to position [661, 0]
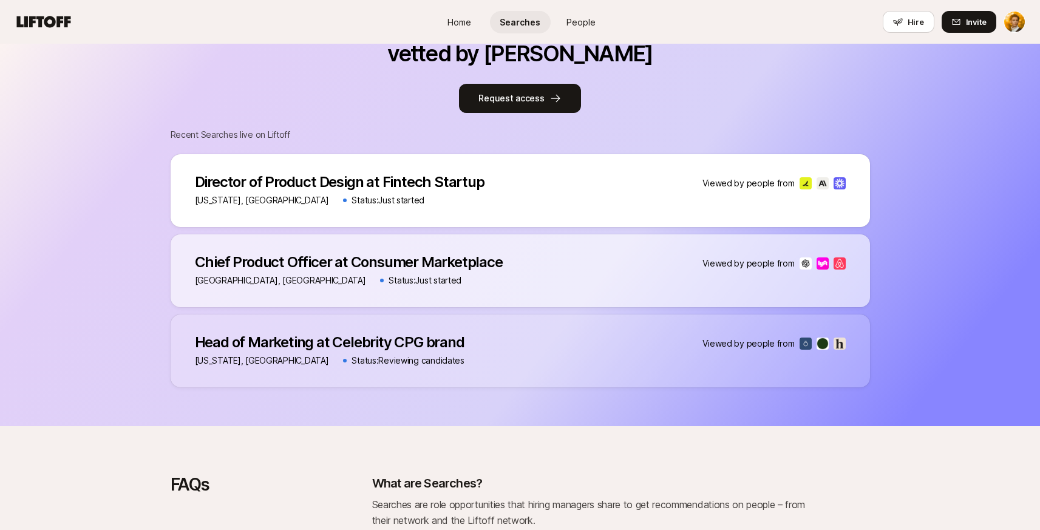
click at [596, 189] on div "Director of Product Design at Fintech Startup Director of Product Design at Fin…" at bounding box center [521, 190] width 700 height 73
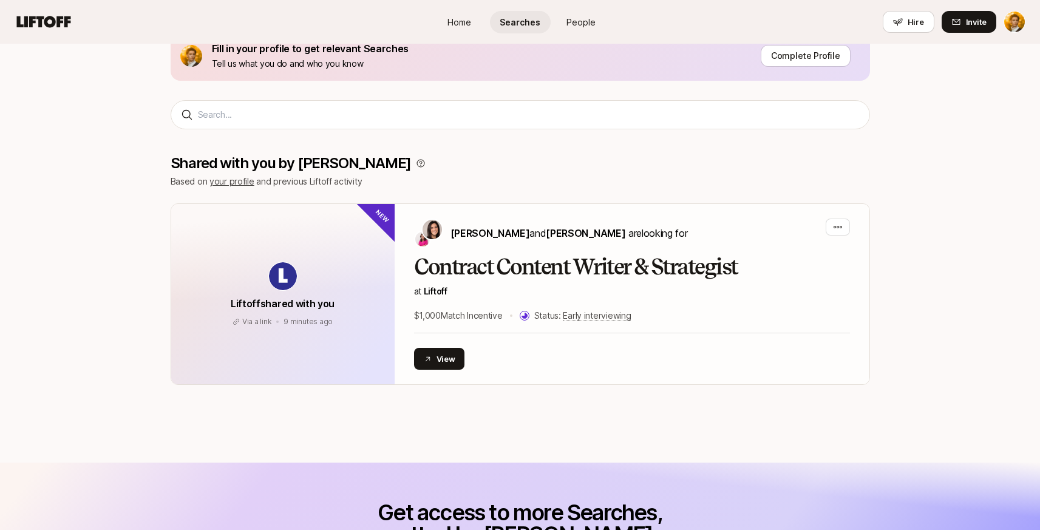
scroll to position [0, 0]
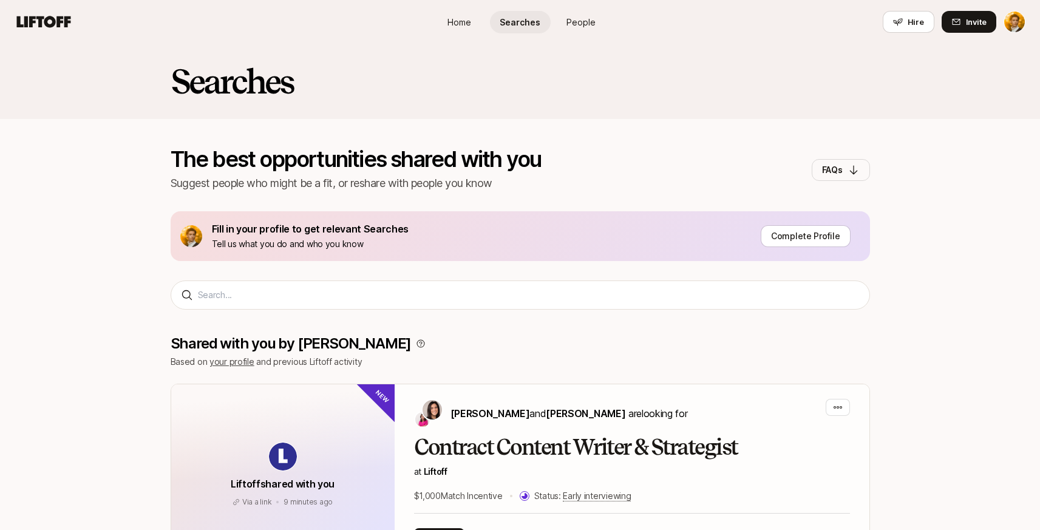
click at [570, 27] on span "People" at bounding box center [581, 22] width 29 height 13
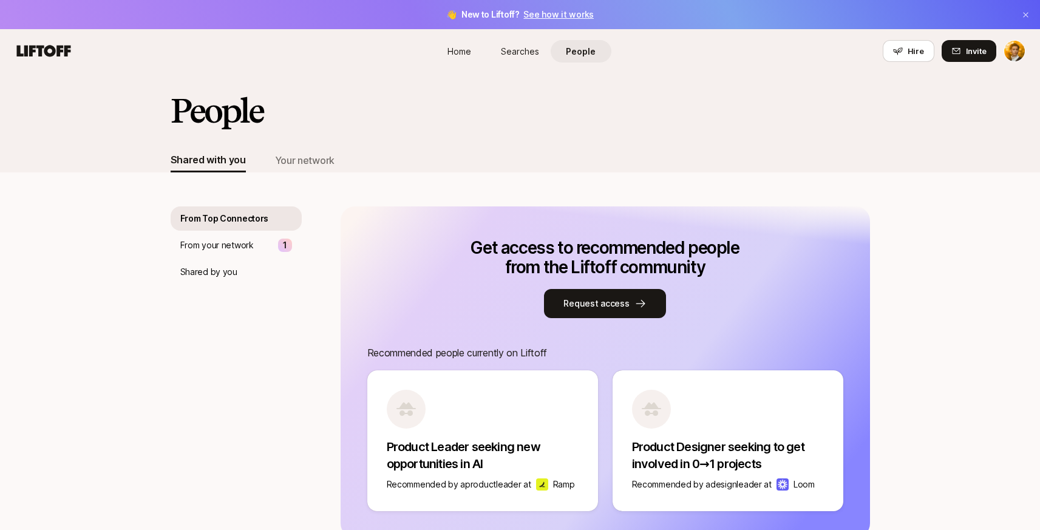
click at [573, 15] on link "See how it works" at bounding box center [559, 14] width 70 height 10
click at [573, 54] on span "People" at bounding box center [581, 51] width 30 height 13
click at [261, 248] on div "From your network 1" at bounding box center [236, 245] width 131 height 24
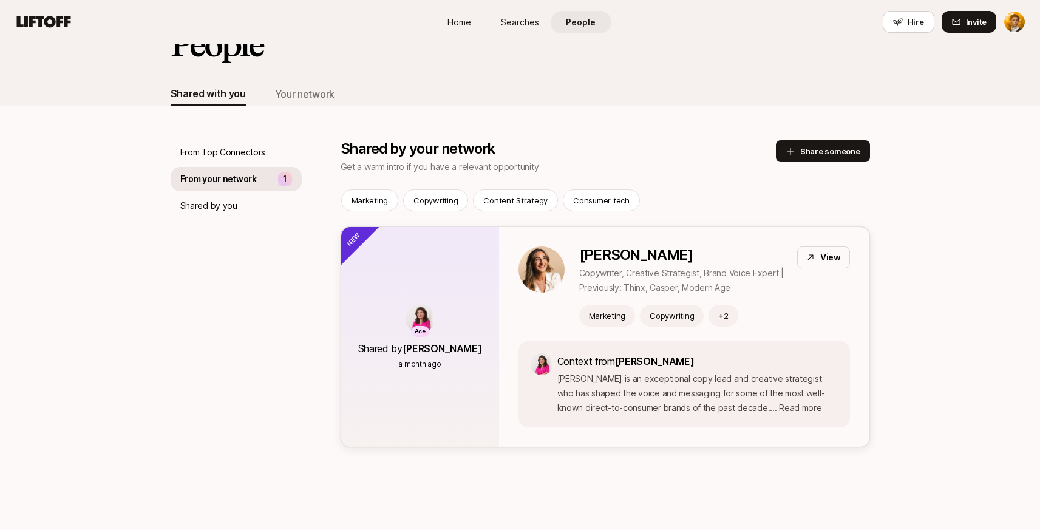
scroll to position [66, 0]
click at [239, 213] on div "Shared by you" at bounding box center [236, 206] width 131 height 24
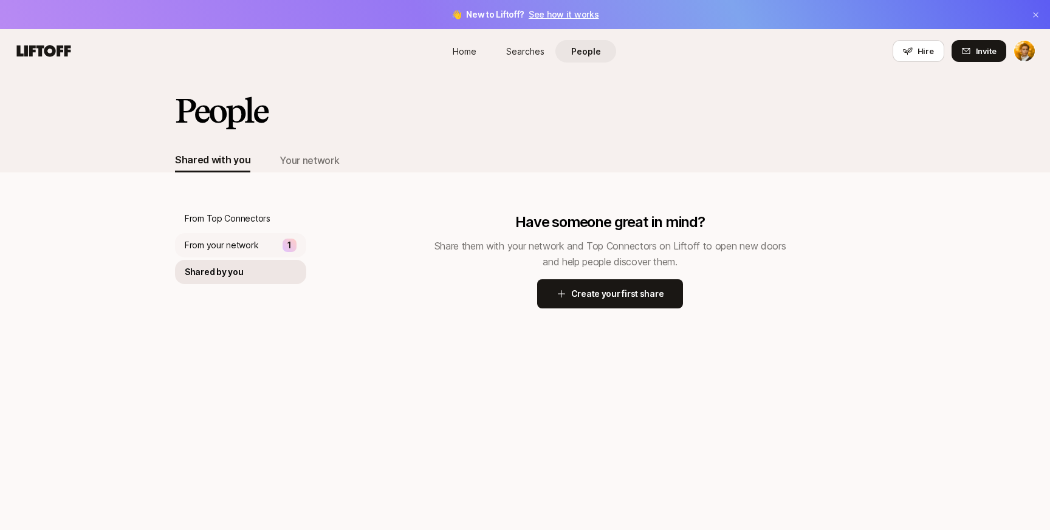
click at [245, 251] on p "From your network" at bounding box center [221, 245] width 73 height 15
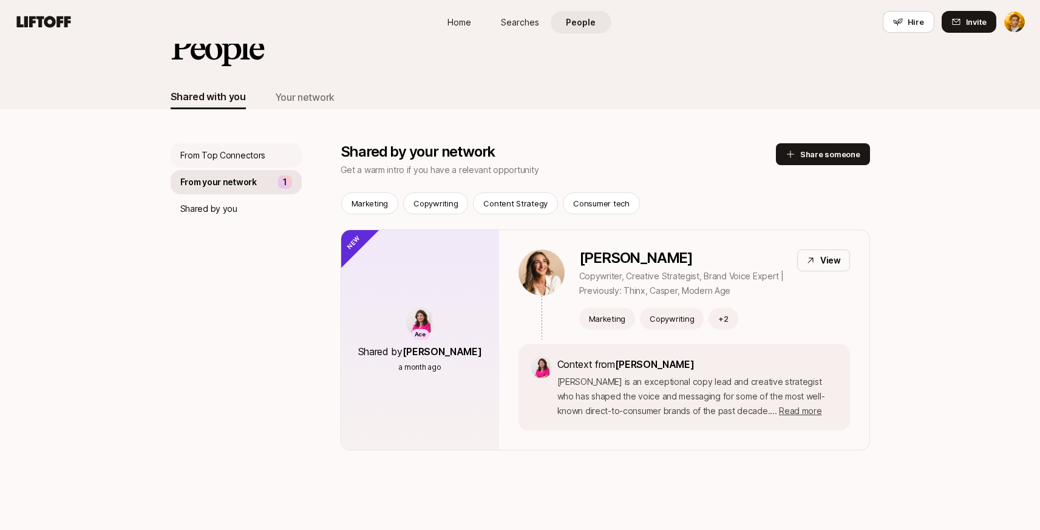
scroll to position [66, 0]
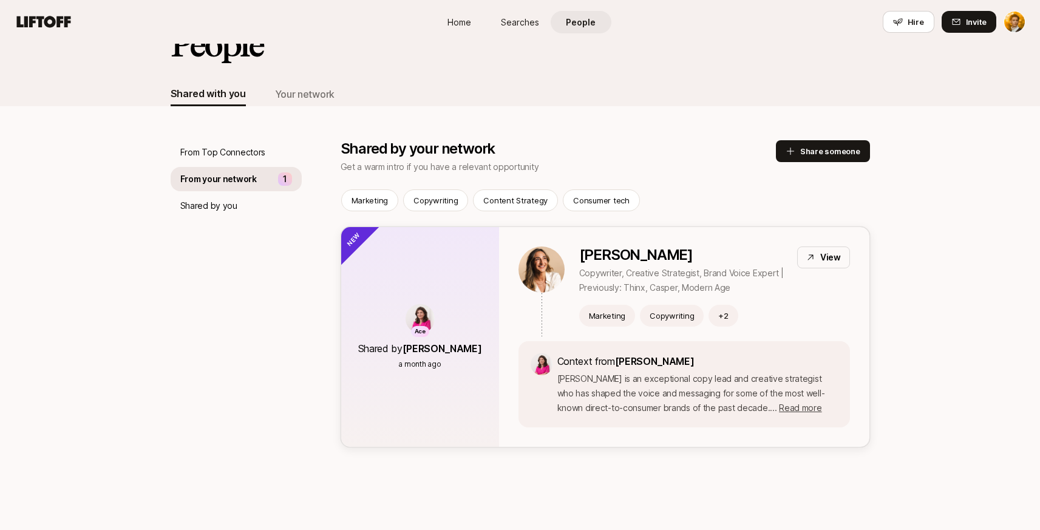
click at [454, 324] on div "Ace Shared by [PERSON_NAME] a month ago" at bounding box center [420, 337] width 124 height 66
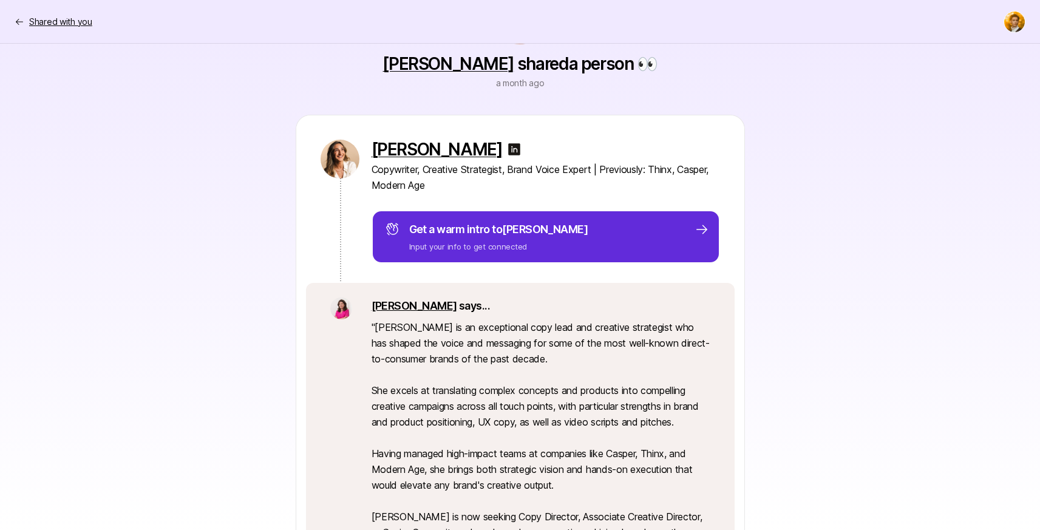
click at [21, 24] on icon at bounding box center [20, 22] width 10 height 10
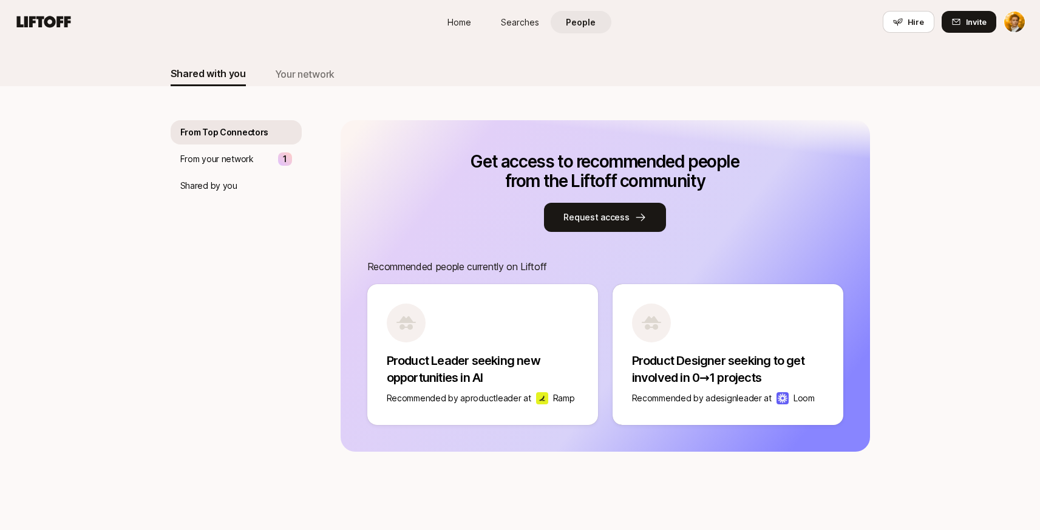
scroll to position [91, 0]
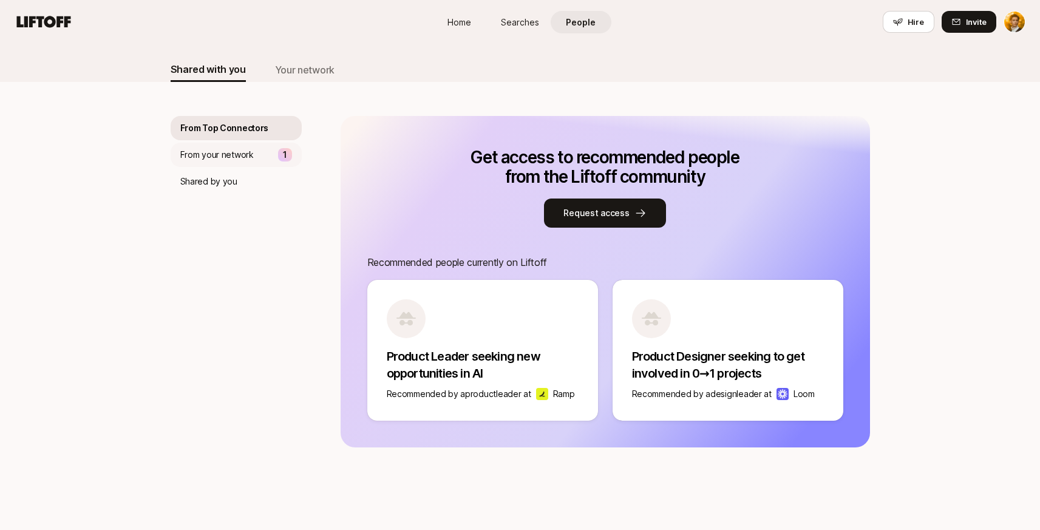
click at [236, 165] on div "From your network 1" at bounding box center [236, 155] width 131 height 24
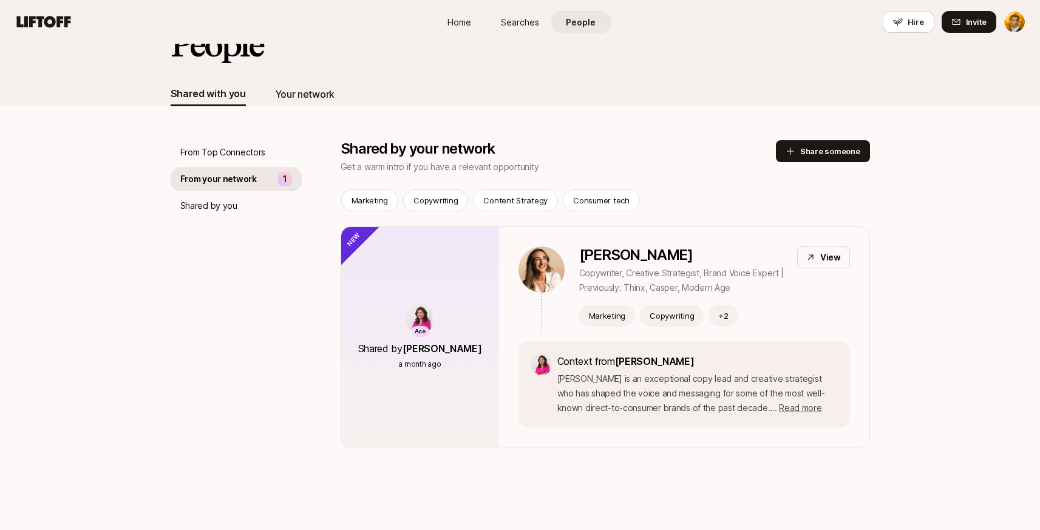
click at [302, 87] on div "Your network" at bounding box center [305, 94] width 60 height 16
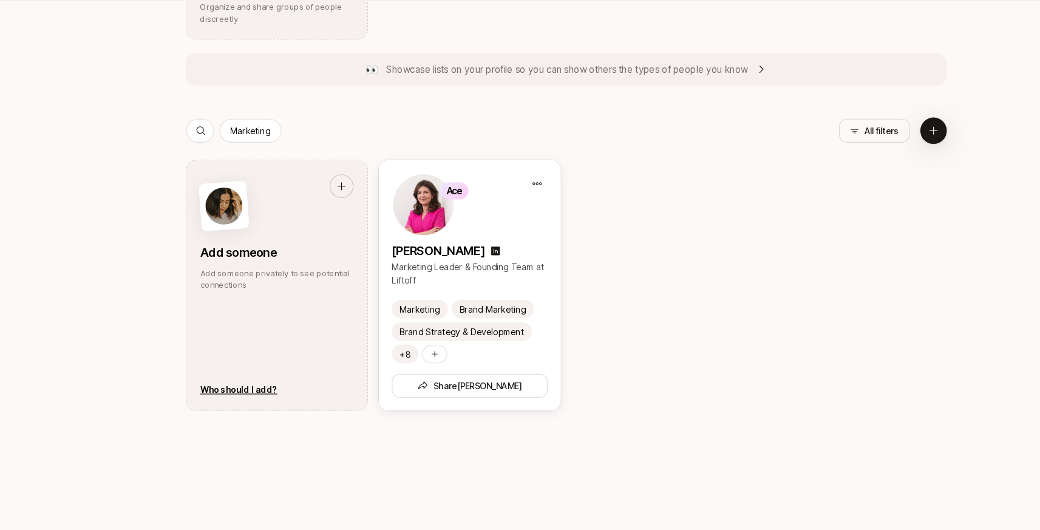
scroll to position [1099, 0]
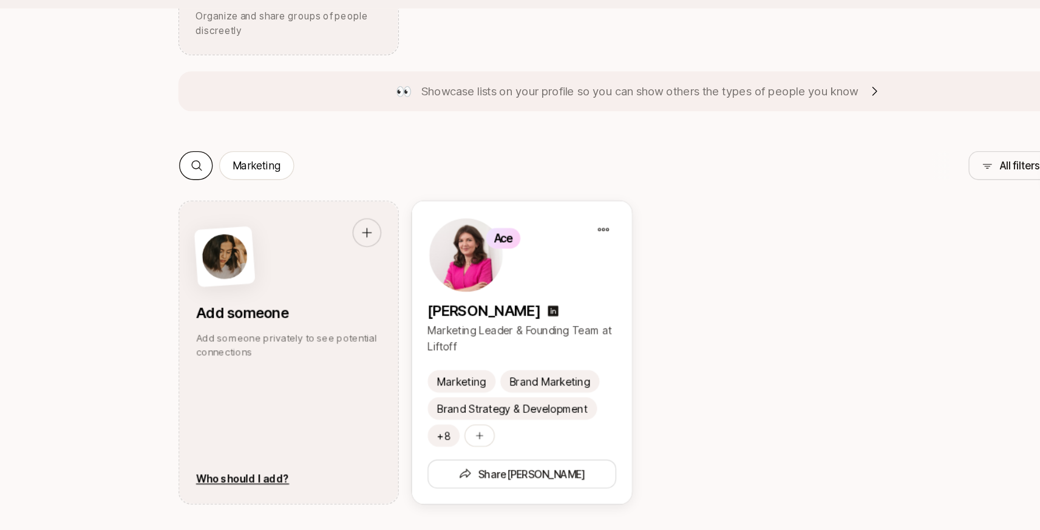
click at [181, 162] on icon at bounding box center [184, 163] width 8 height 8
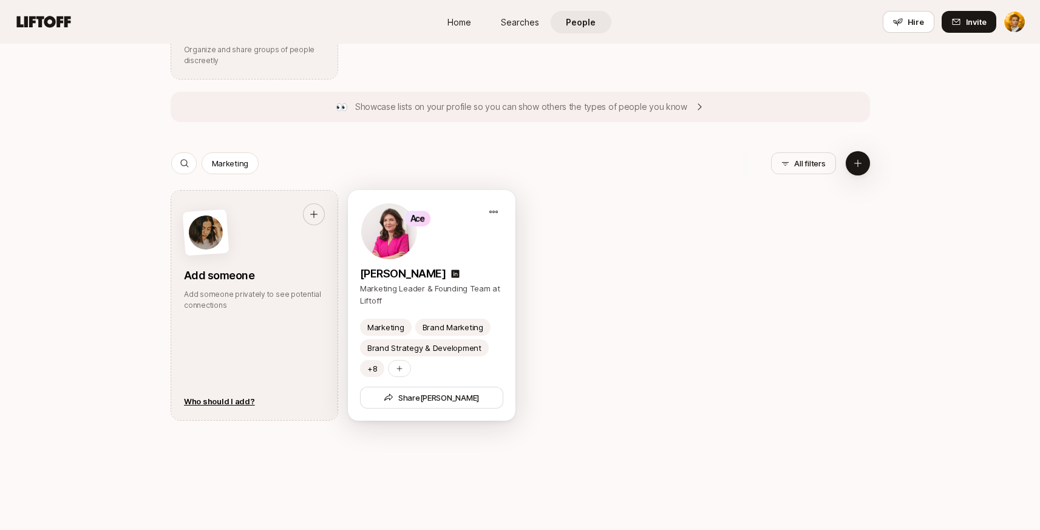
click at [458, 249] on div "Ace" at bounding box center [431, 231] width 143 height 58
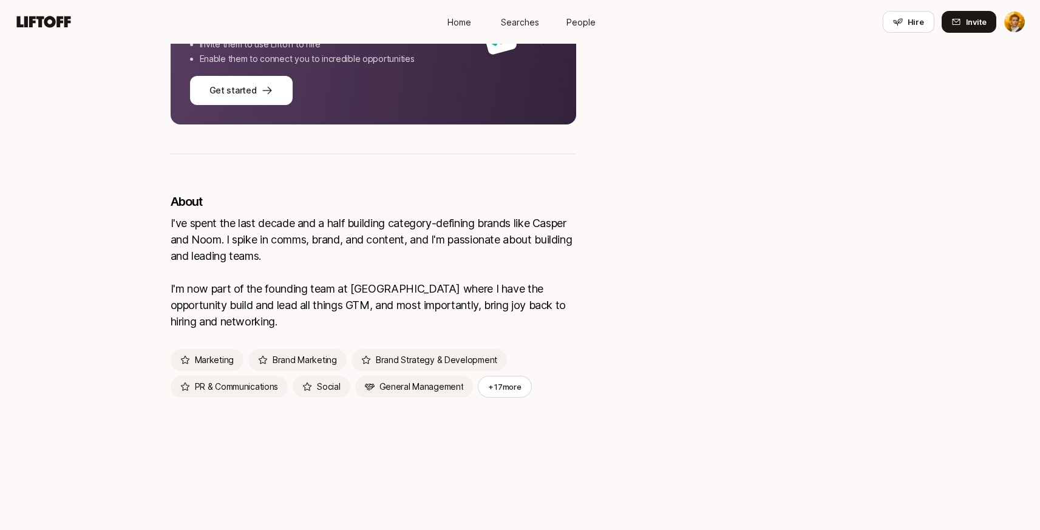
scroll to position [635, 0]
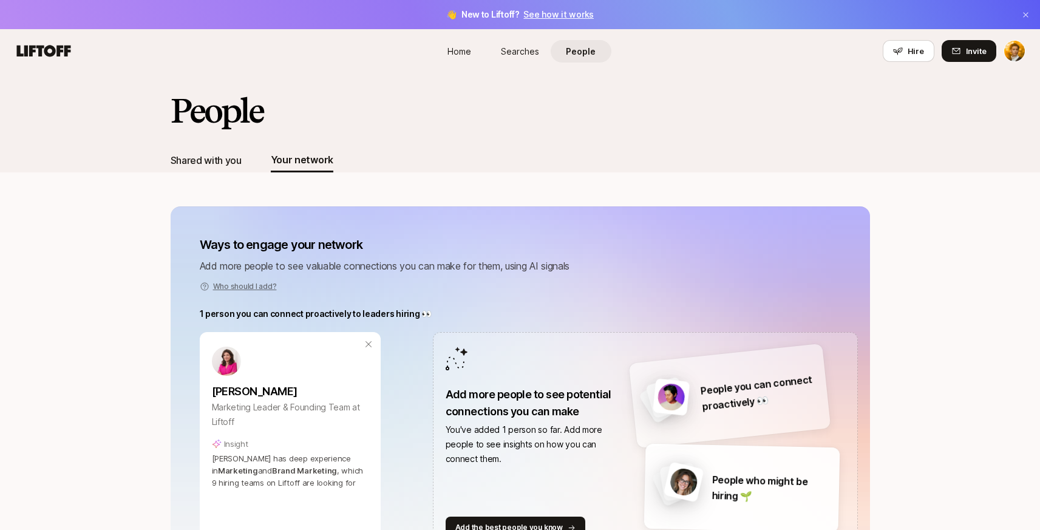
click at [235, 167] on div "Shared with you" at bounding box center [206, 160] width 71 height 16
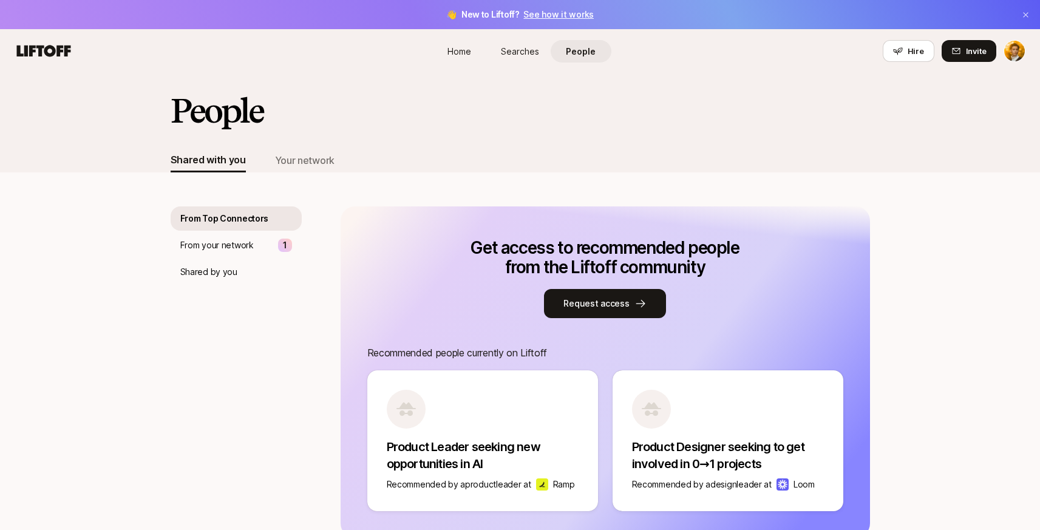
scroll to position [66, 0]
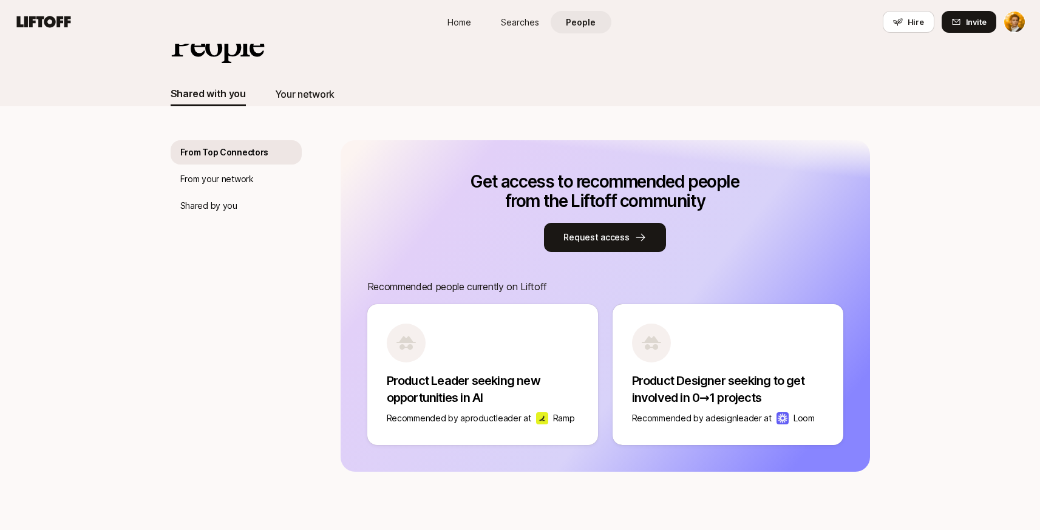
click at [303, 95] on div "Your network" at bounding box center [305, 94] width 60 height 16
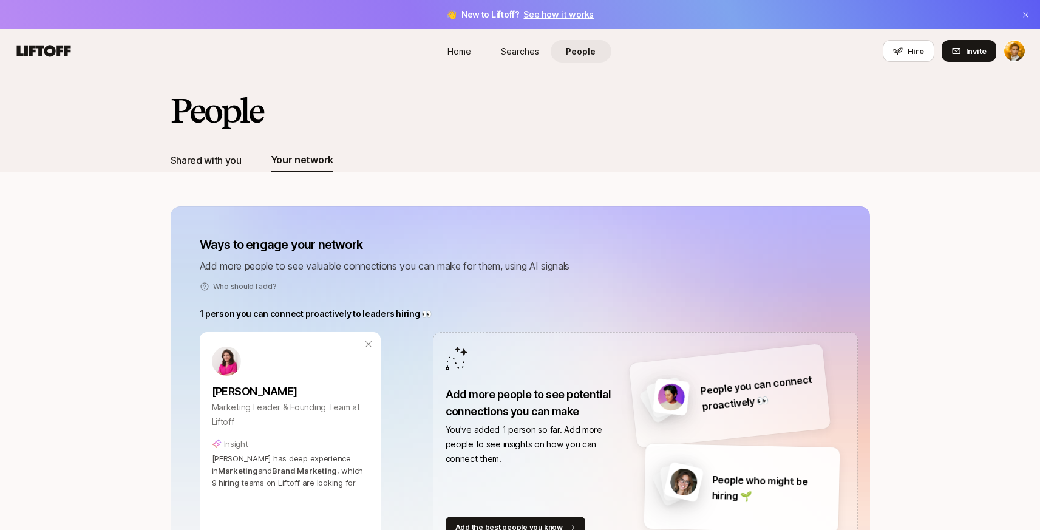
click at [214, 169] on div "Shared with you" at bounding box center [206, 160] width 71 height 24
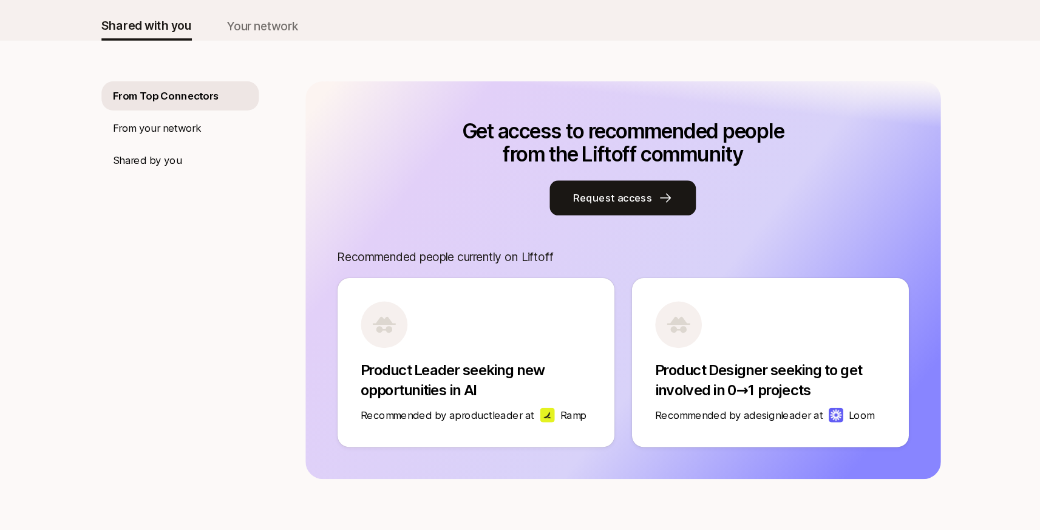
scroll to position [66, 0]
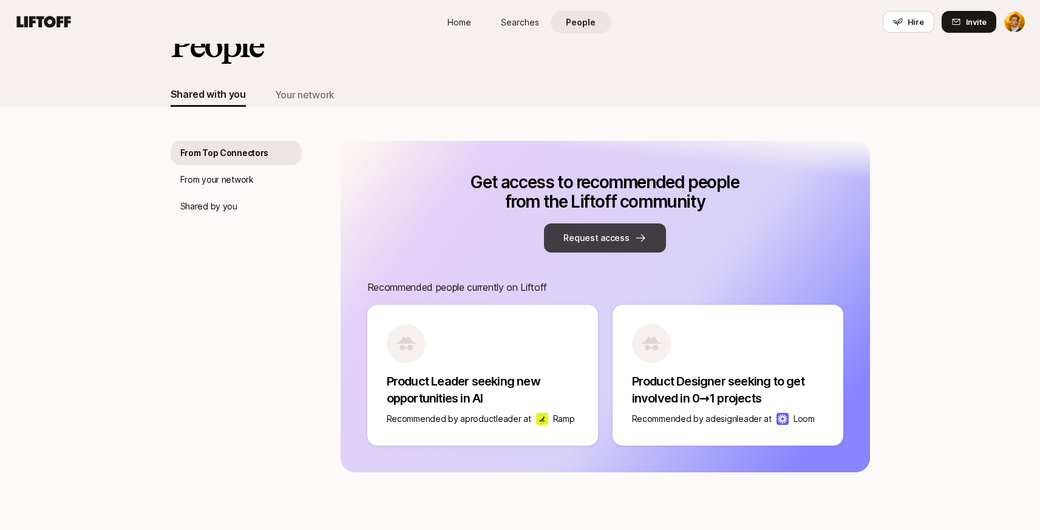
click at [627, 240] on button "Request access" at bounding box center [604, 238] width 121 height 29
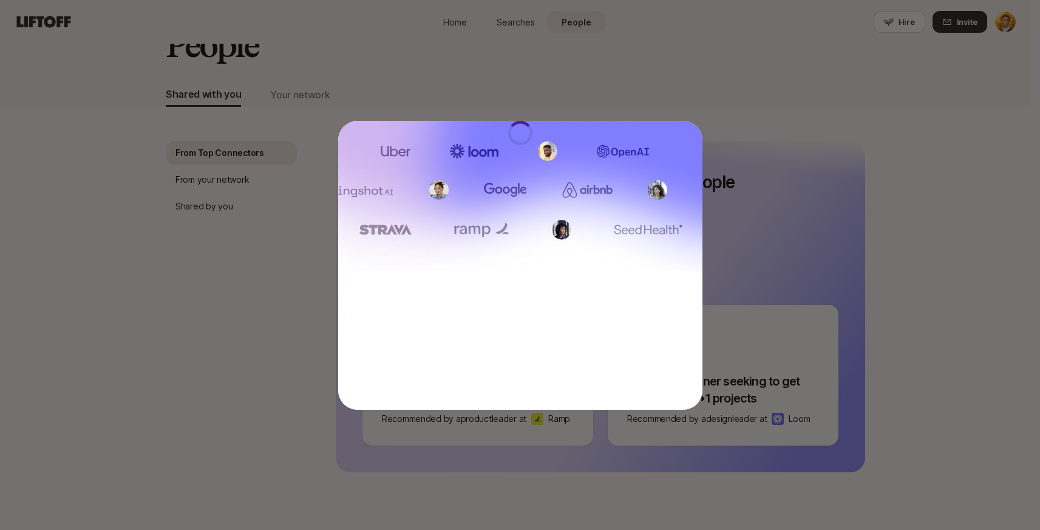
scroll to position [65, 0]
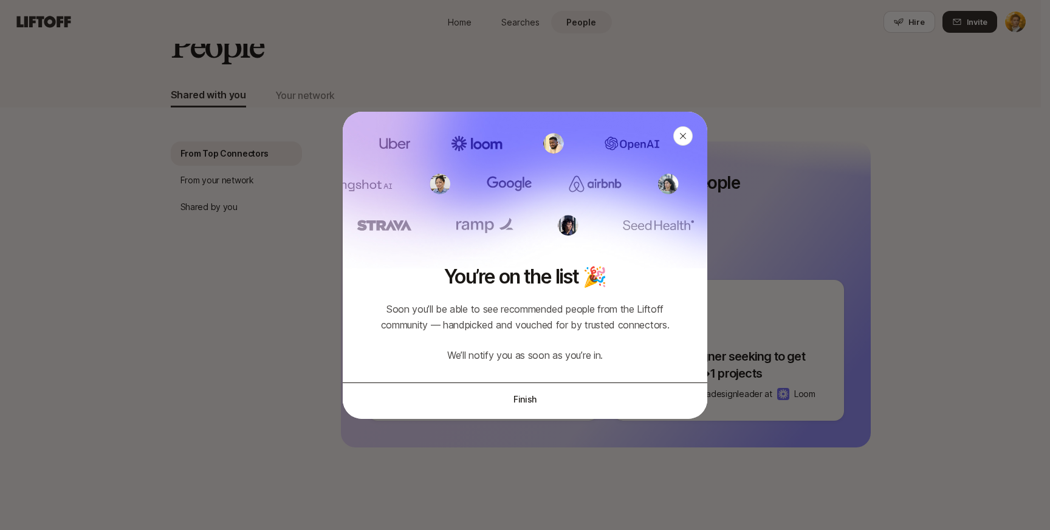
click at [522, 400] on button "Finish" at bounding box center [525, 400] width 364 height 34
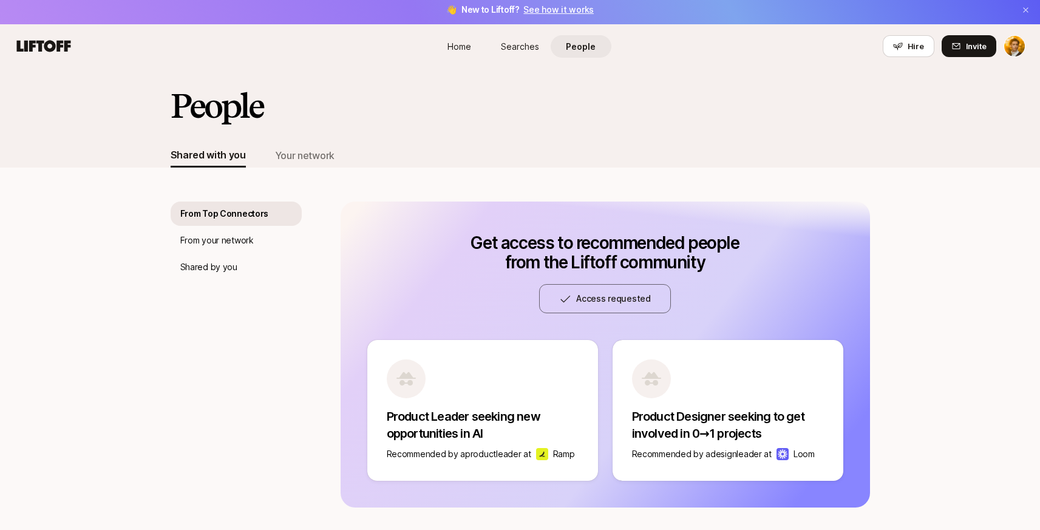
scroll to position [0, 0]
